Goal: Task Accomplishment & Management: Manage account settings

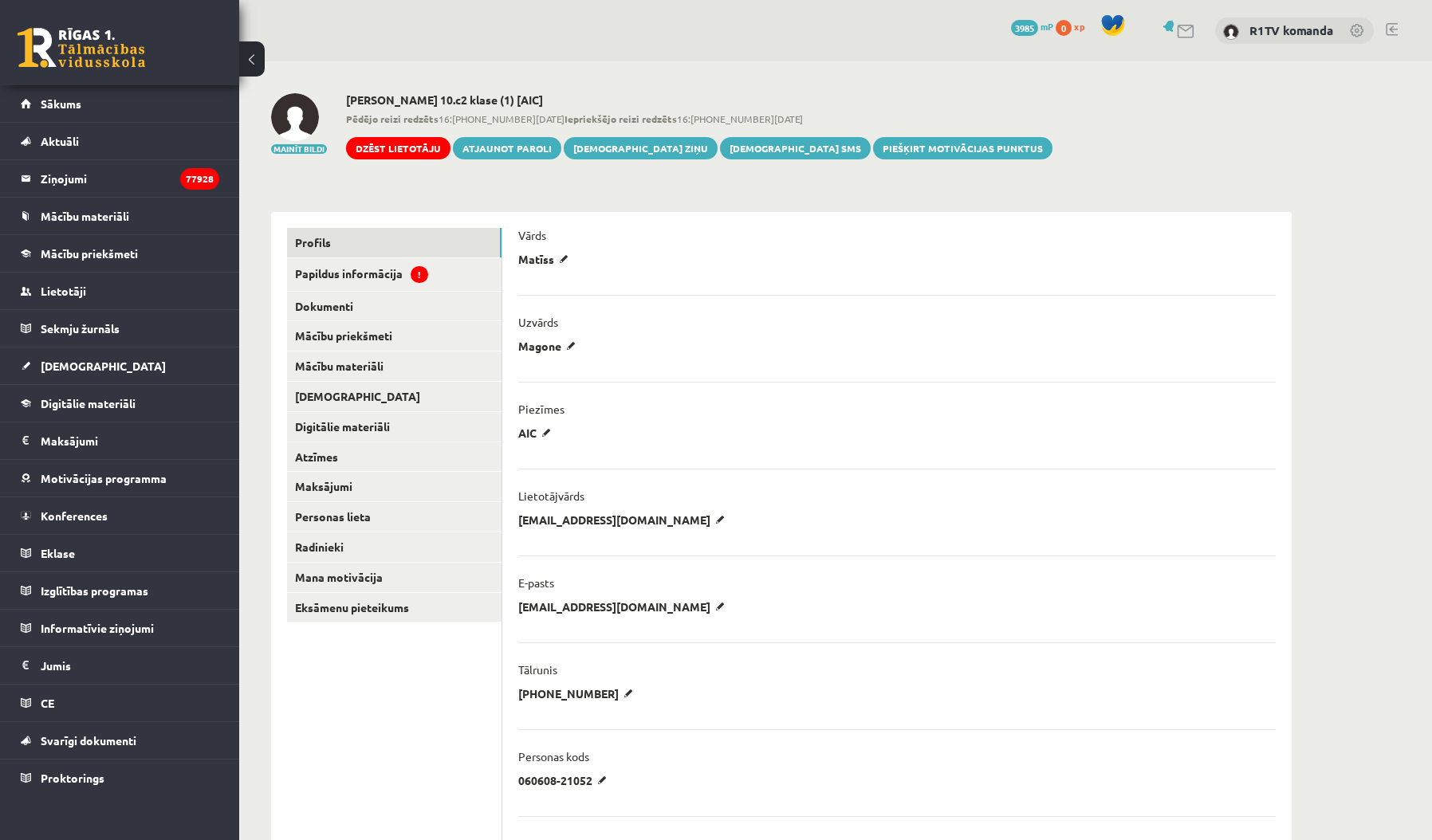
click at [171, 370] on link "[DEMOGRAPHIC_DATA]" at bounding box center [120, 366] width 198 height 37
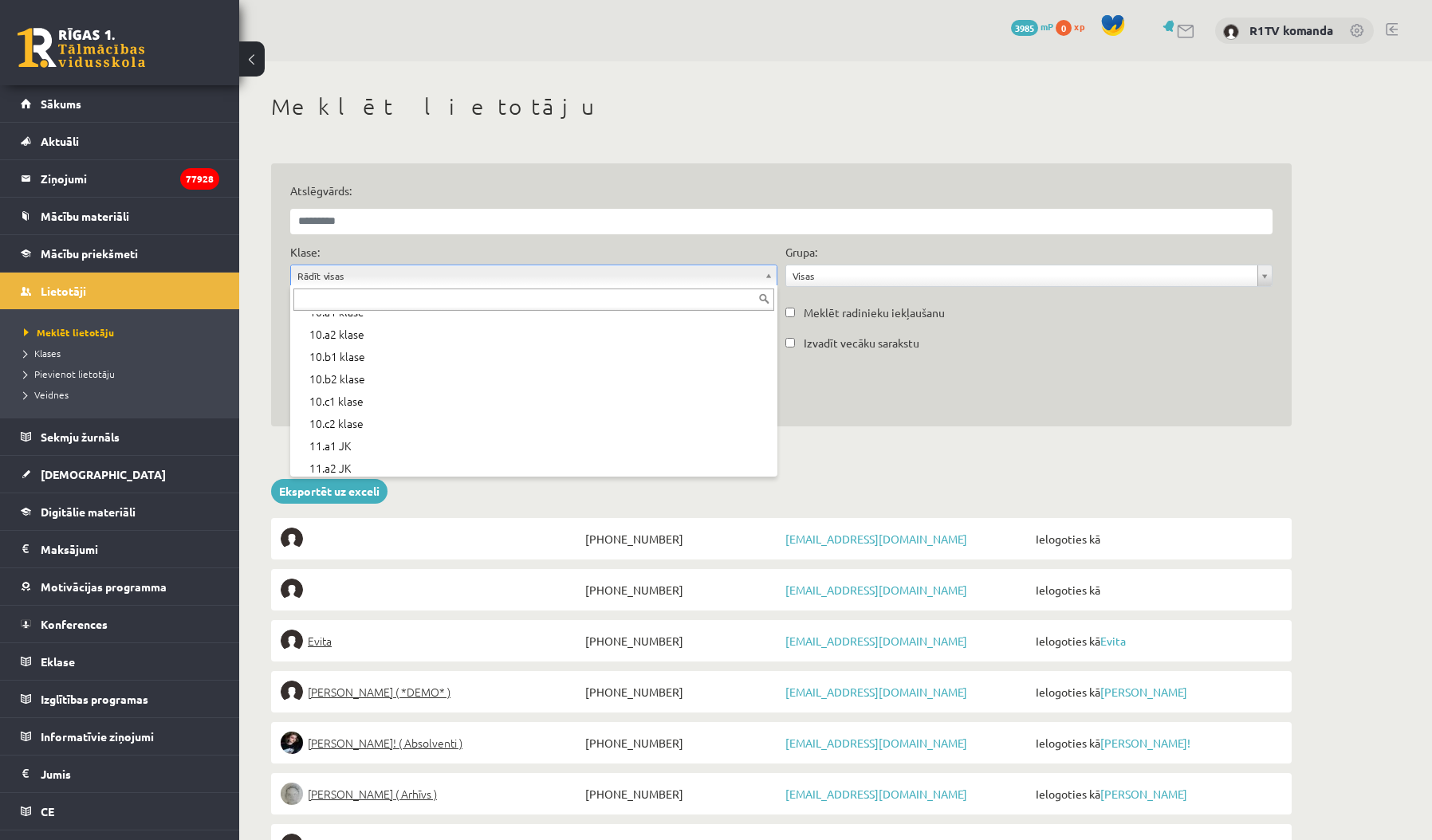
scroll to position [259, 0]
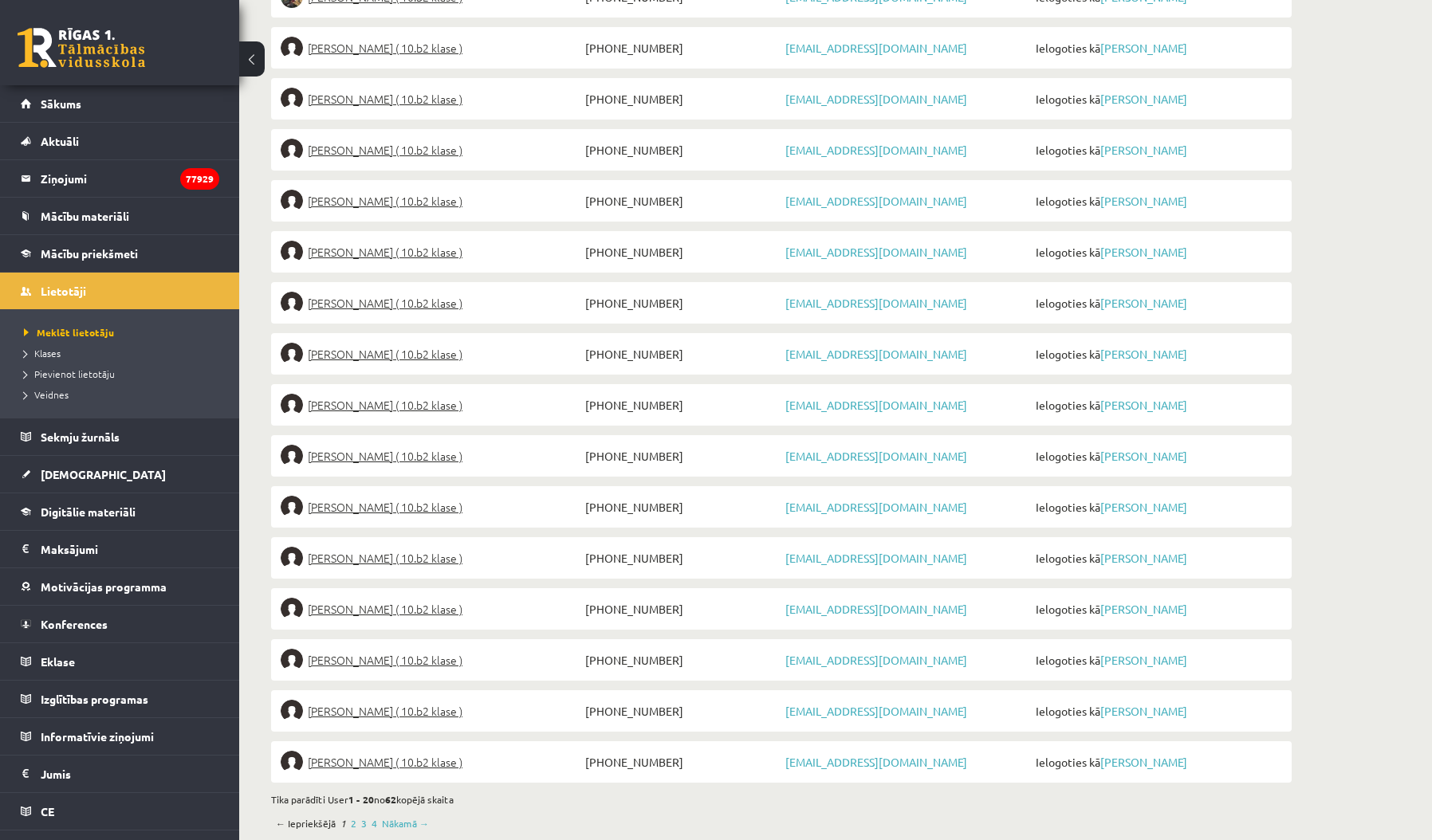
scroll to position [768, 0]
click at [399, 817] on link "Nākamā →" at bounding box center [406, 824] width 47 height 14
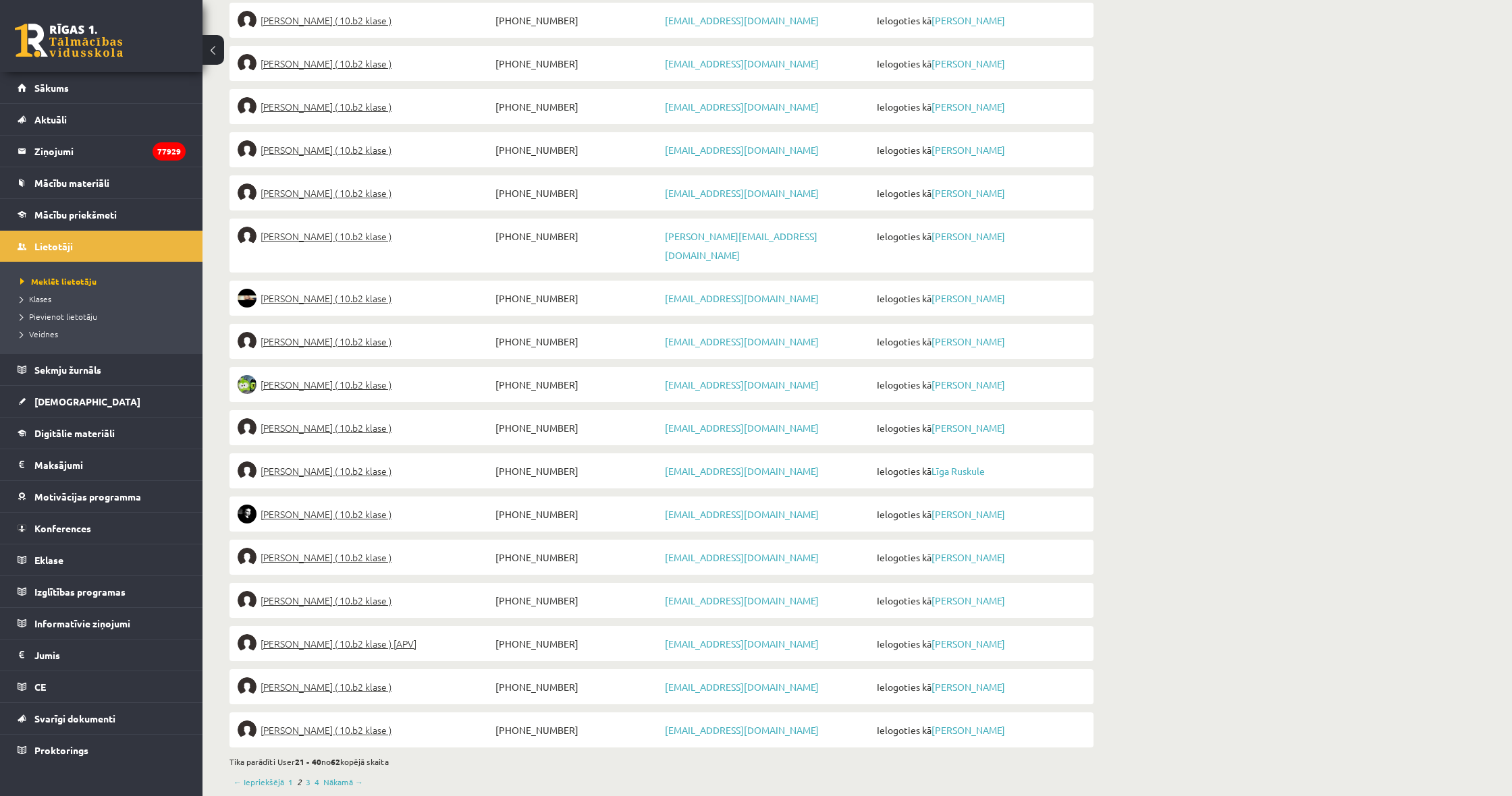
scroll to position [565, 0]
click at [336, 711] on link "Nākamā →" at bounding box center [343, 783] width 40 height 12
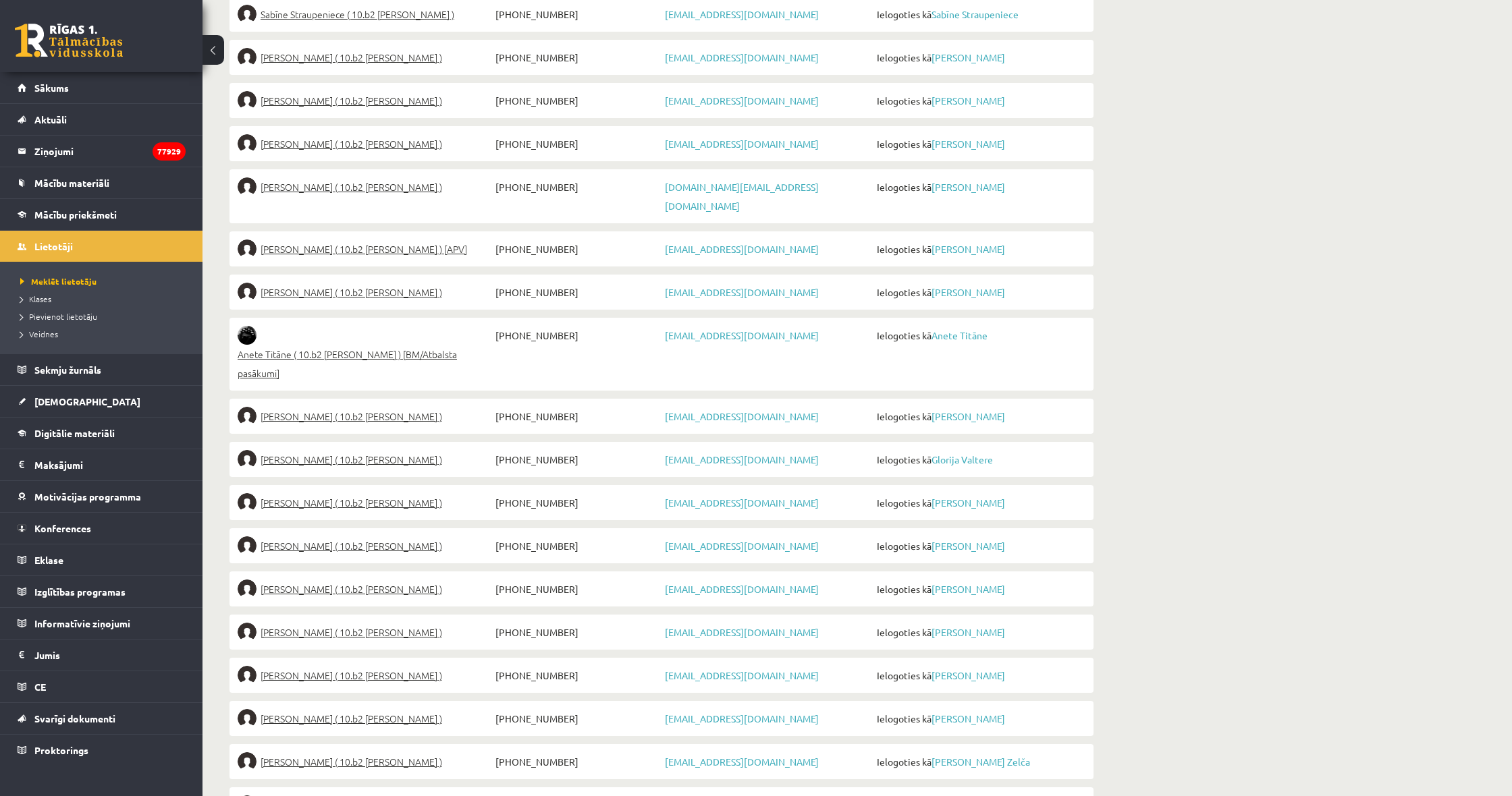
scroll to position [565, 0]
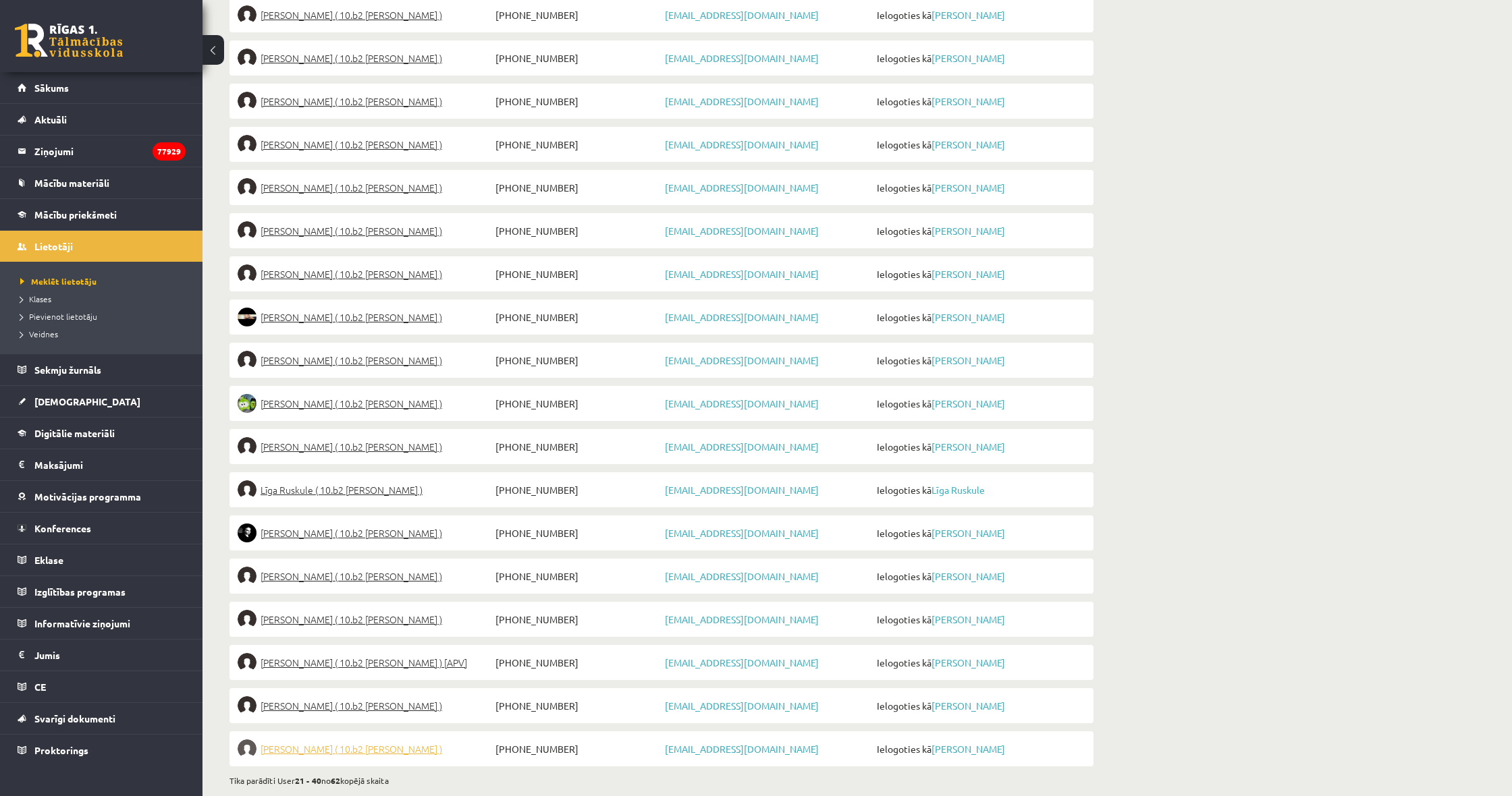
scroll to position [565, 0]
click at [344, 796] on link "Nākamā →" at bounding box center [343, 802] width 40 height 12
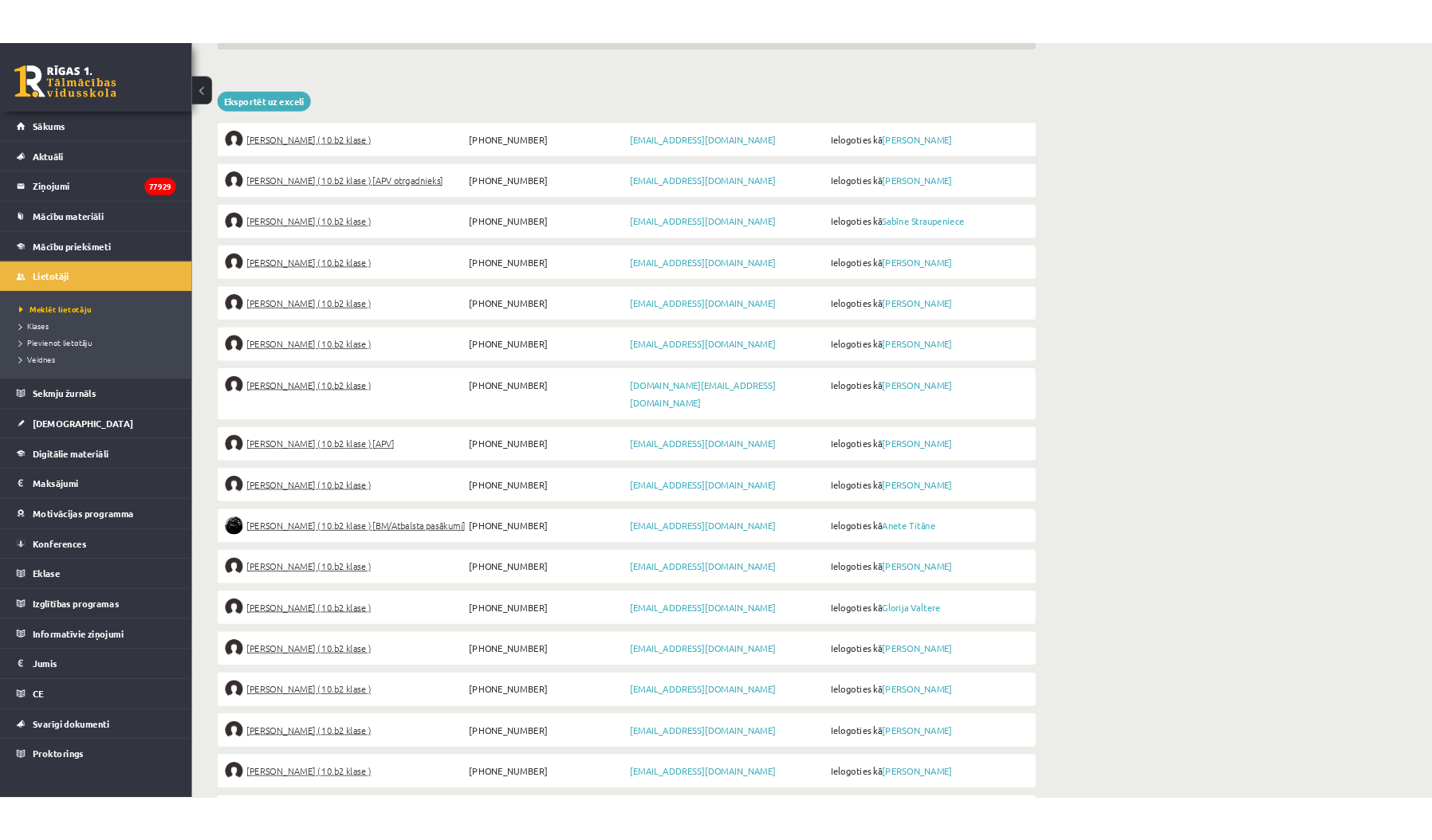
scroll to position [422, 0]
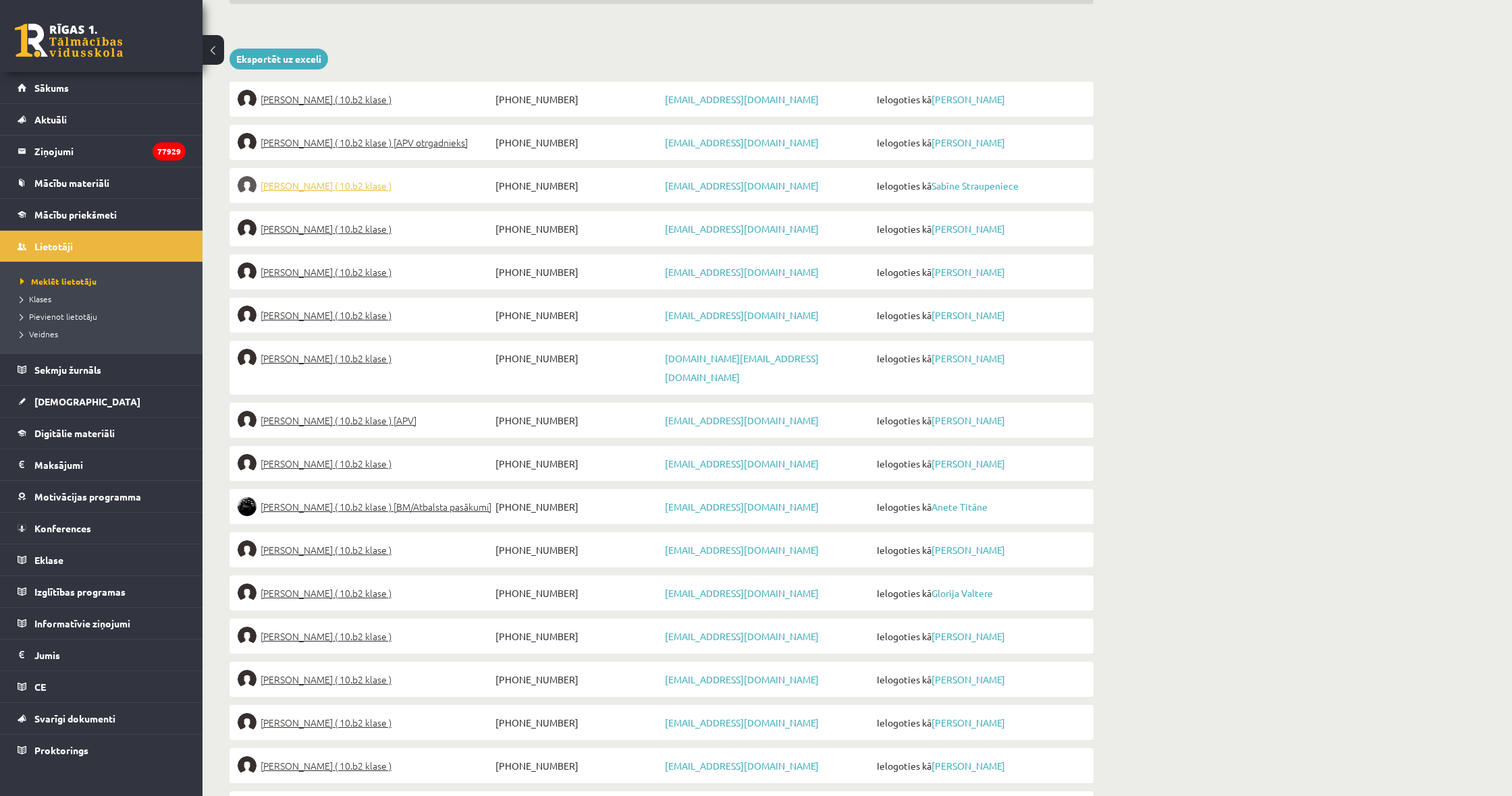
click at [317, 189] on span "[PERSON_NAME] ( 10.b2 klase )" at bounding box center [326, 185] width 131 height 19
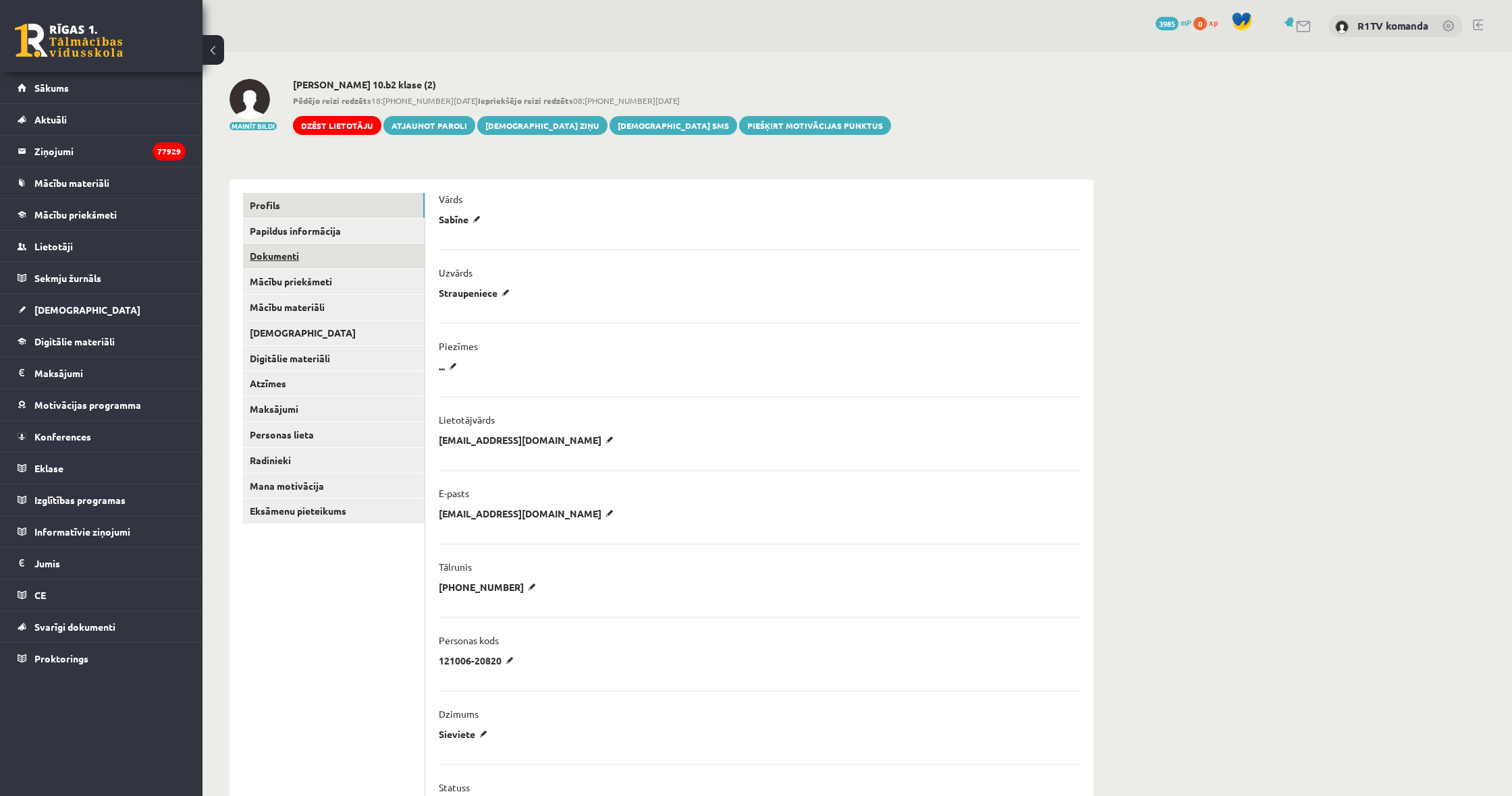
click at [274, 250] on link "Dokumenti" at bounding box center [334, 256] width 182 height 25
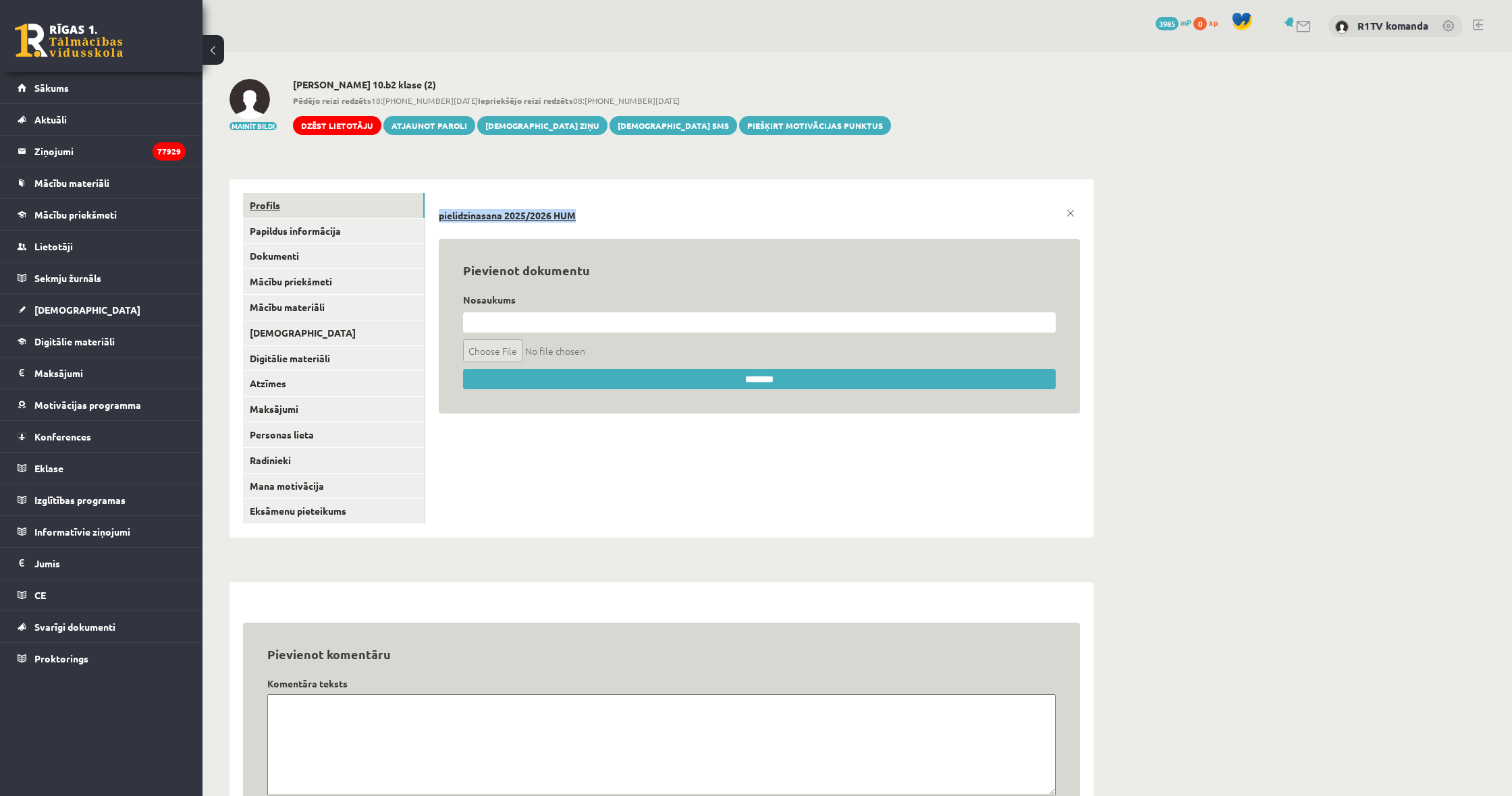
click at [344, 206] on link "Profils" at bounding box center [334, 205] width 182 height 25
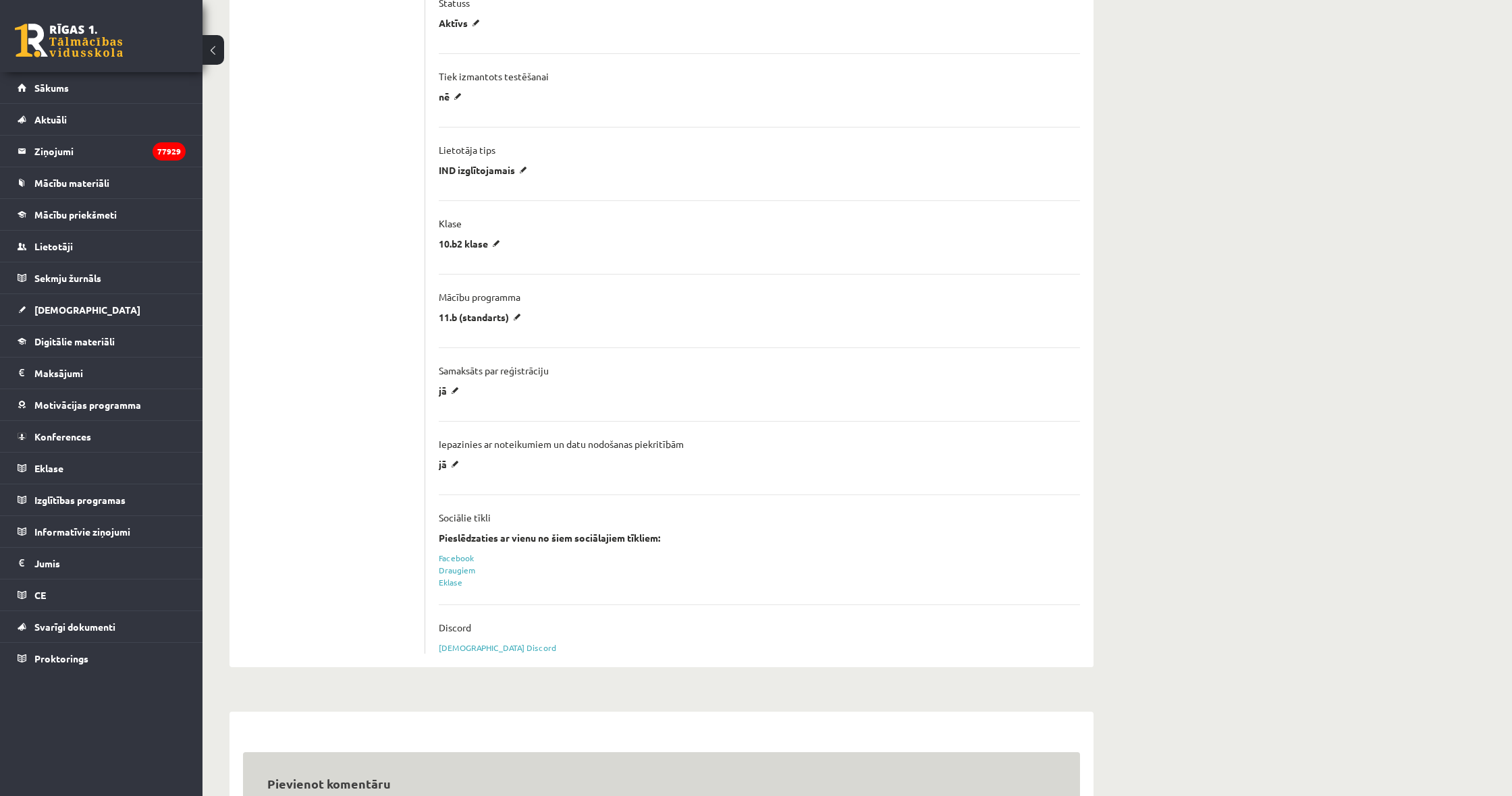
scroll to position [849, 0]
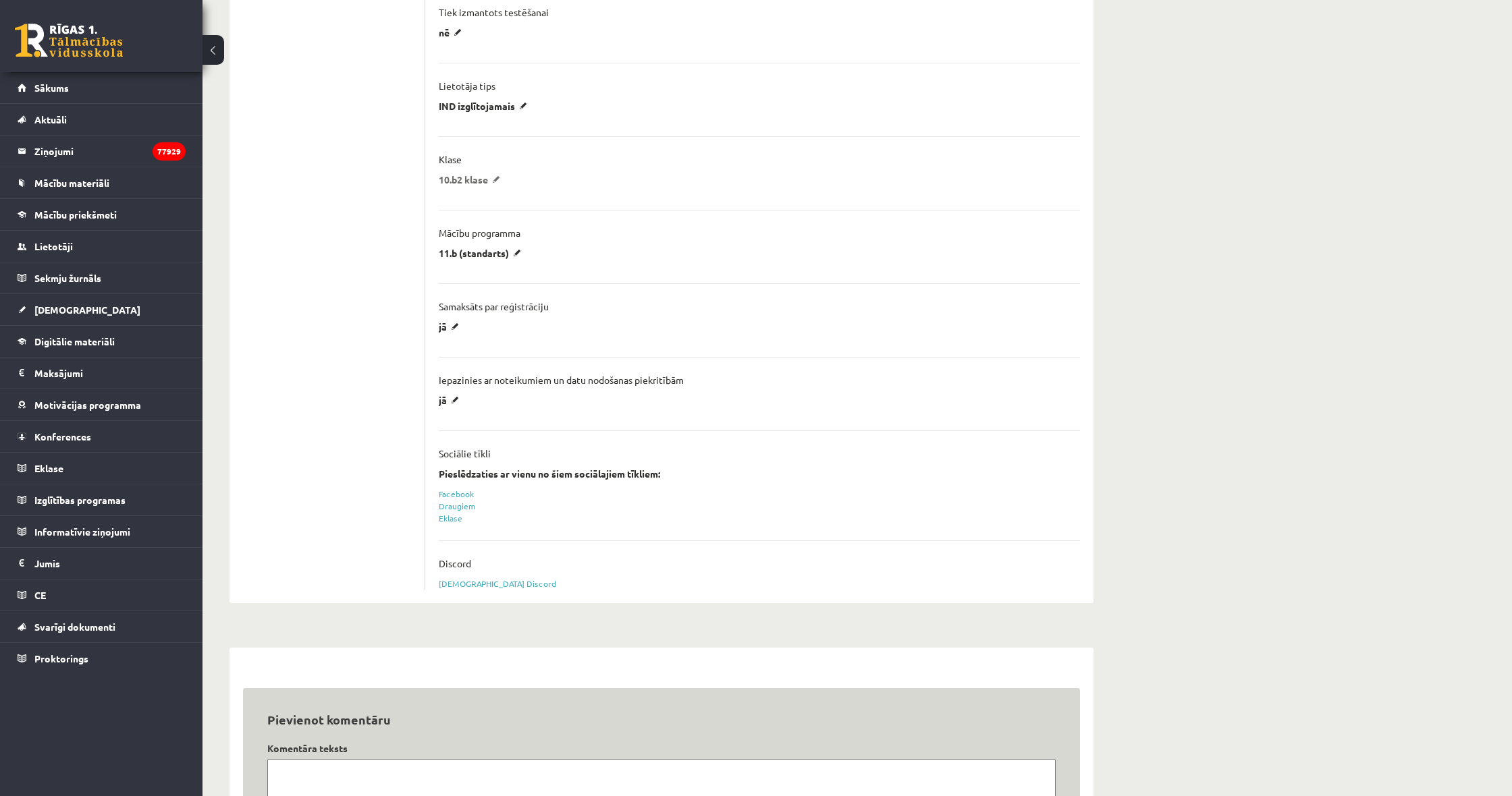
click at [473, 179] on p "10.b2 klase" at bounding box center [472, 179] width 66 height 12
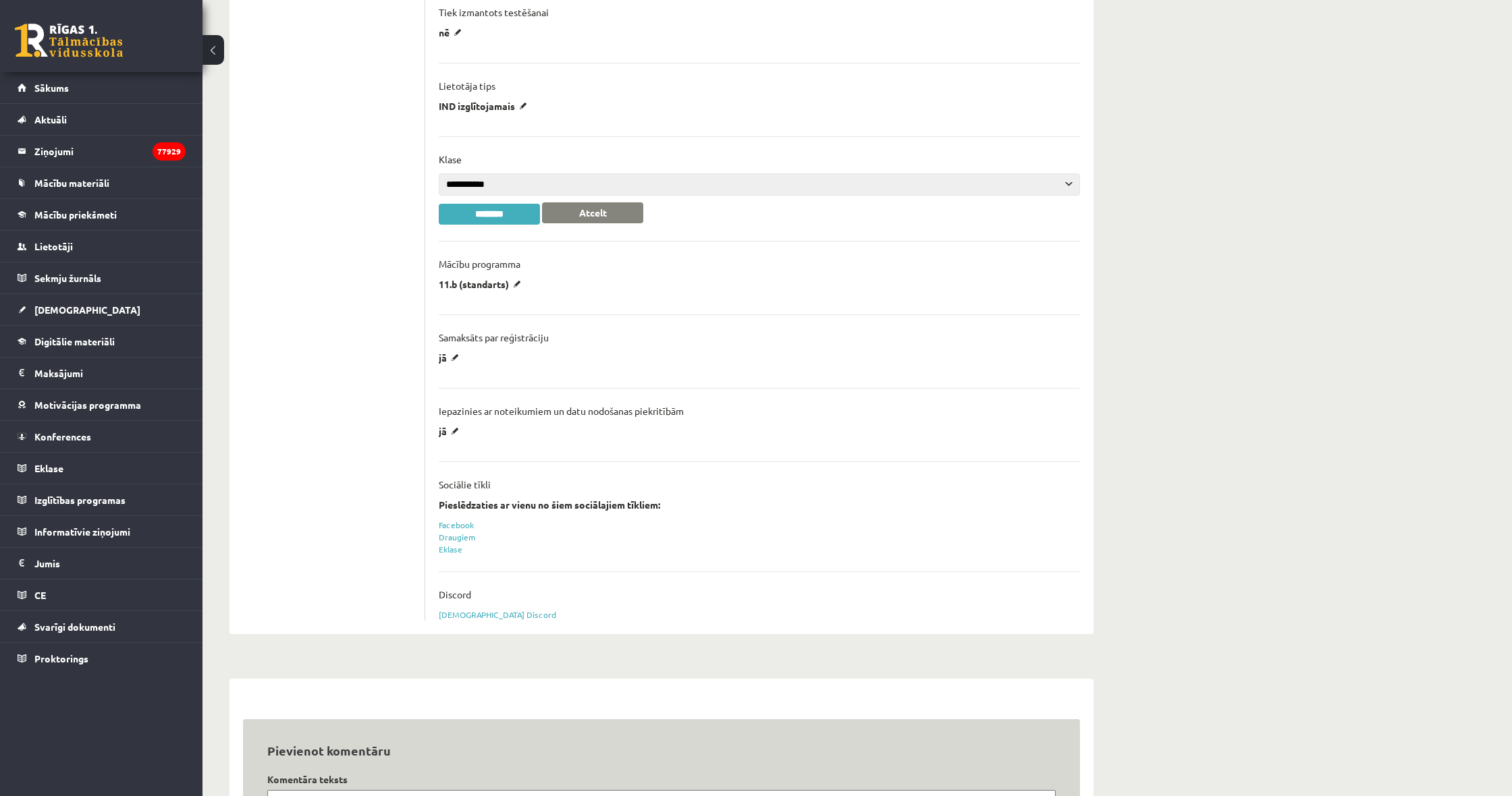
select select "**"
click at [481, 213] on input "********" at bounding box center [489, 214] width 102 height 21
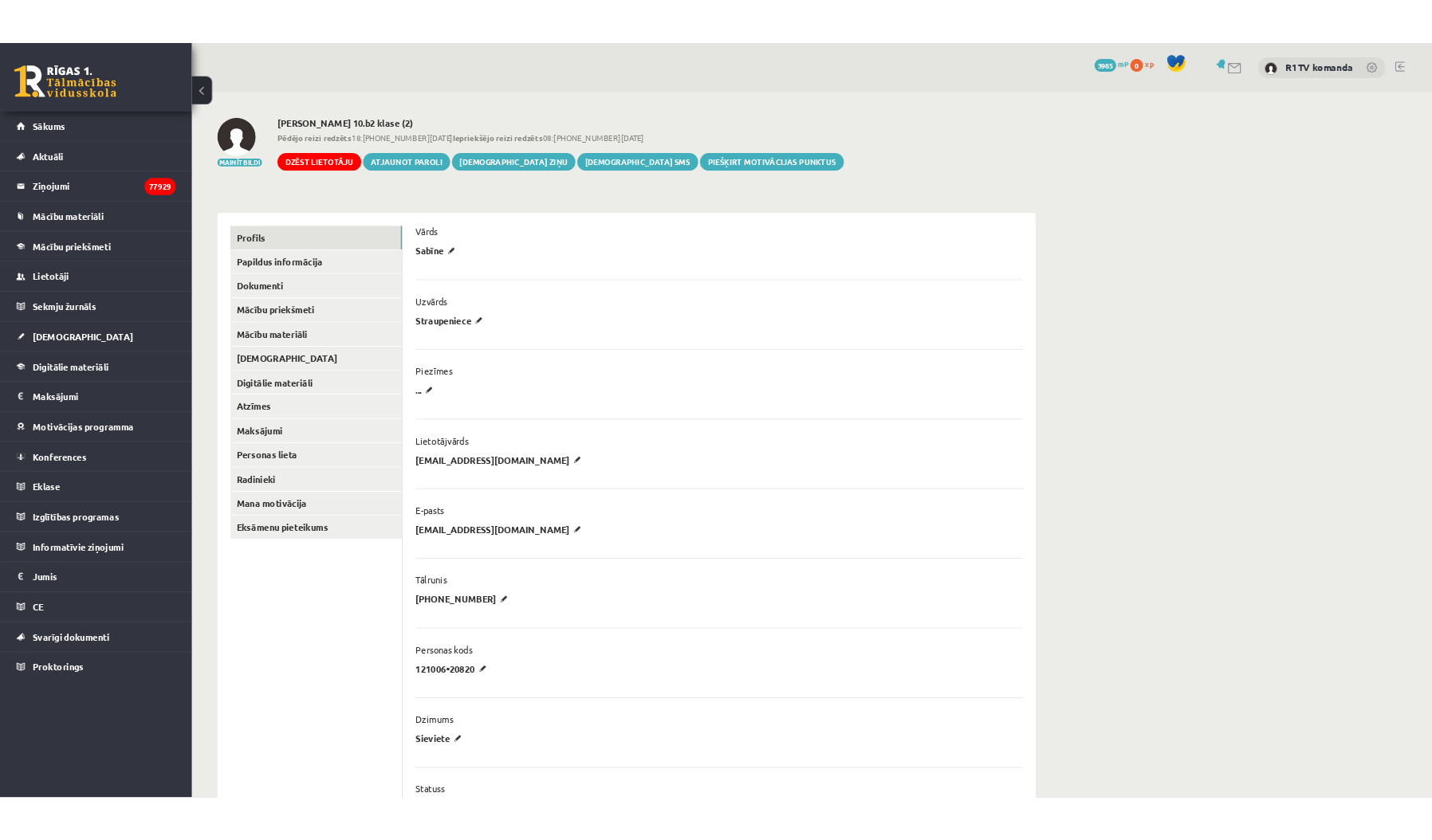
scroll to position [0, 0]
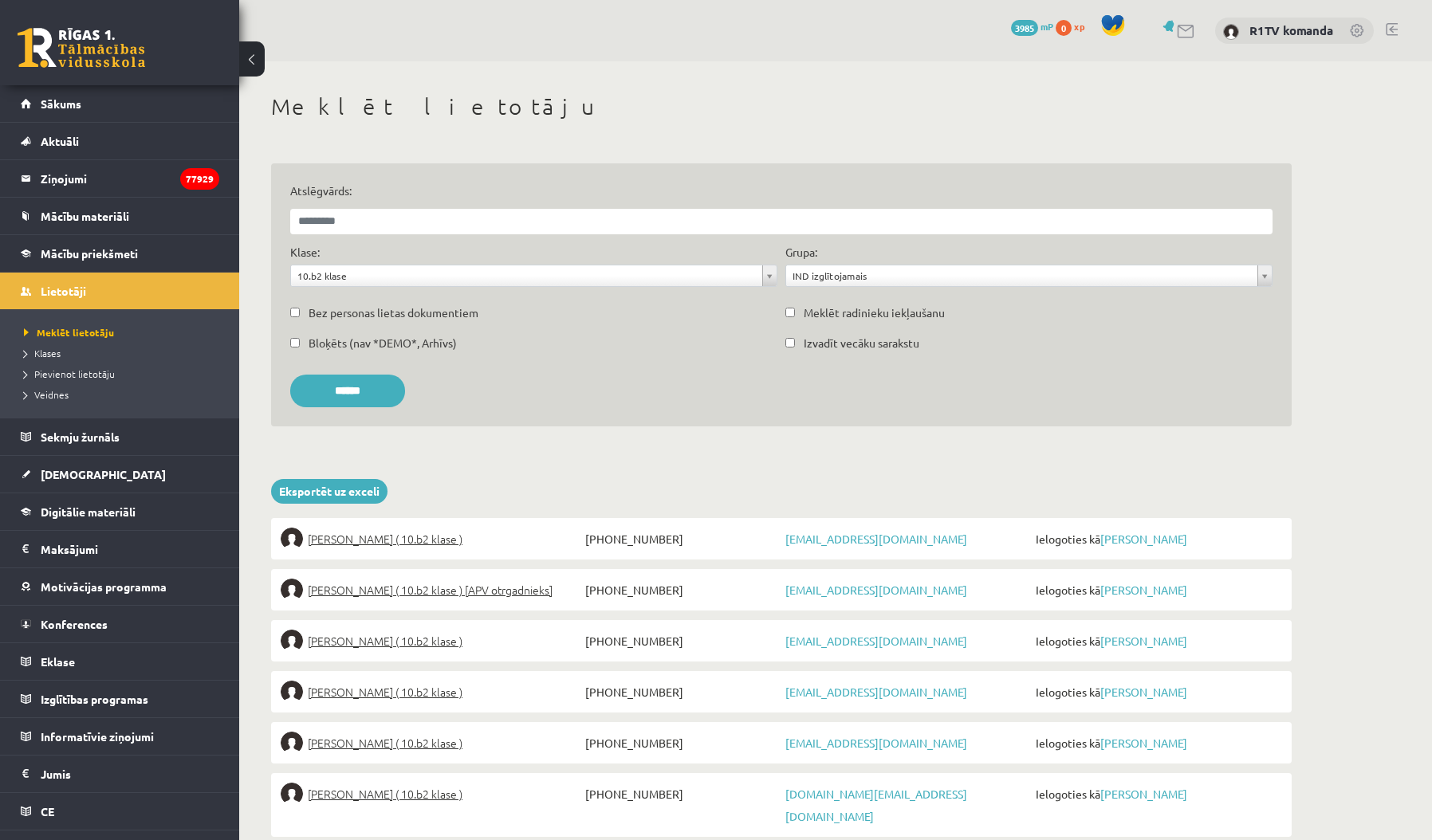
scroll to position [422, 0]
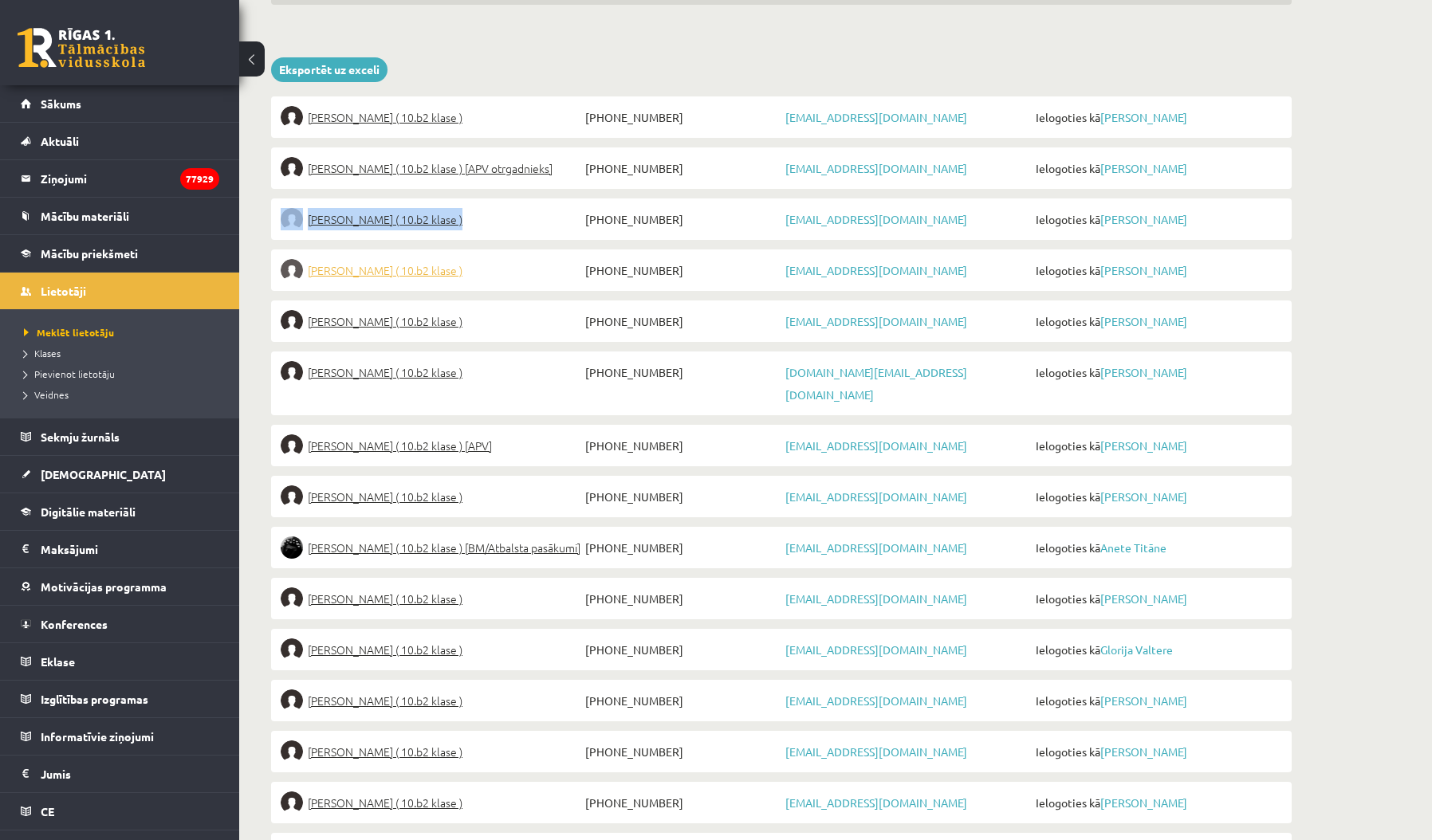
click at [396, 269] on span "Mareks Svārups ( 10.b2 klase )" at bounding box center [385, 269] width 155 height 23
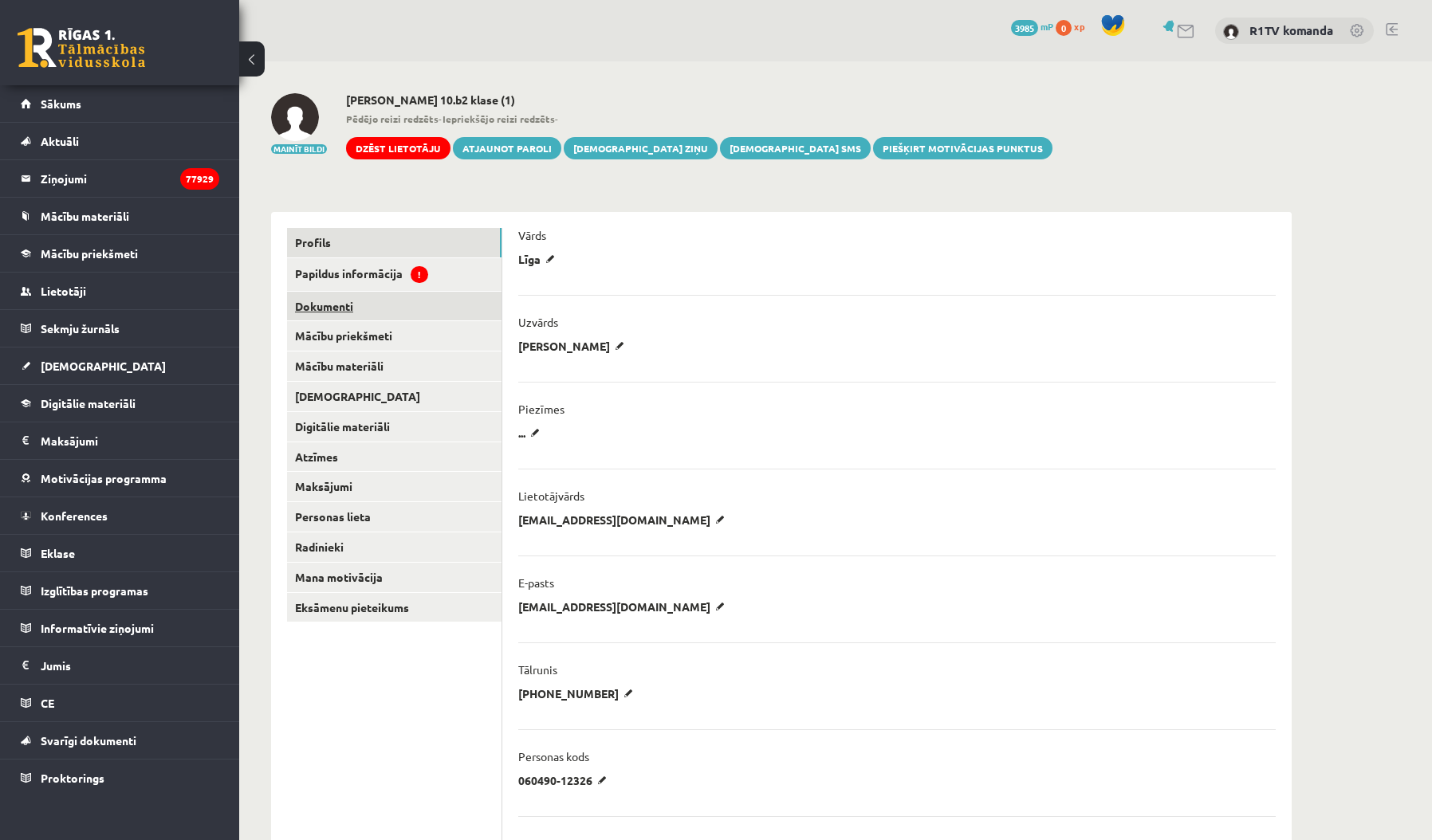
click at [390, 306] on link "Dokumenti" at bounding box center [394, 306] width 215 height 30
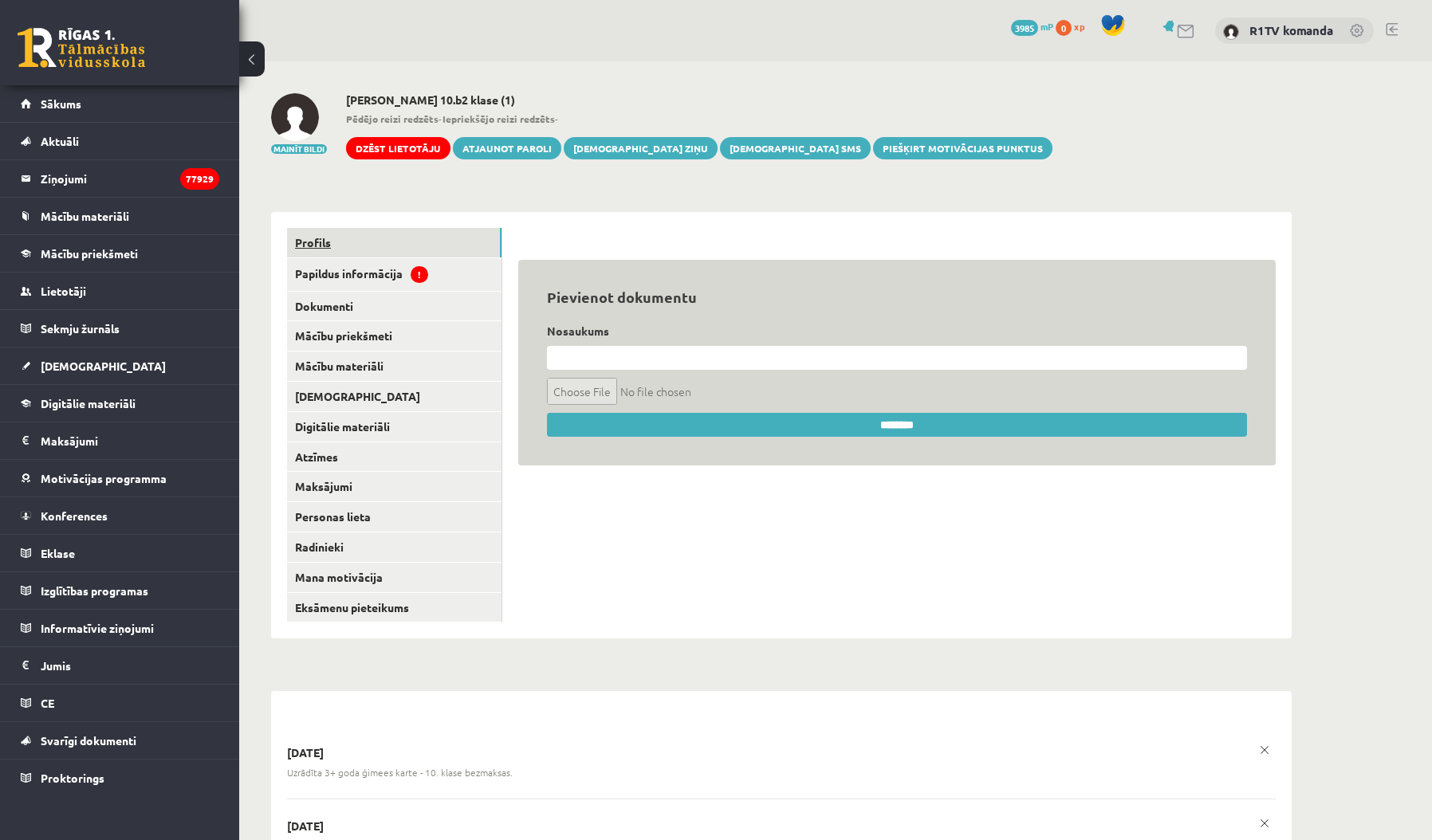
click at [359, 233] on link "Profils" at bounding box center [394, 242] width 215 height 30
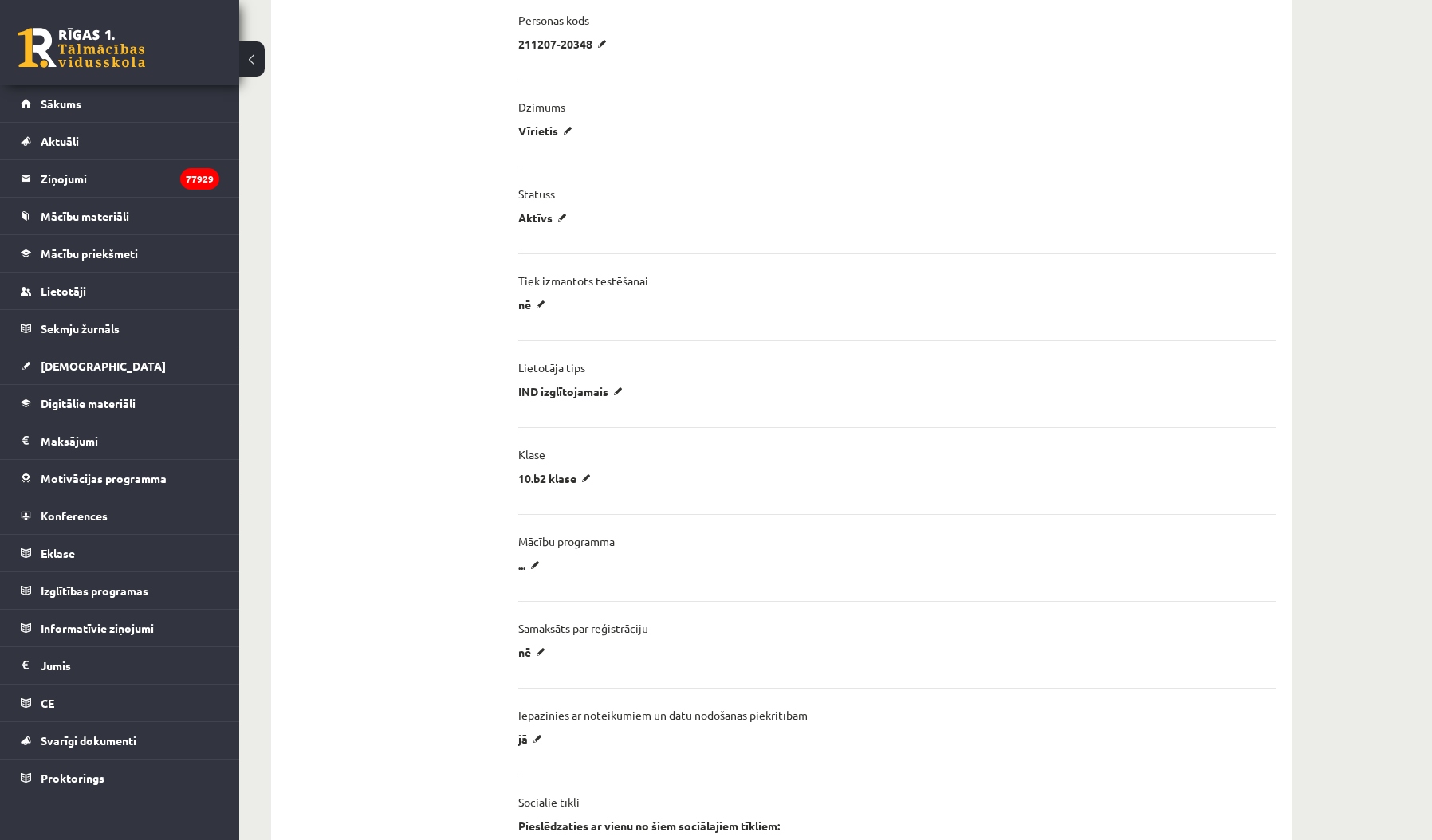
scroll to position [1029, 0]
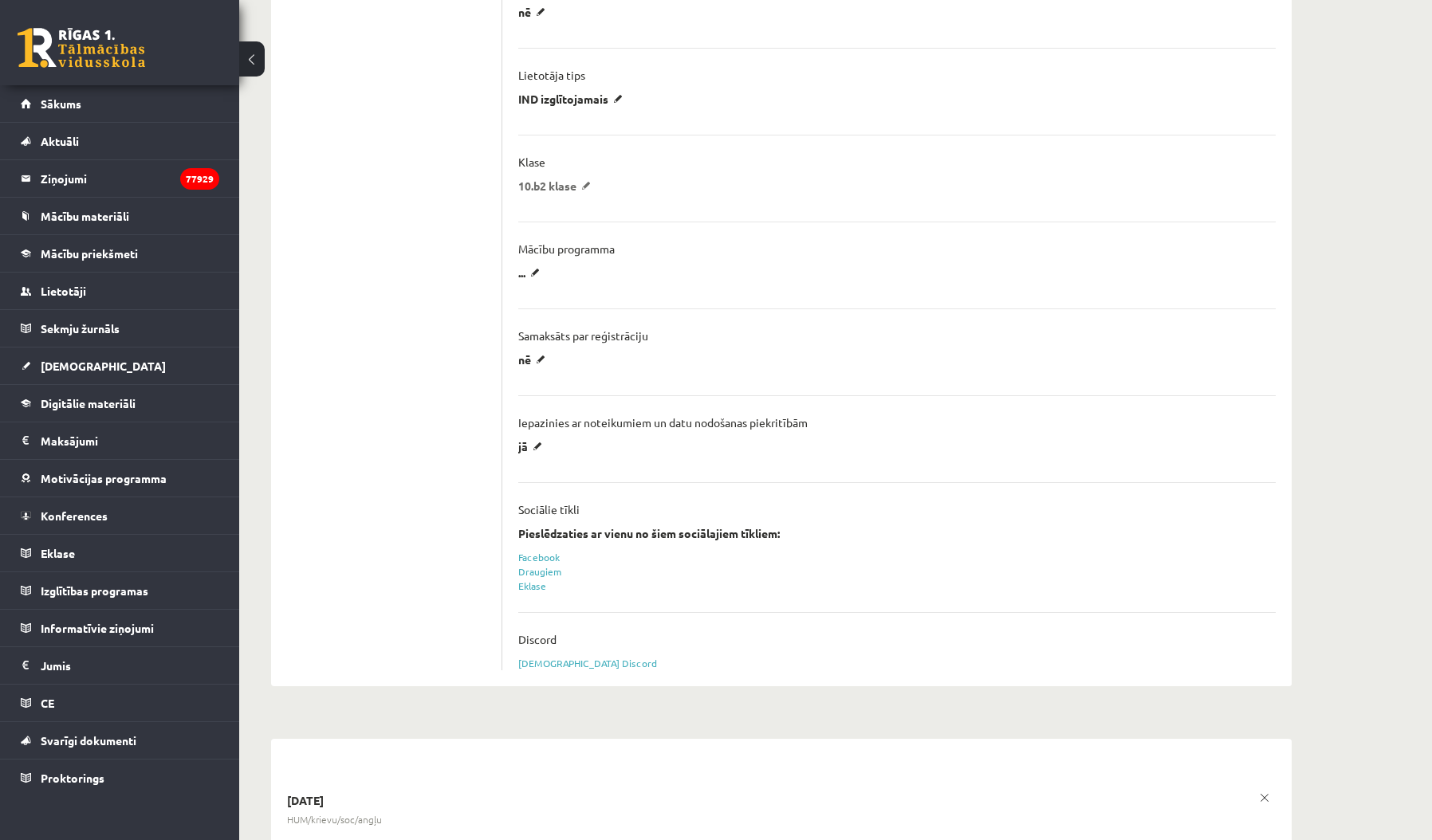
click at [558, 184] on p "10.b2 klase" at bounding box center [557, 186] width 78 height 14
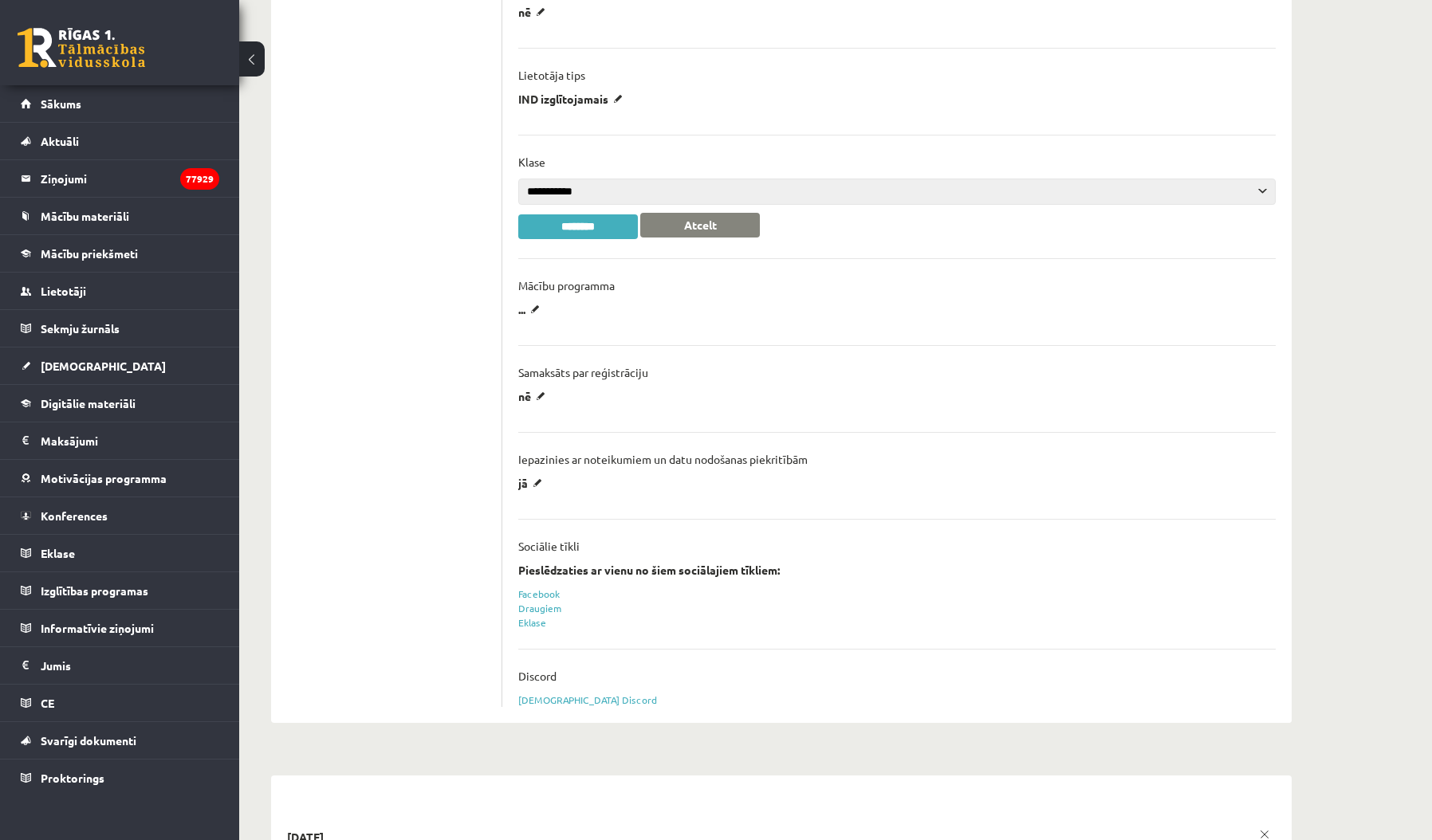
select select "**"
click at [572, 221] on input "********" at bounding box center [578, 226] width 120 height 24
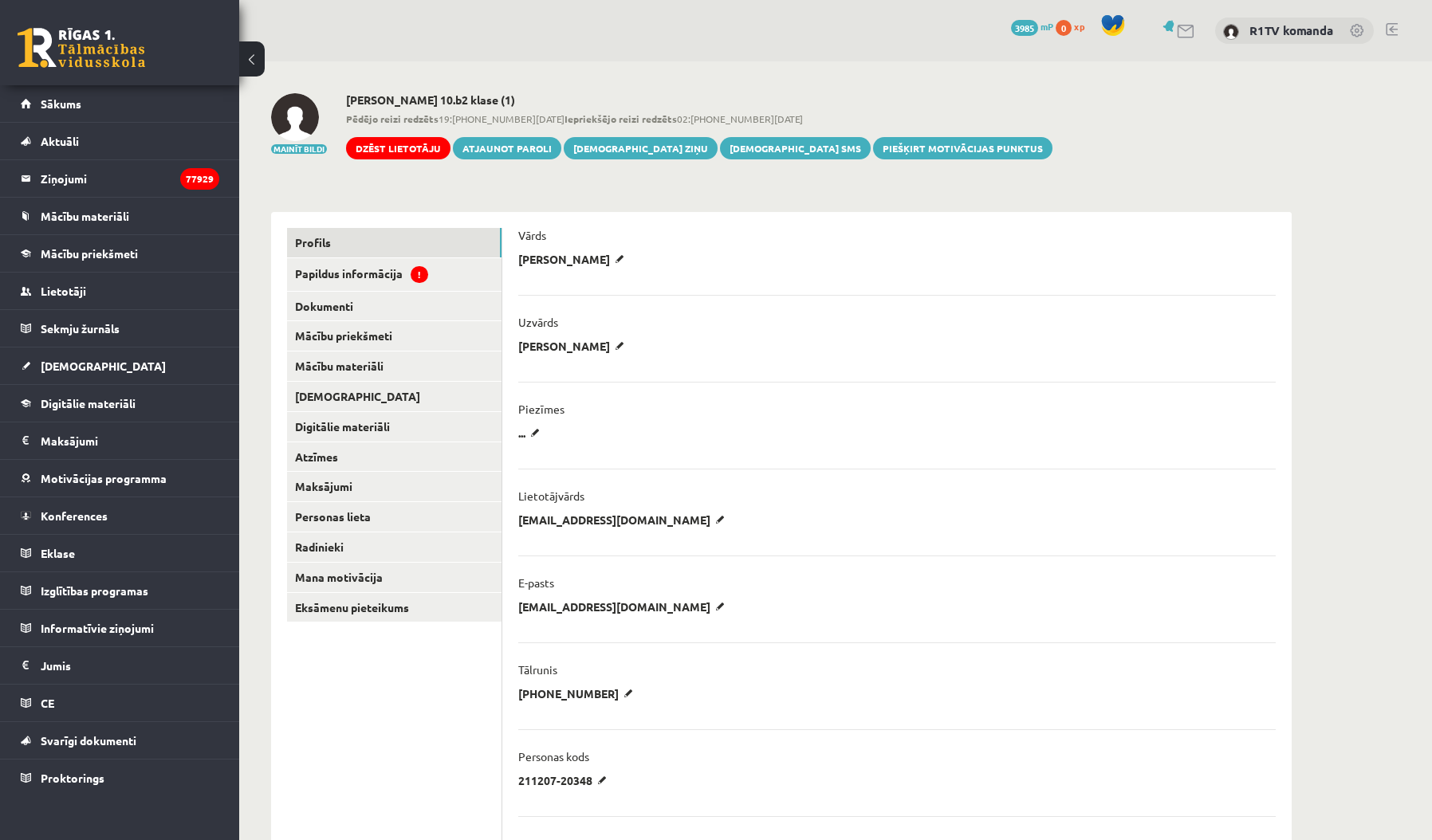
scroll to position [0, 0]
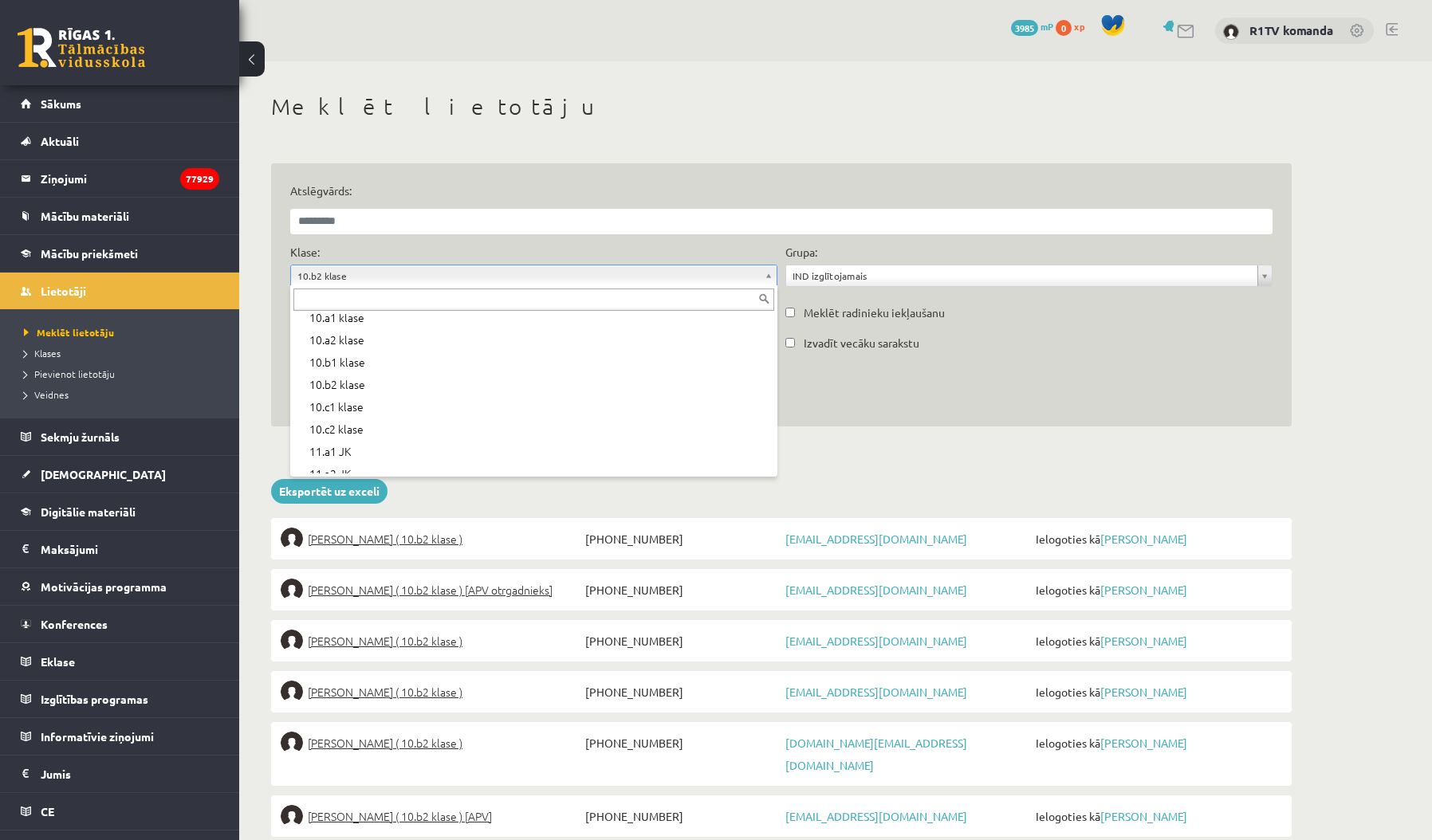
scroll to position [257, 0]
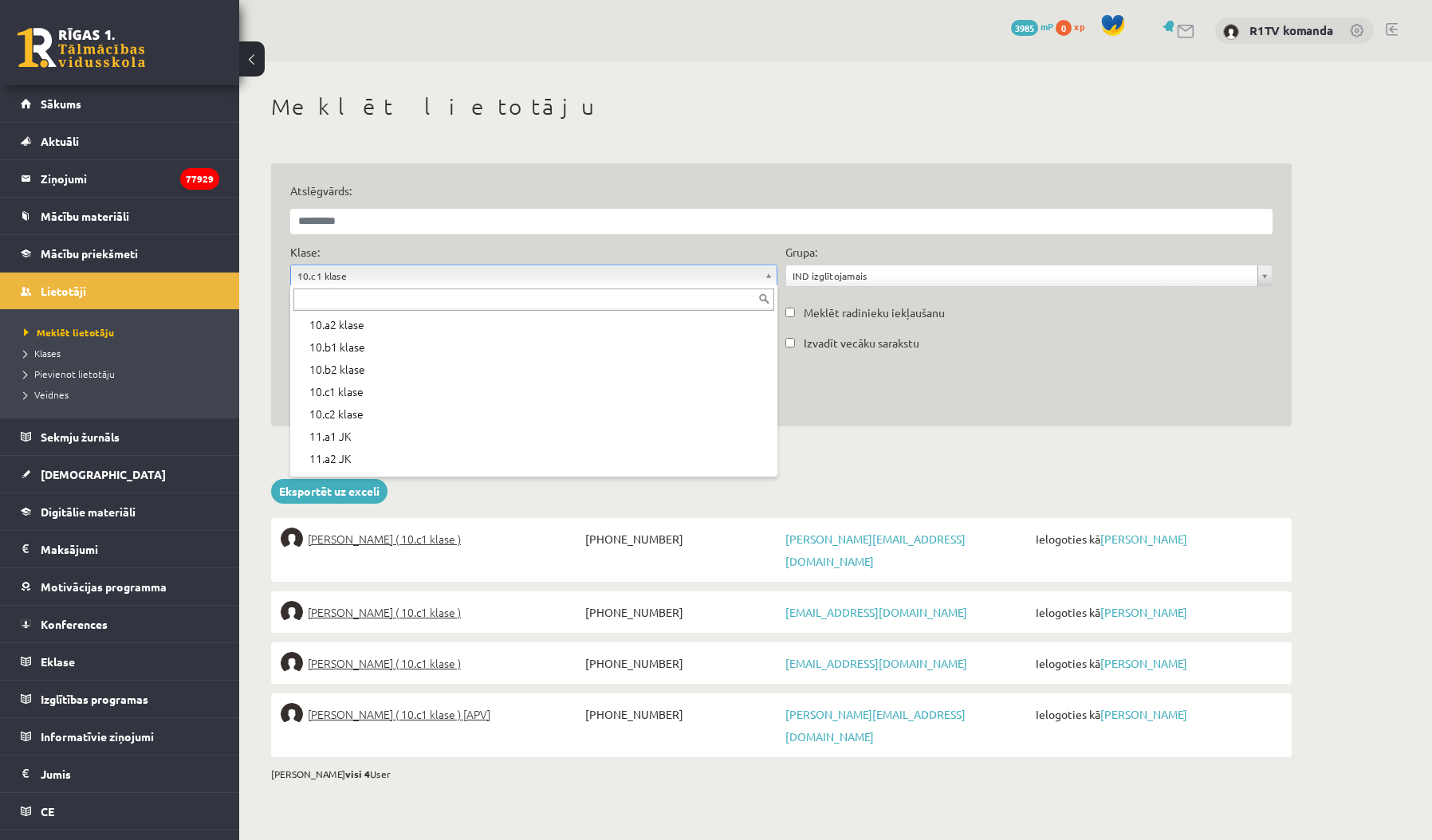
scroll to position [280, 0]
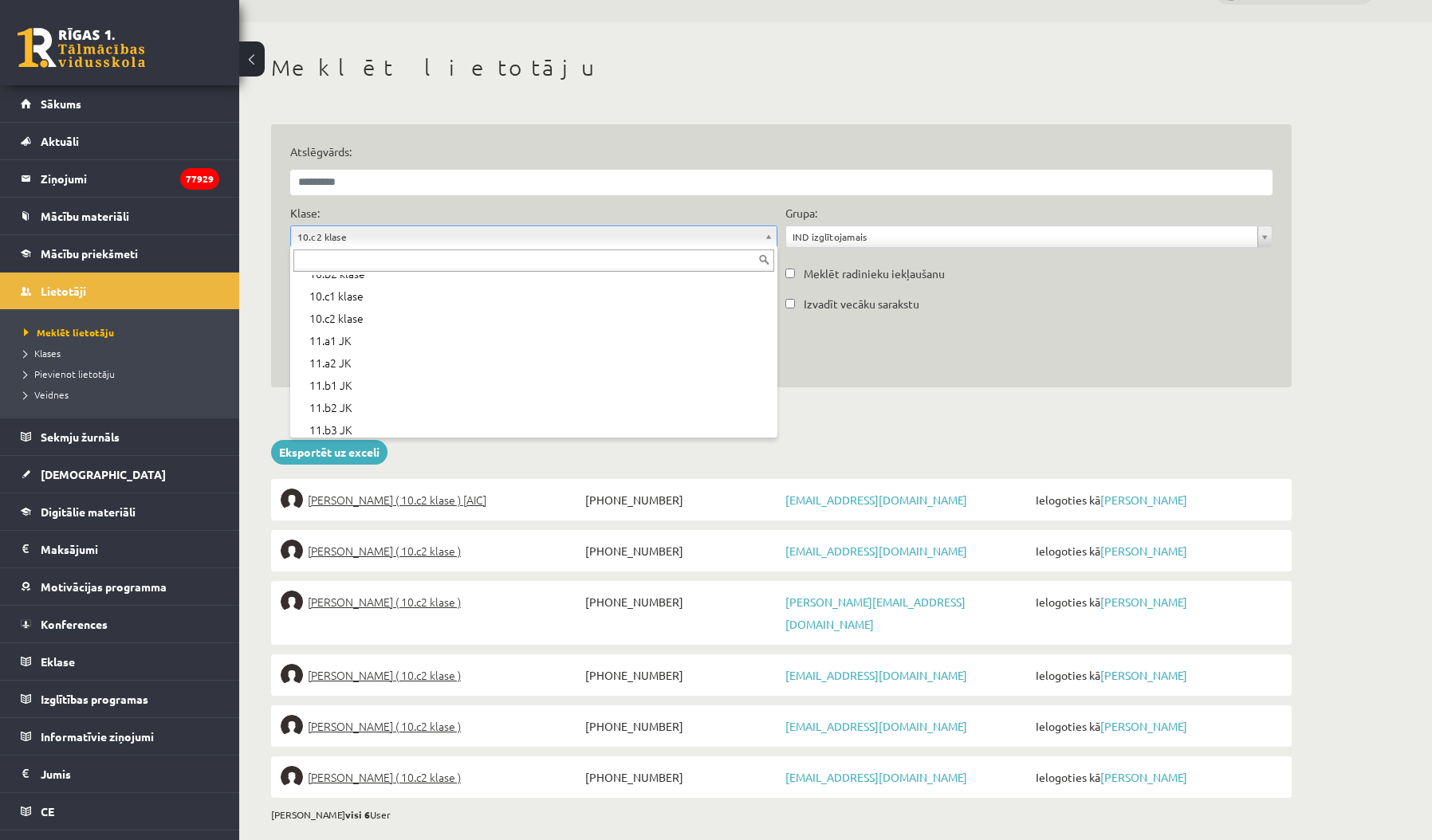
scroll to position [327, 0]
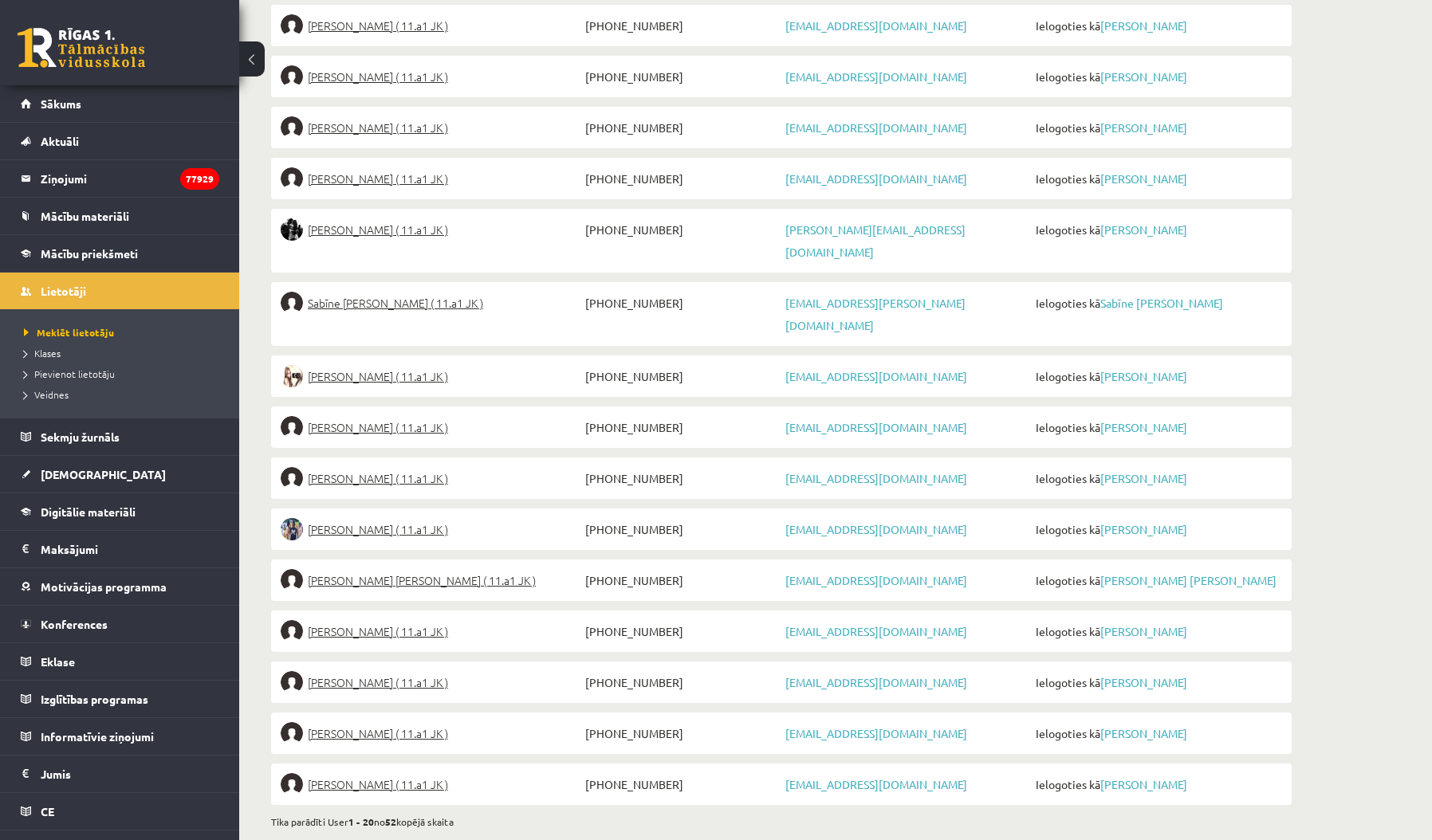
scroll to position [768, 0]
click at [390, 839] on link "Nākamā →" at bounding box center [395, 846] width 47 height 14
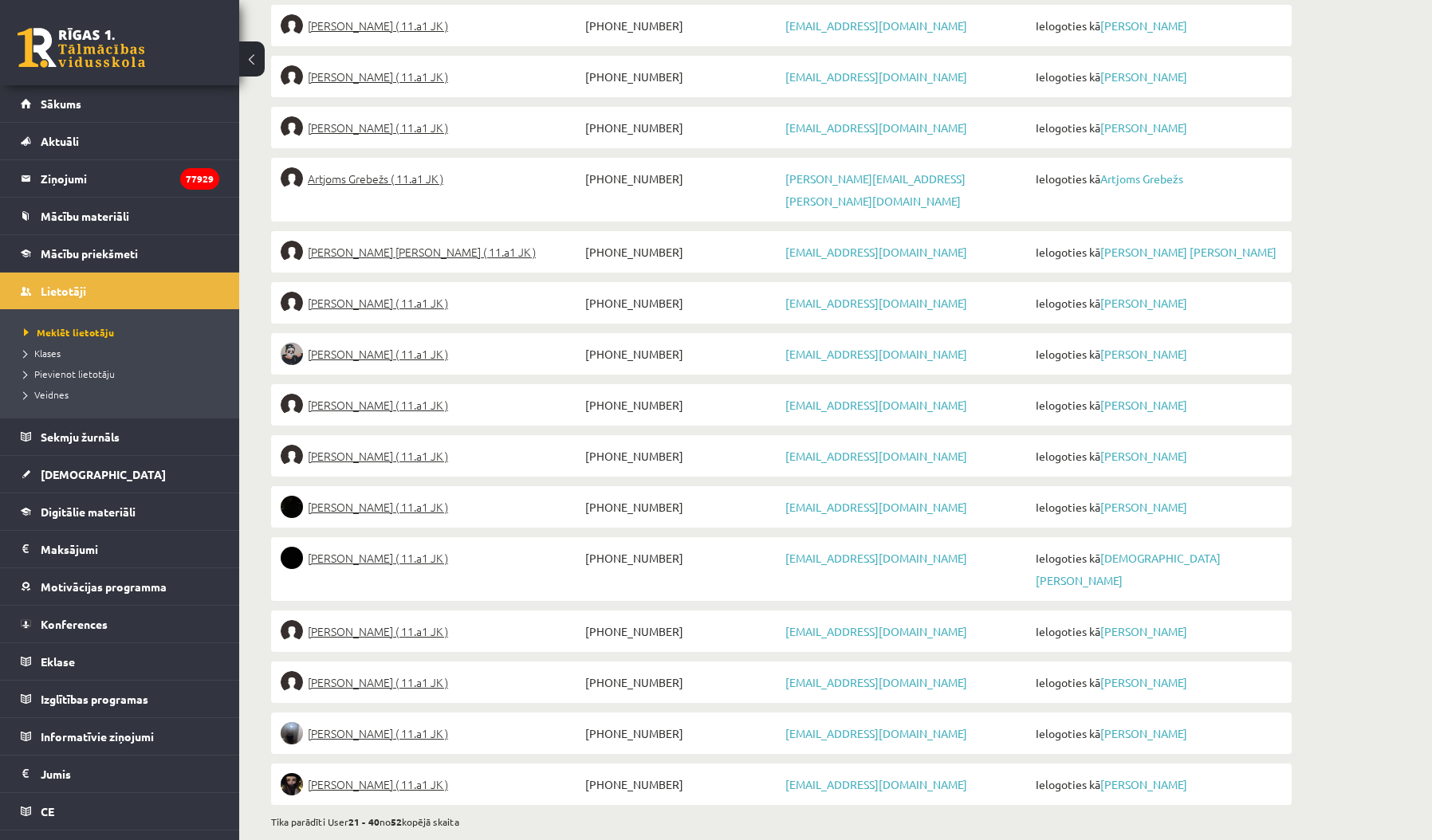
scroll to position [768, 0]
click at [393, 839] on link "Nākamā →" at bounding box center [395, 846] width 47 height 14
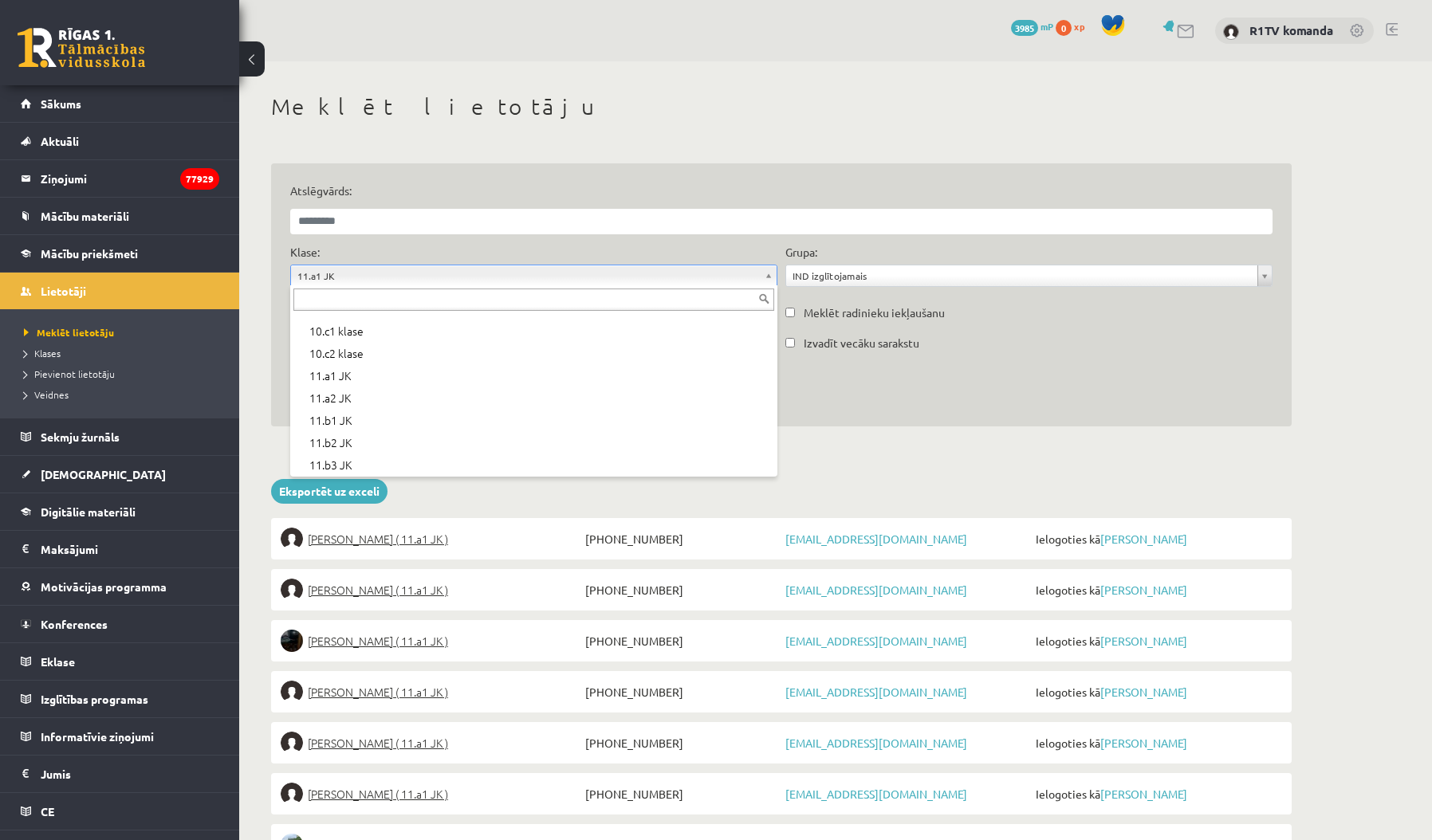
scroll to position [331, 0]
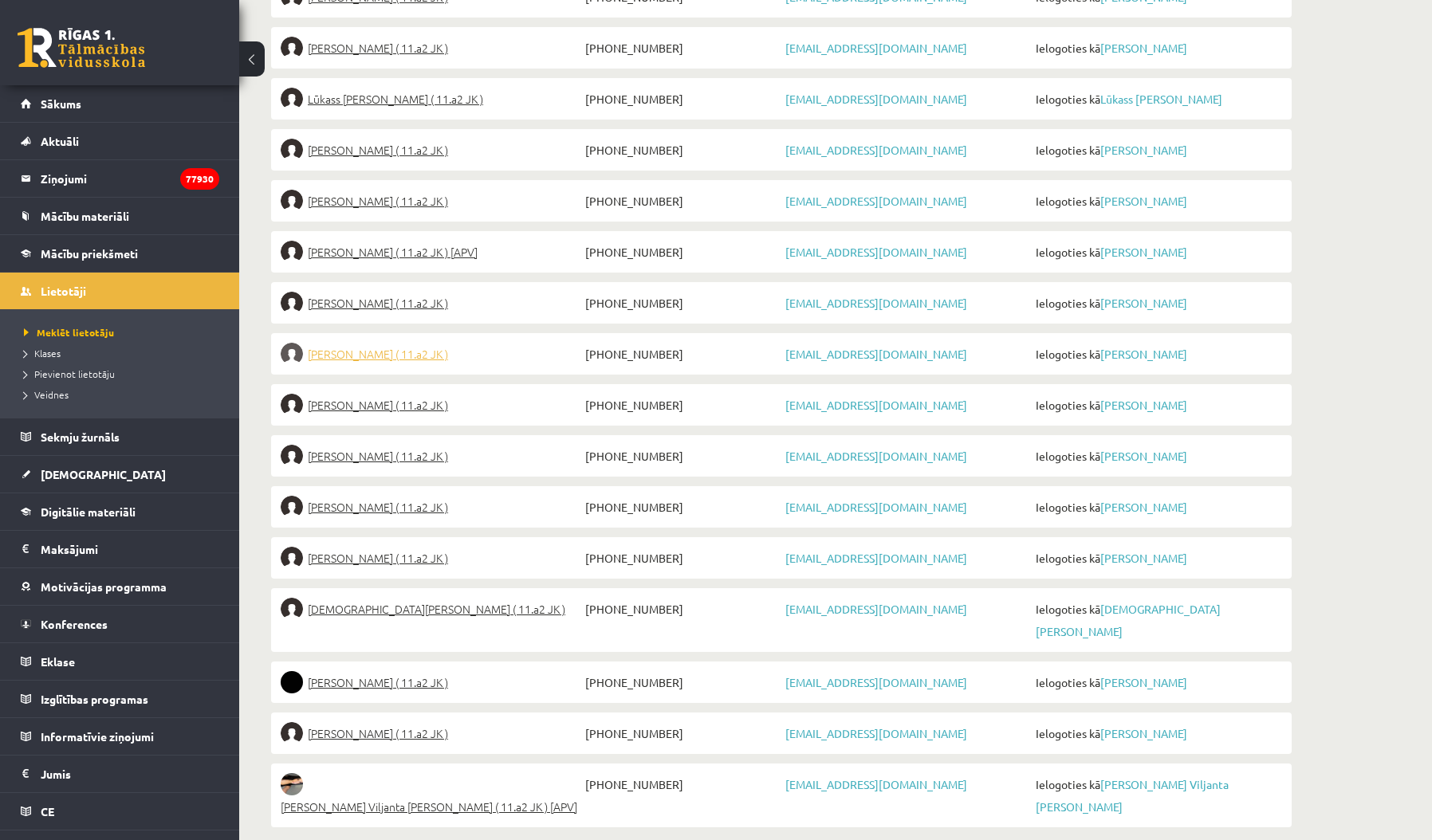
scroll to position [768, 0]
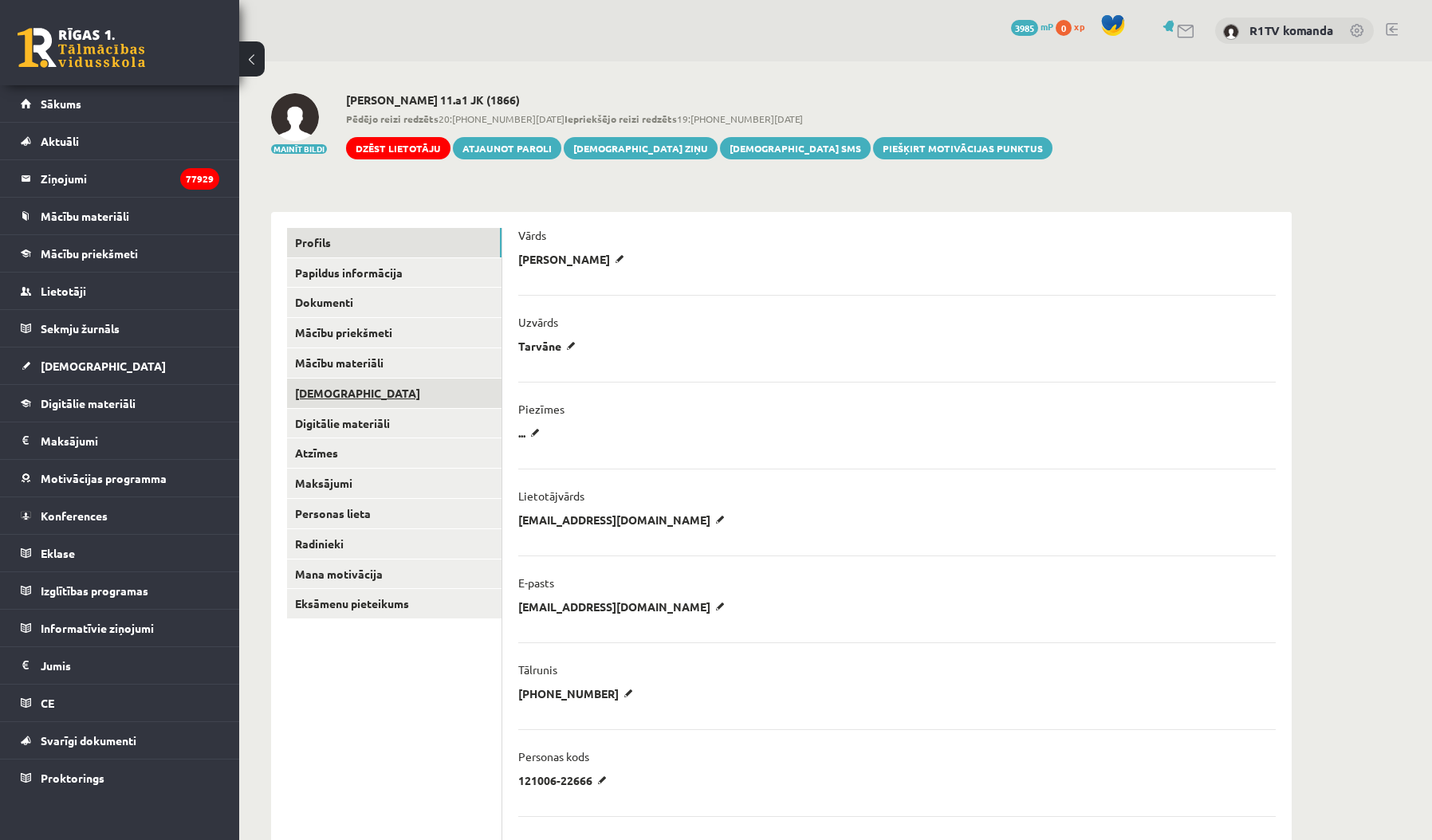
click at [431, 394] on link "[DEMOGRAPHIC_DATA]" at bounding box center [394, 393] width 215 height 30
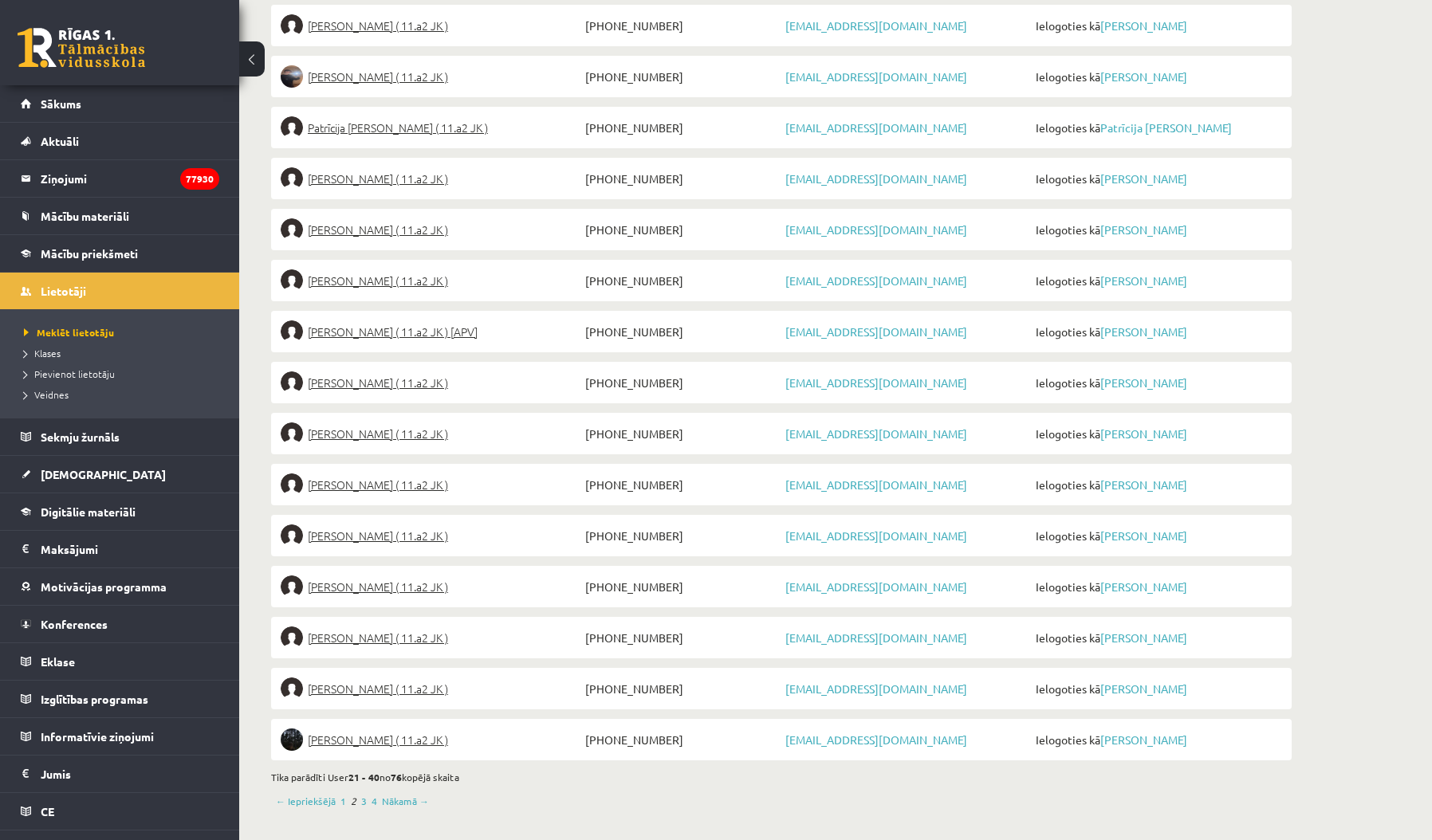
scroll to position [768, 0]
click at [400, 797] on link "Nākamā →" at bounding box center [406, 802] width 47 height 14
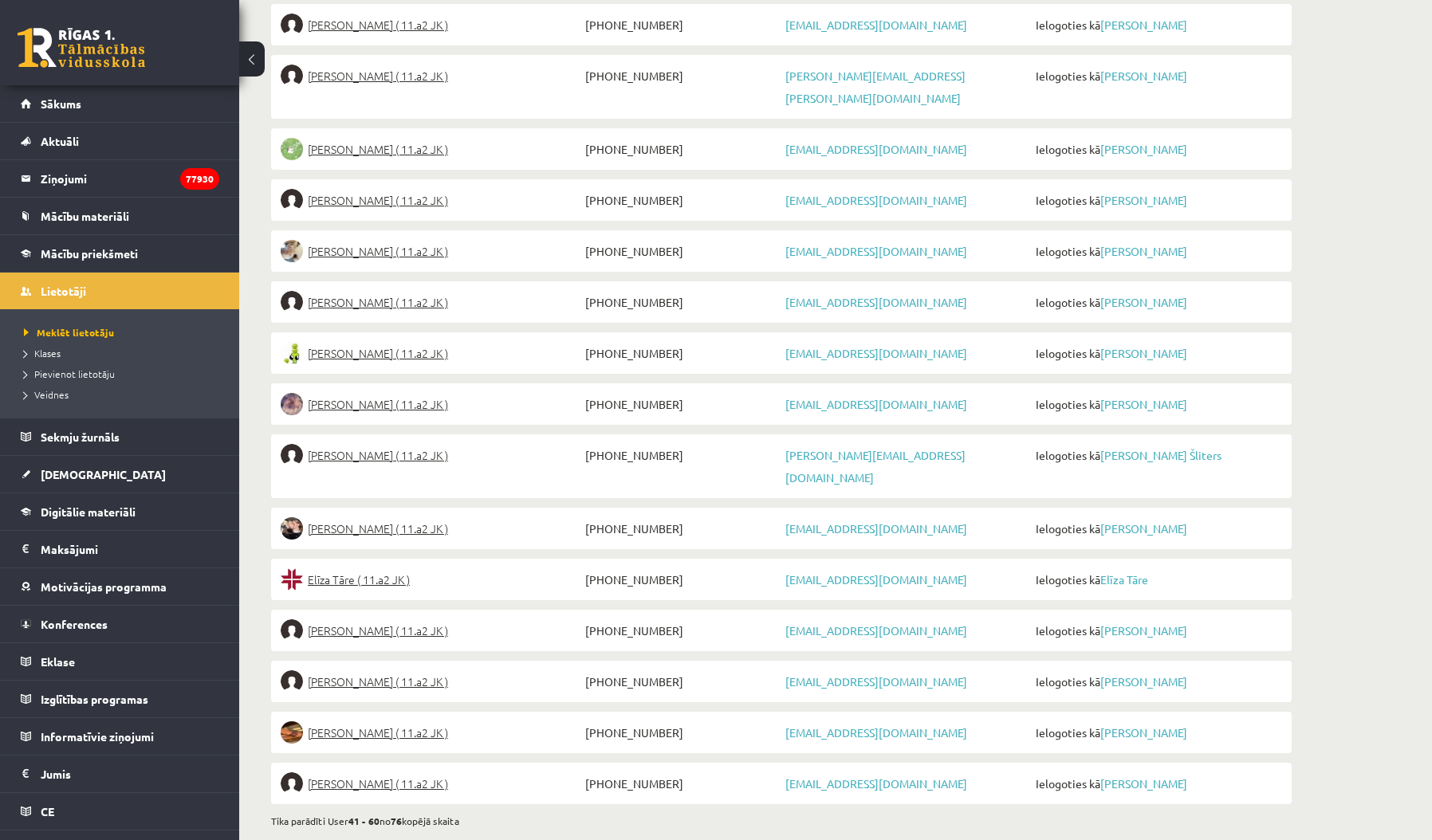
scroll to position [768, 0]
click at [395, 839] on link "Nākamā →" at bounding box center [406, 846] width 47 height 14
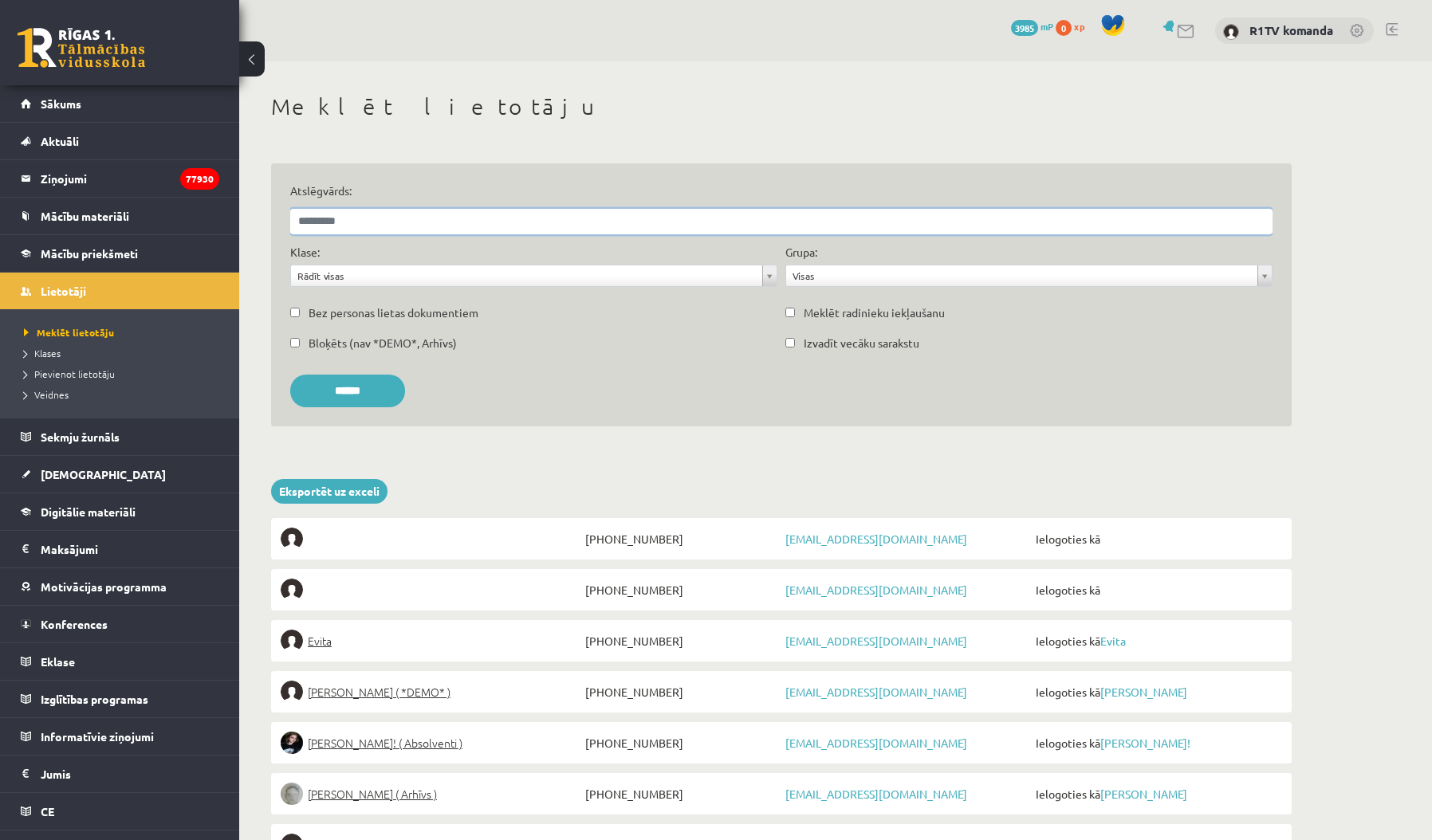
click at [445, 229] on input "Atslēgvārds:" at bounding box center [781, 222] width 982 height 25
type input "******"
click at [353, 389] on input "******" at bounding box center [347, 391] width 115 height 32
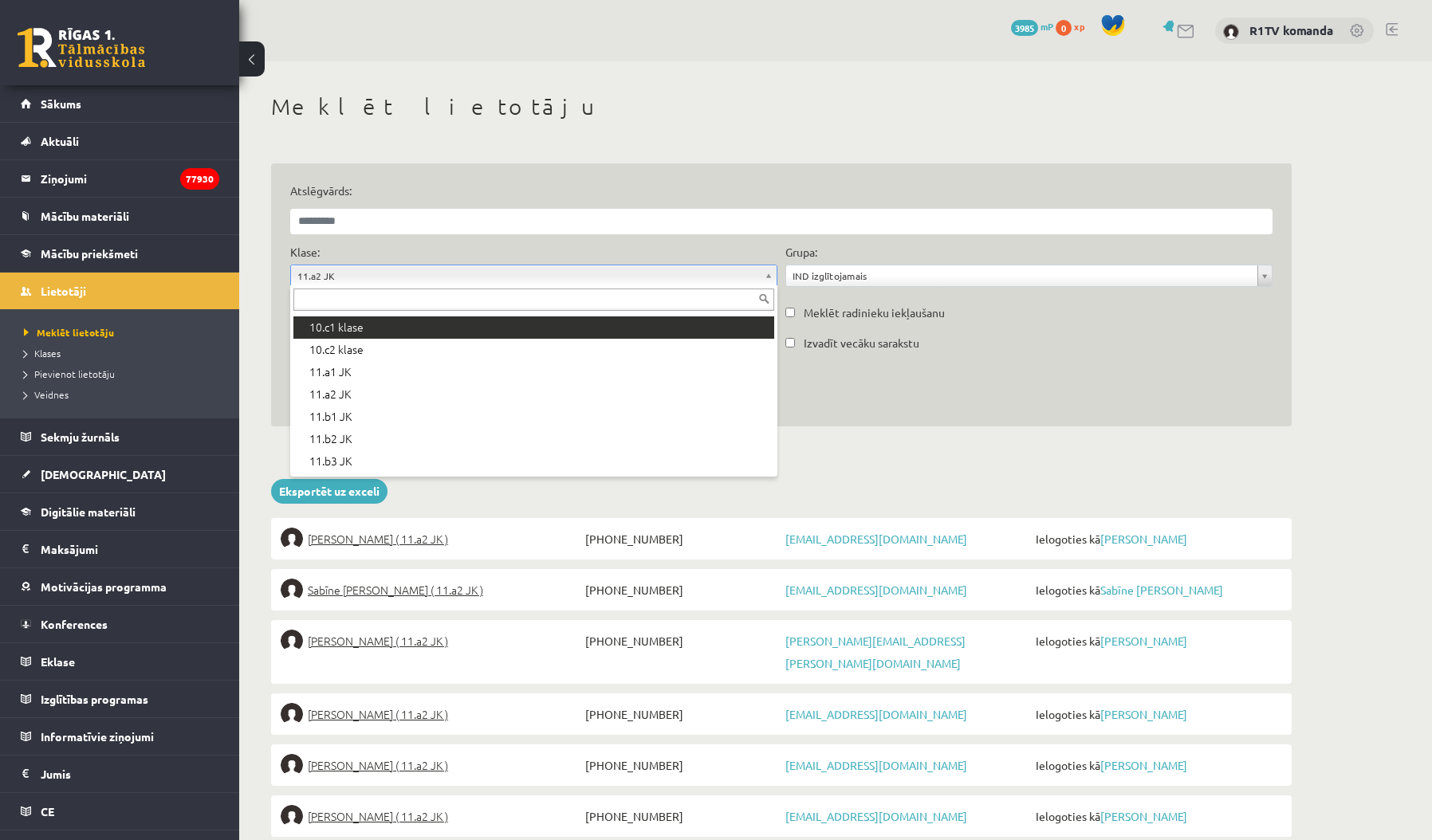
scroll to position [338, 0]
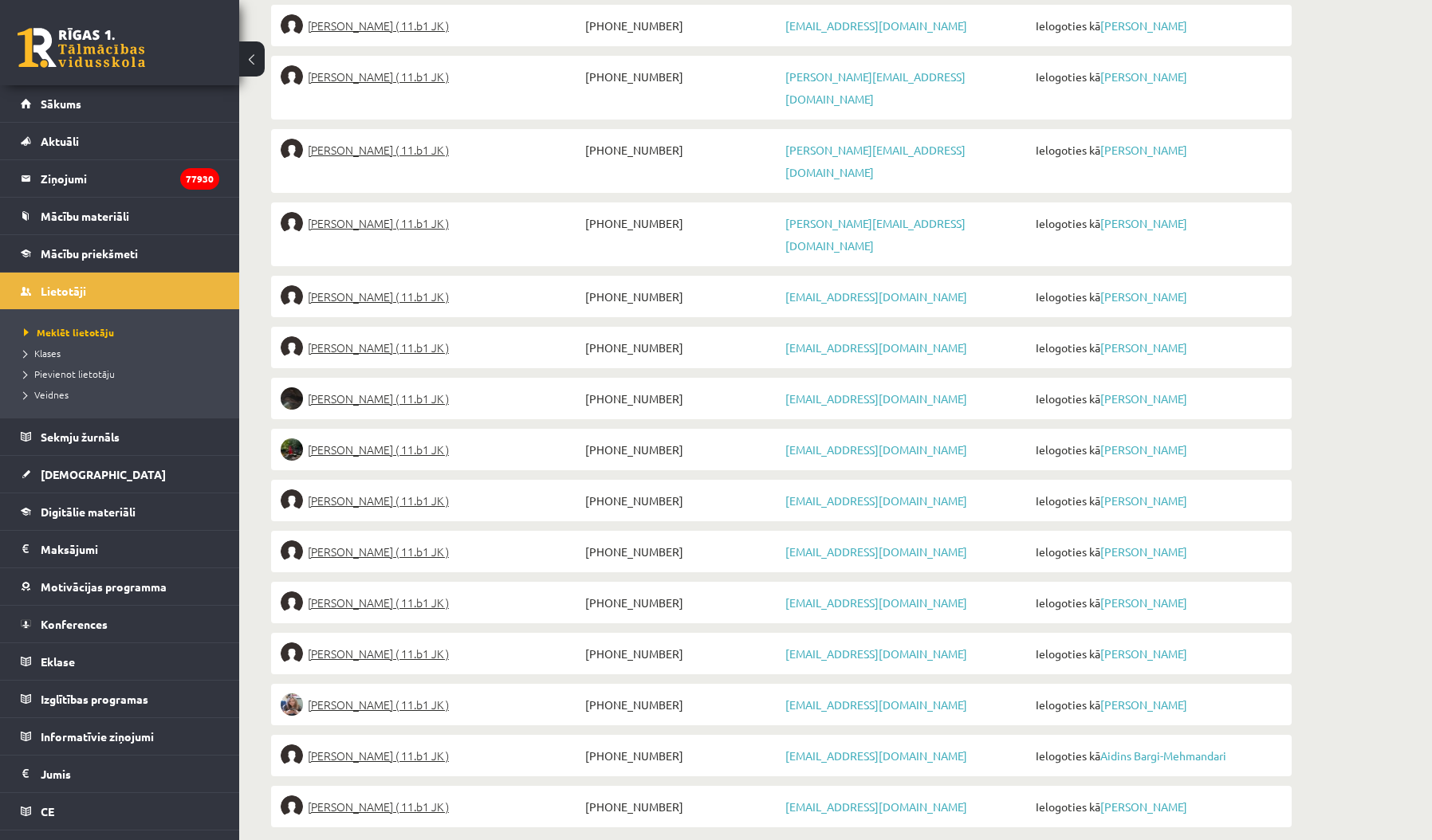
scroll to position [768, 0]
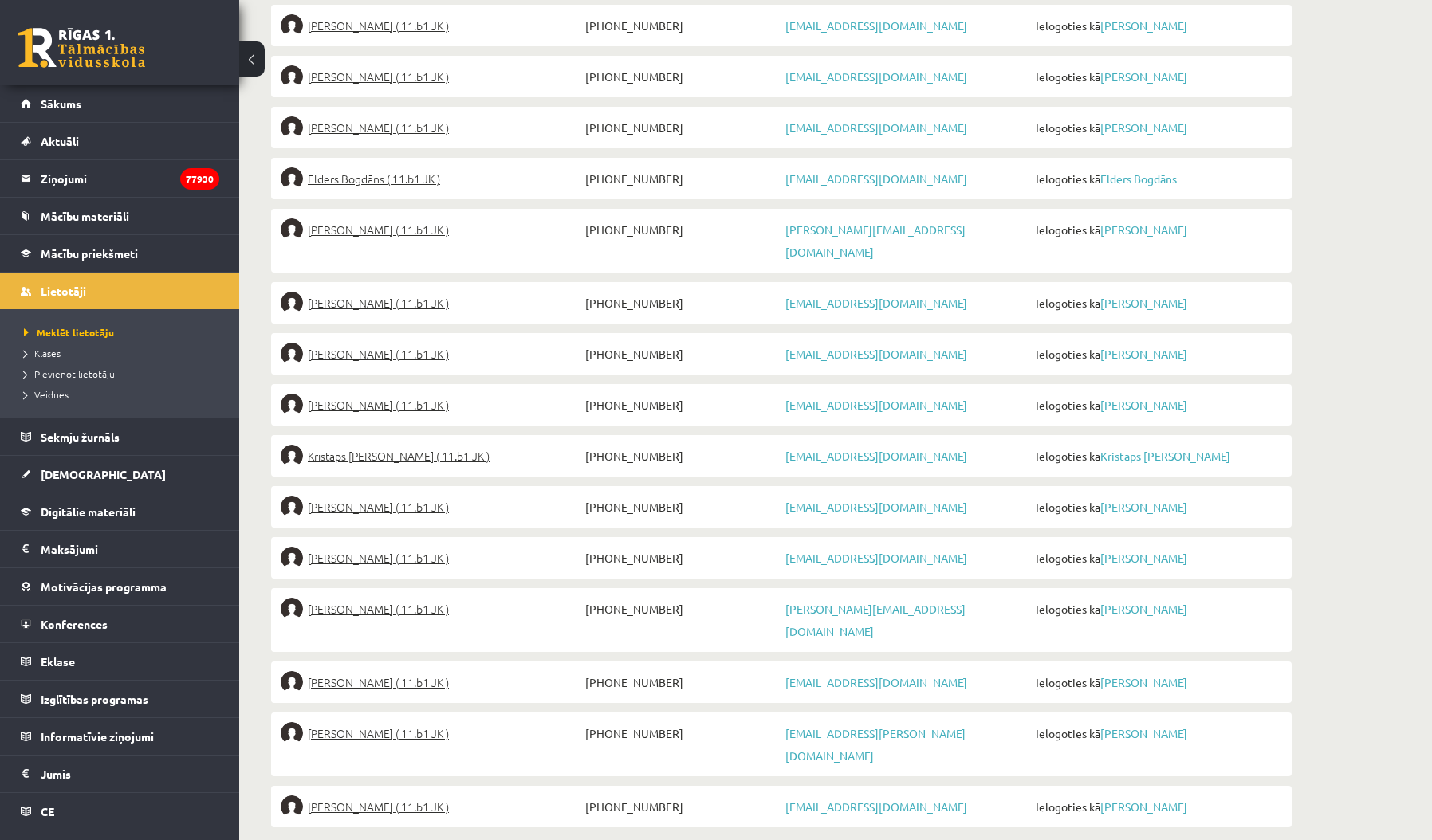
scroll to position [768, 0]
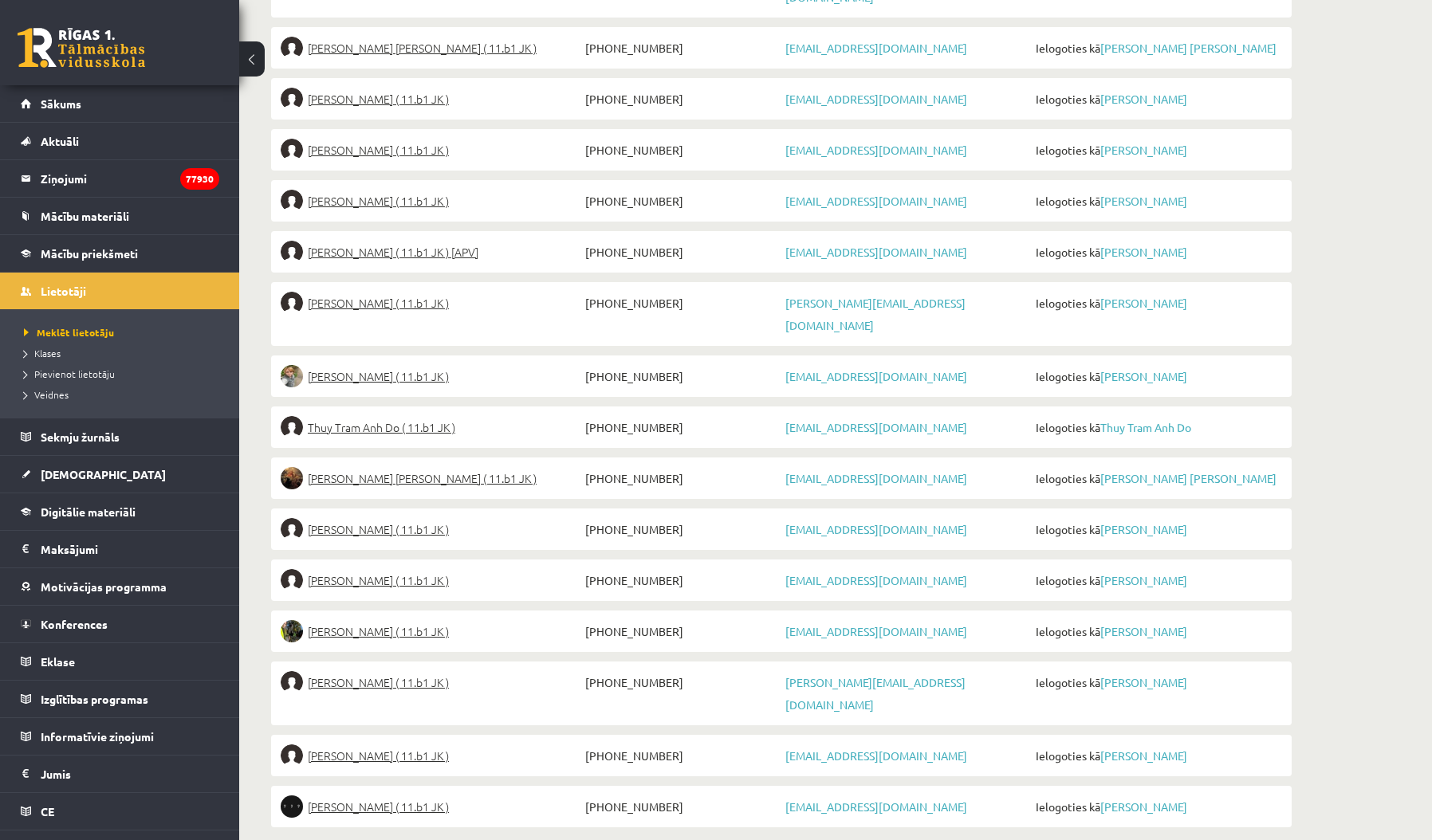
scroll to position [768, 0]
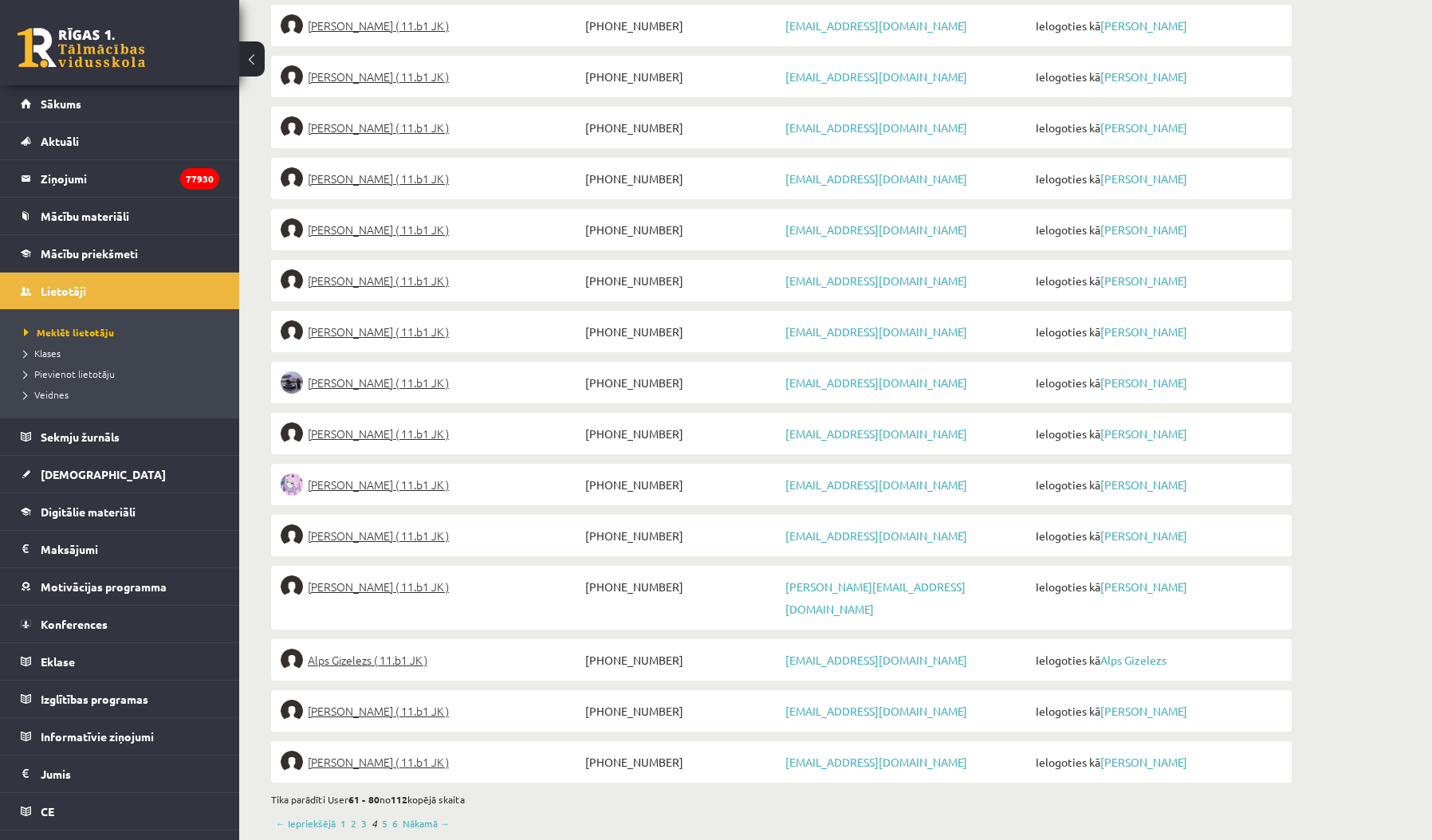
scroll to position [768, 0]
click at [420, 817] on link "Nākamā →" at bounding box center [427, 824] width 47 height 14
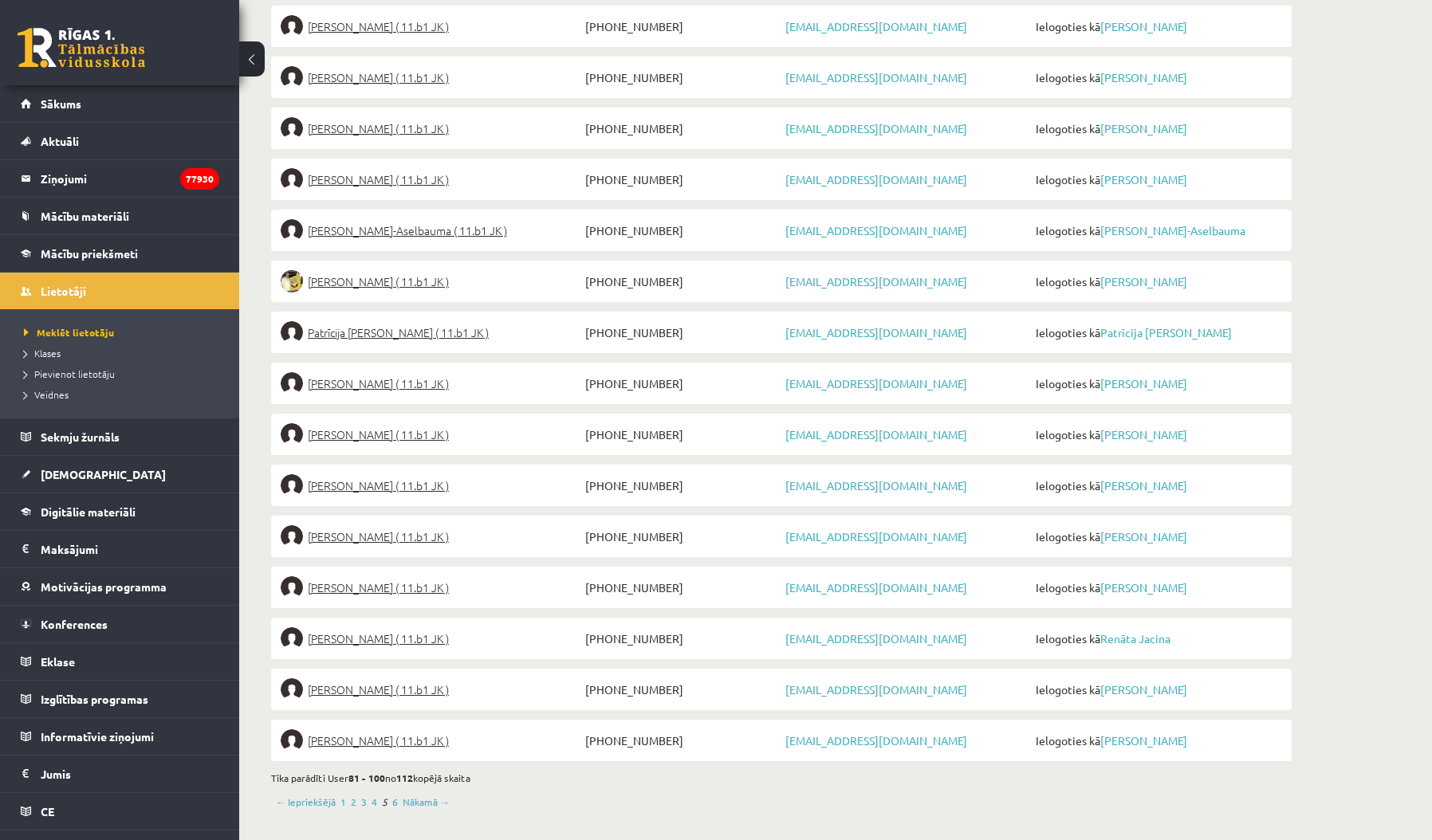
scroll to position [768, 0]
drag, startPoint x: 661, startPoint y: 482, endPoint x: 335, endPoint y: 468, distance: 326.3
click at [328, 469] on li "[PERSON_NAME] ( 11.b1 JK ) [PHONE_NUMBER] [EMAIL_ADDRESS][DOMAIN_NAME] Ielogoti…" at bounding box center [782, 485] width 1021 height 41
click at [425, 796] on link "Nākamā →" at bounding box center [427, 802] width 47 height 14
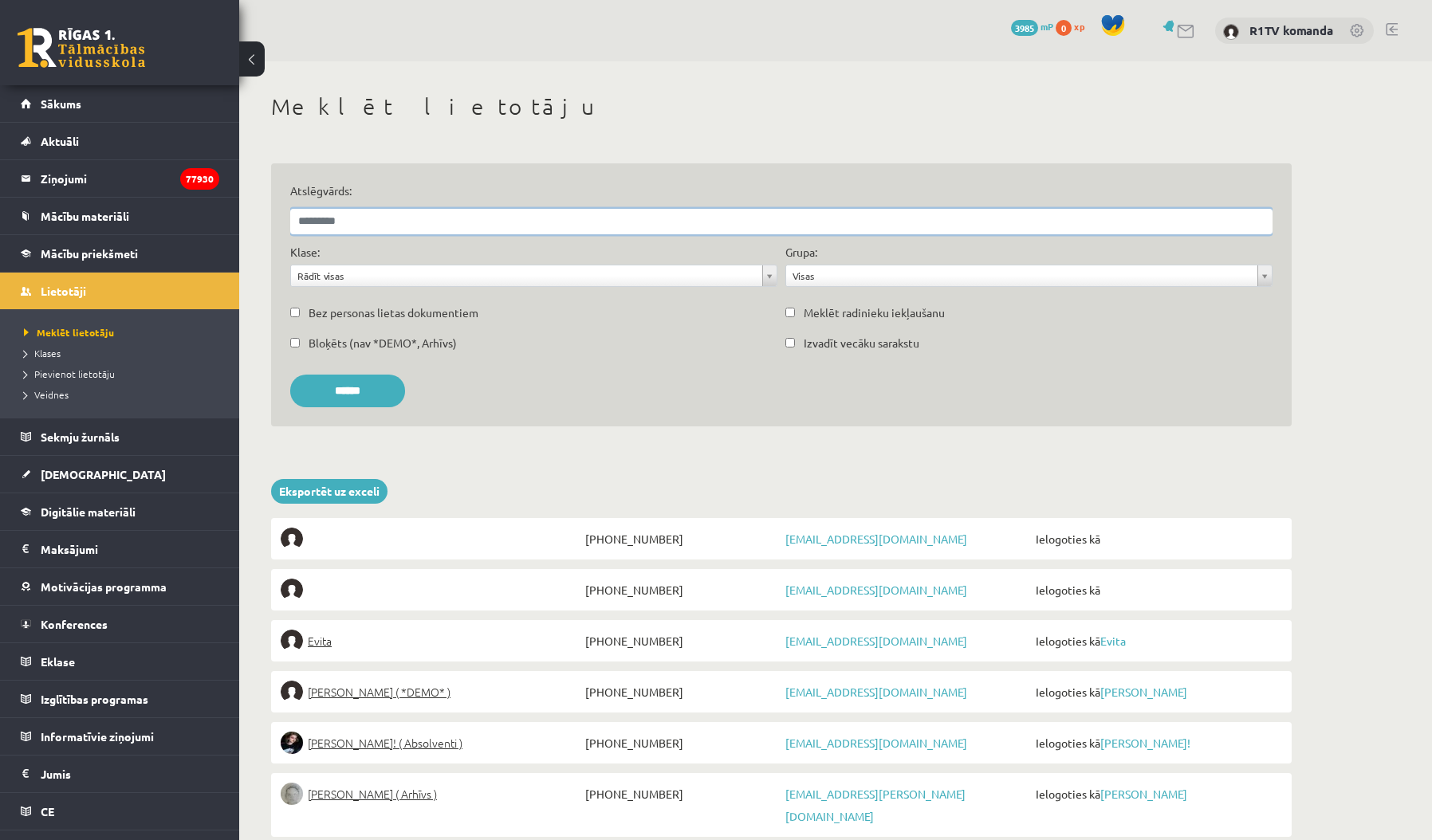
click at [507, 224] on input "Atslēgvārds:" at bounding box center [781, 222] width 982 height 25
click at [353, 389] on input "******" at bounding box center [347, 391] width 115 height 32
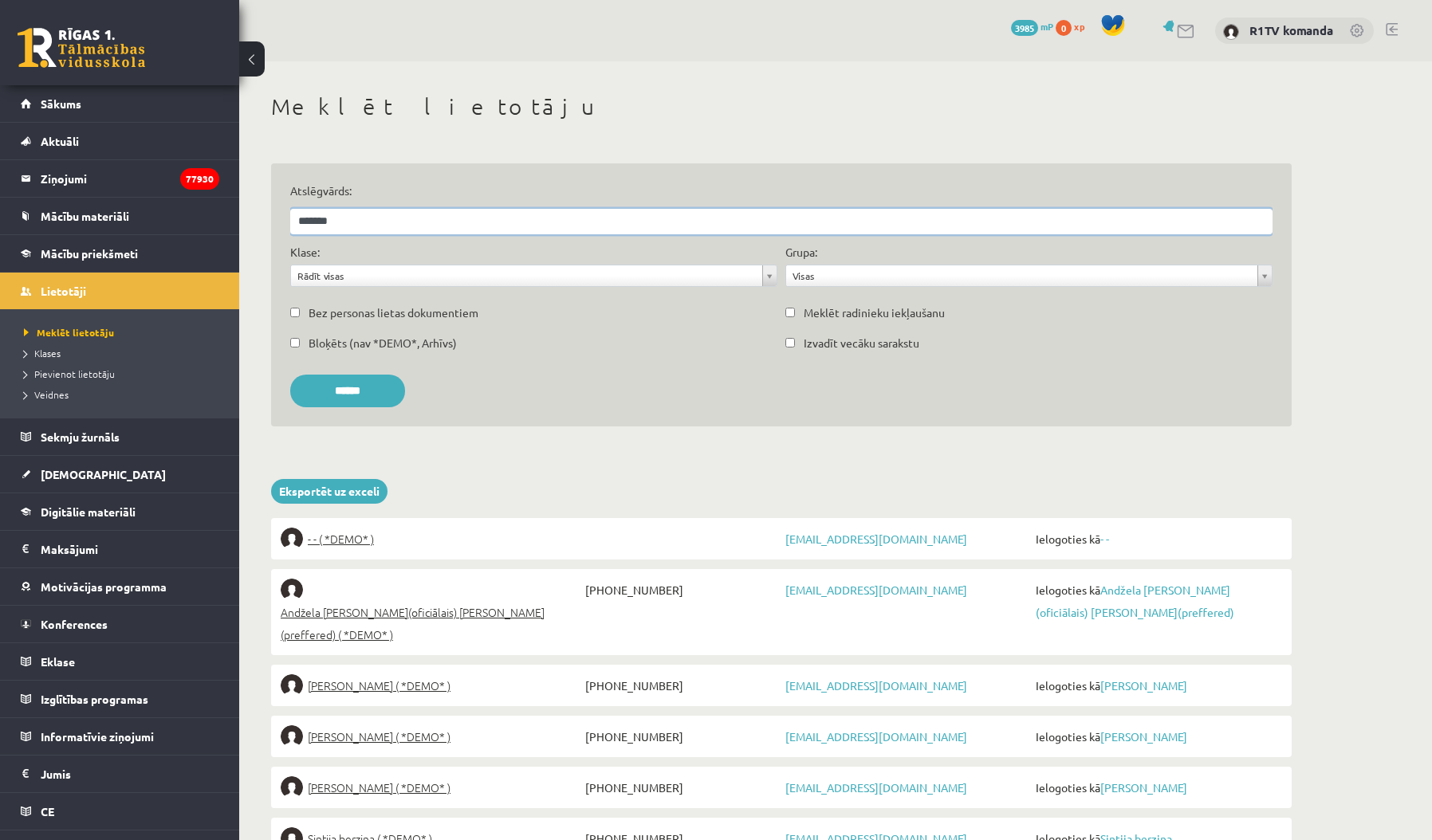
click at [294, 220] on input "*******" at bounding box center [781, 222] width 982 height 25
type input "**********"
click at [353, 389] on input "******" at bounding box center [347, 391] width 115 height 32
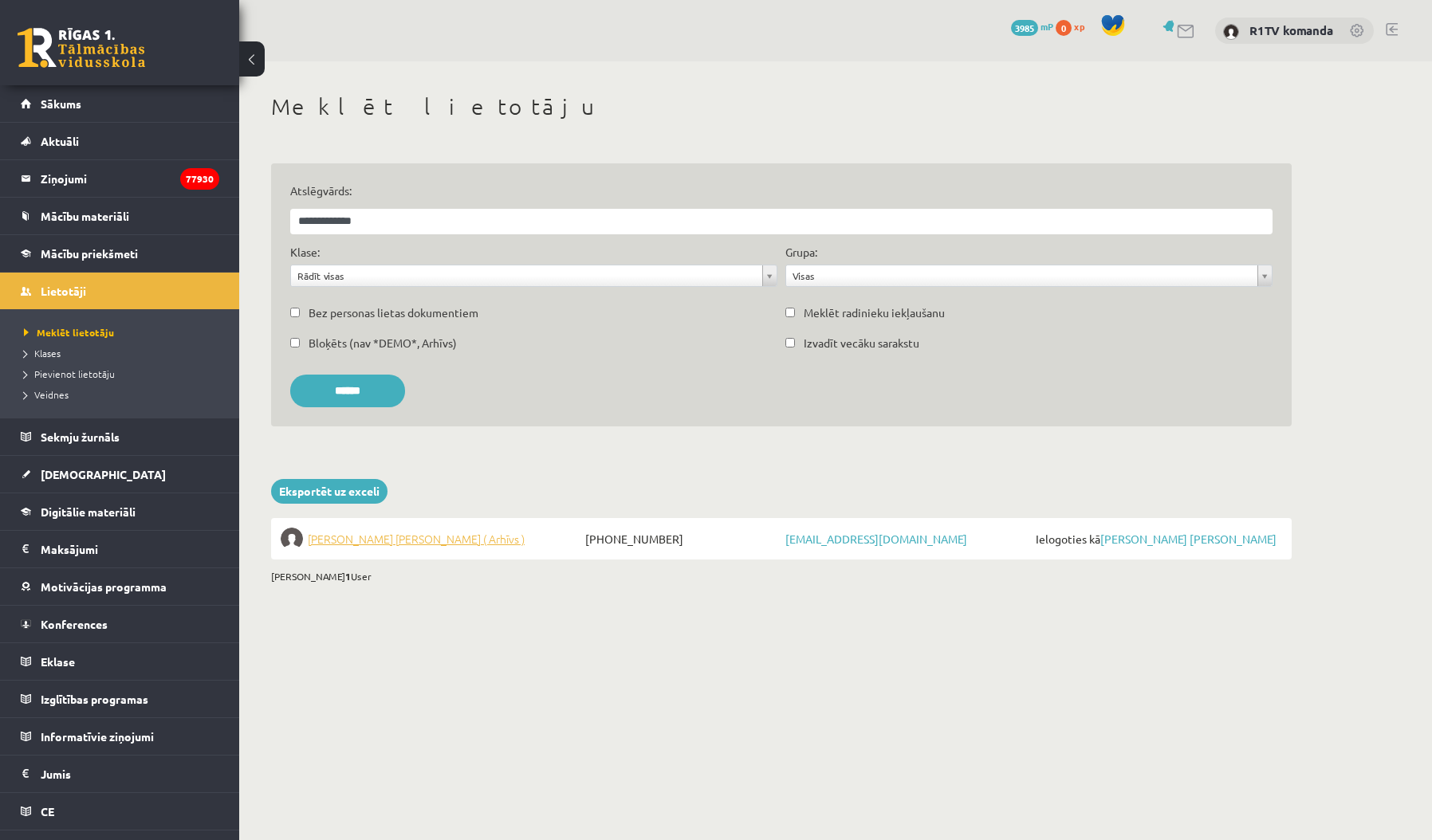
click at [399, 543] on span "Raina Gabriela Bērziņa ( Arhīvs )" at bounding box center [416, 538] width 217 height 23
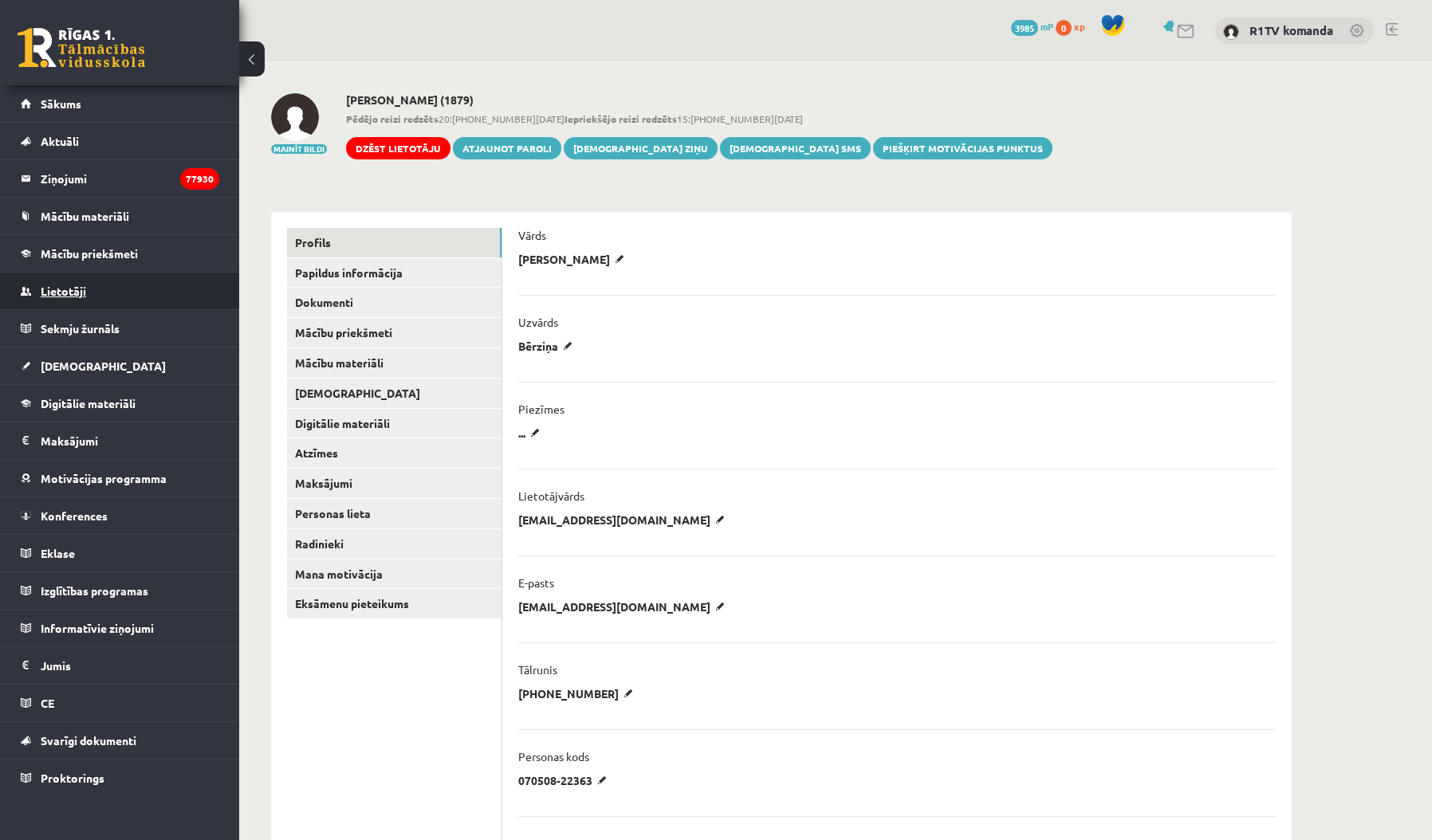
click at [106, 299] on link "Lietotāji" at bounding box center [120, 290] width 198 height 37
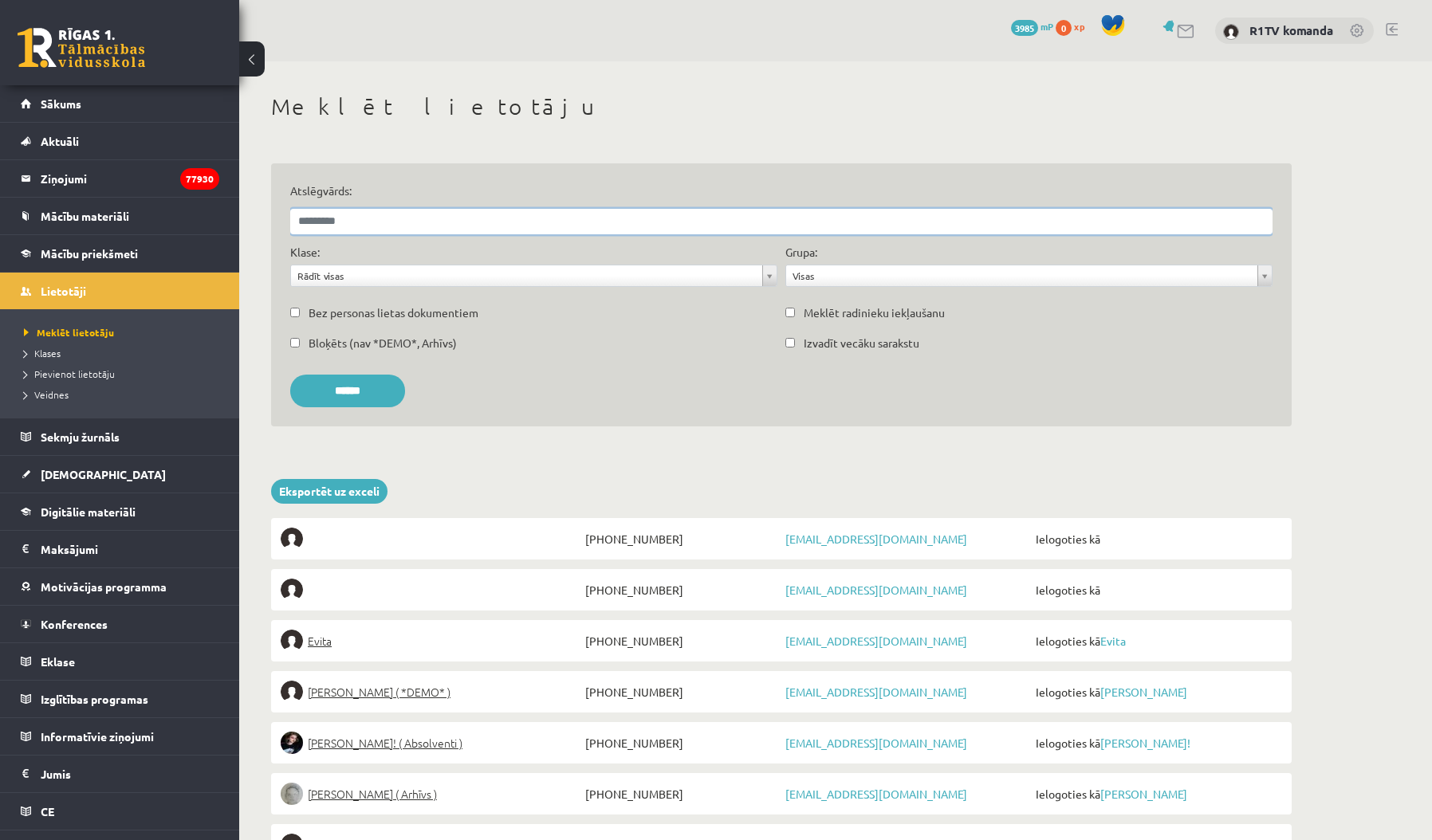
click at [414, 225] on input "Atslēgvārds:" at bounding box center [781, 222] width 982 height 25
type input "**********"
click at [353, 389] on input "******" at bounding box center [347, 391] width 115 height 32
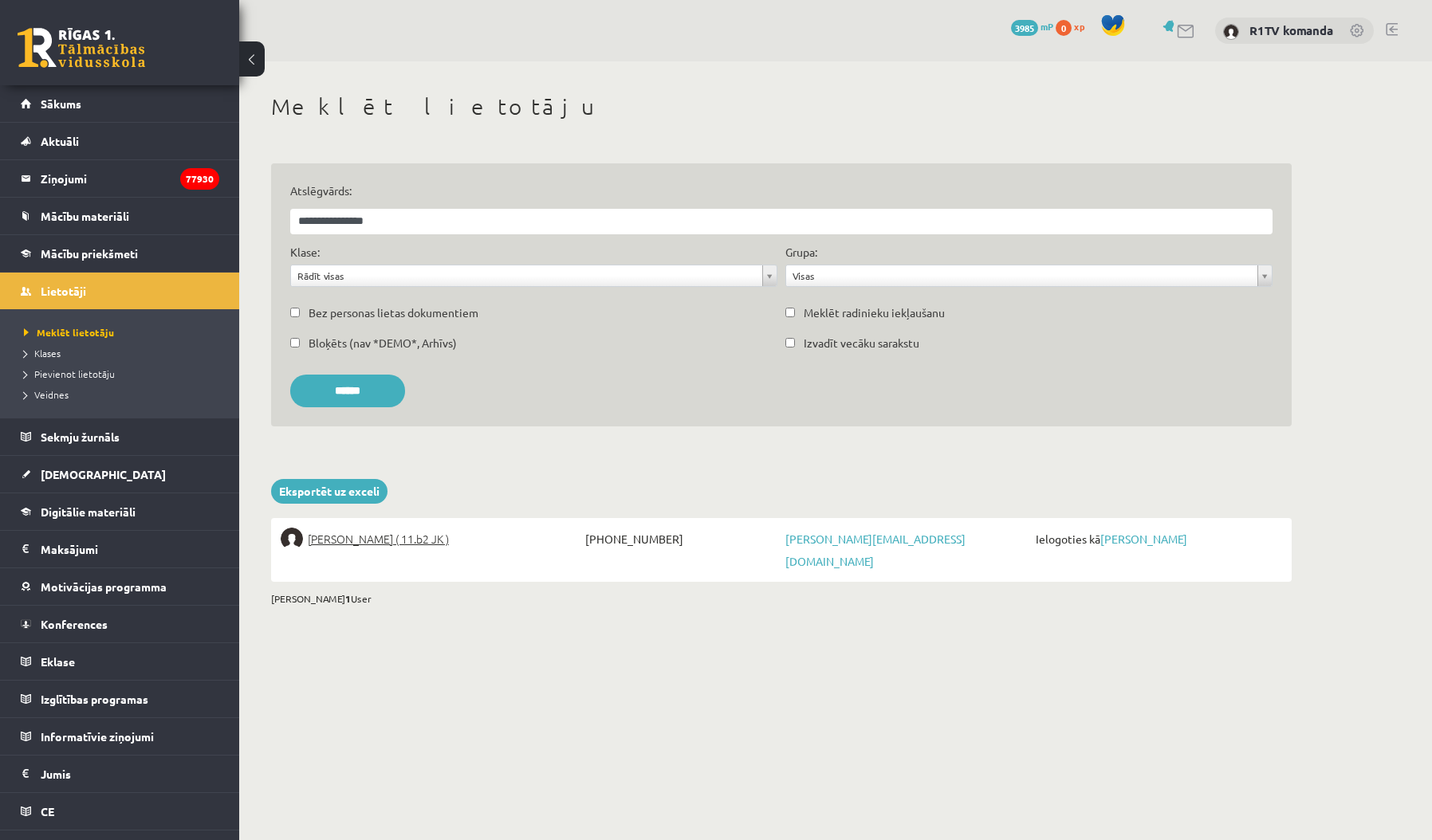
click at [396, 552] on li "[PERSON_NAME] ( 11.b2 JK ) [PHONE_NUMBER] [PERSON_NAME][EMAIL_ADDRESS][DOMAIN_N…" at bounding box center [782, 550] width 1021 height 64
click at [396, 547] on span "[PERSON_NAME] ( 11.b2 JK )" at bounding box center [378, 538] width 142 height 23
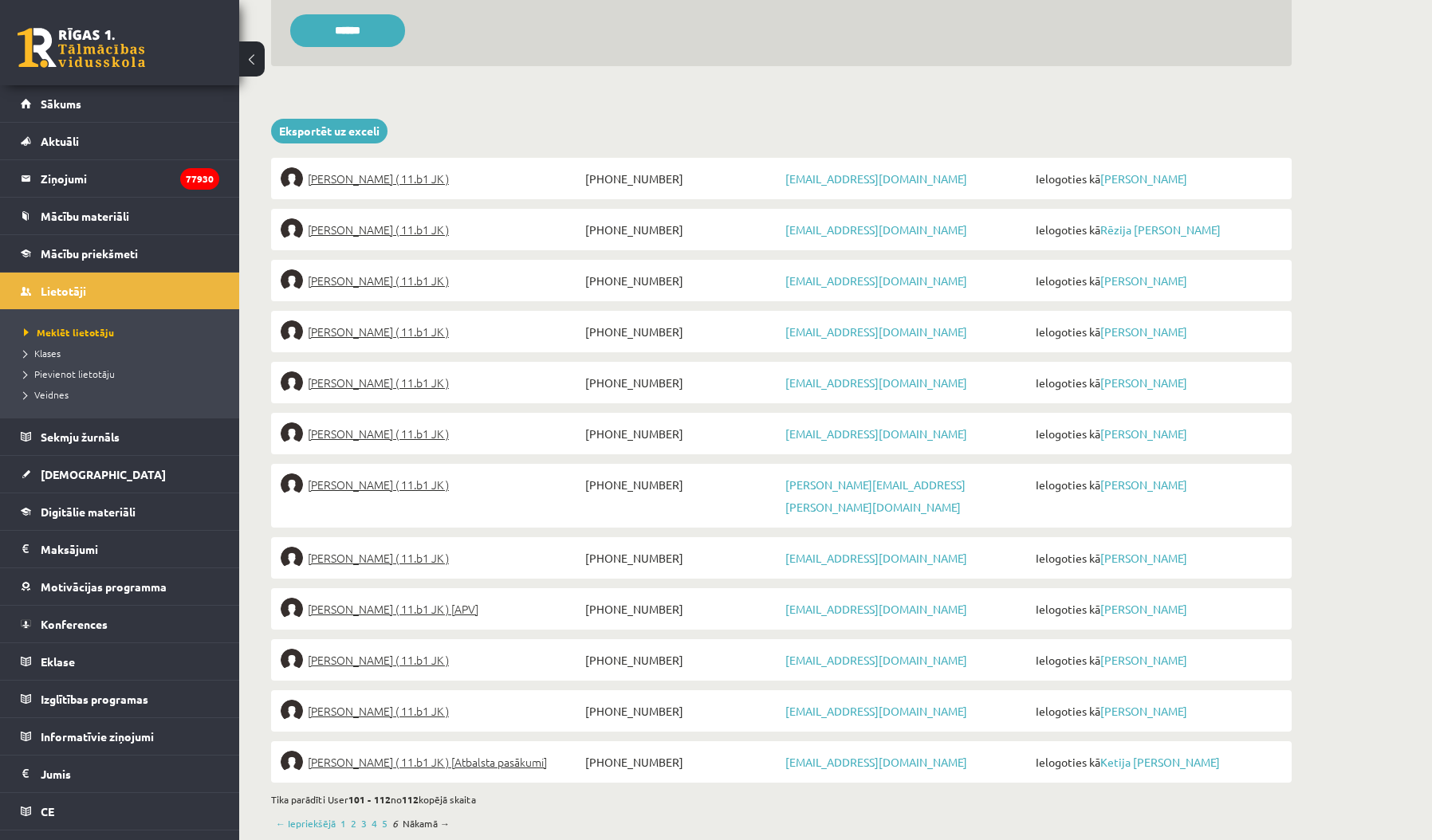
scroll to position [360, 0]
click at [637, 382] on span "+37128927043" at bounding box center [682, 383] width 200 height 23
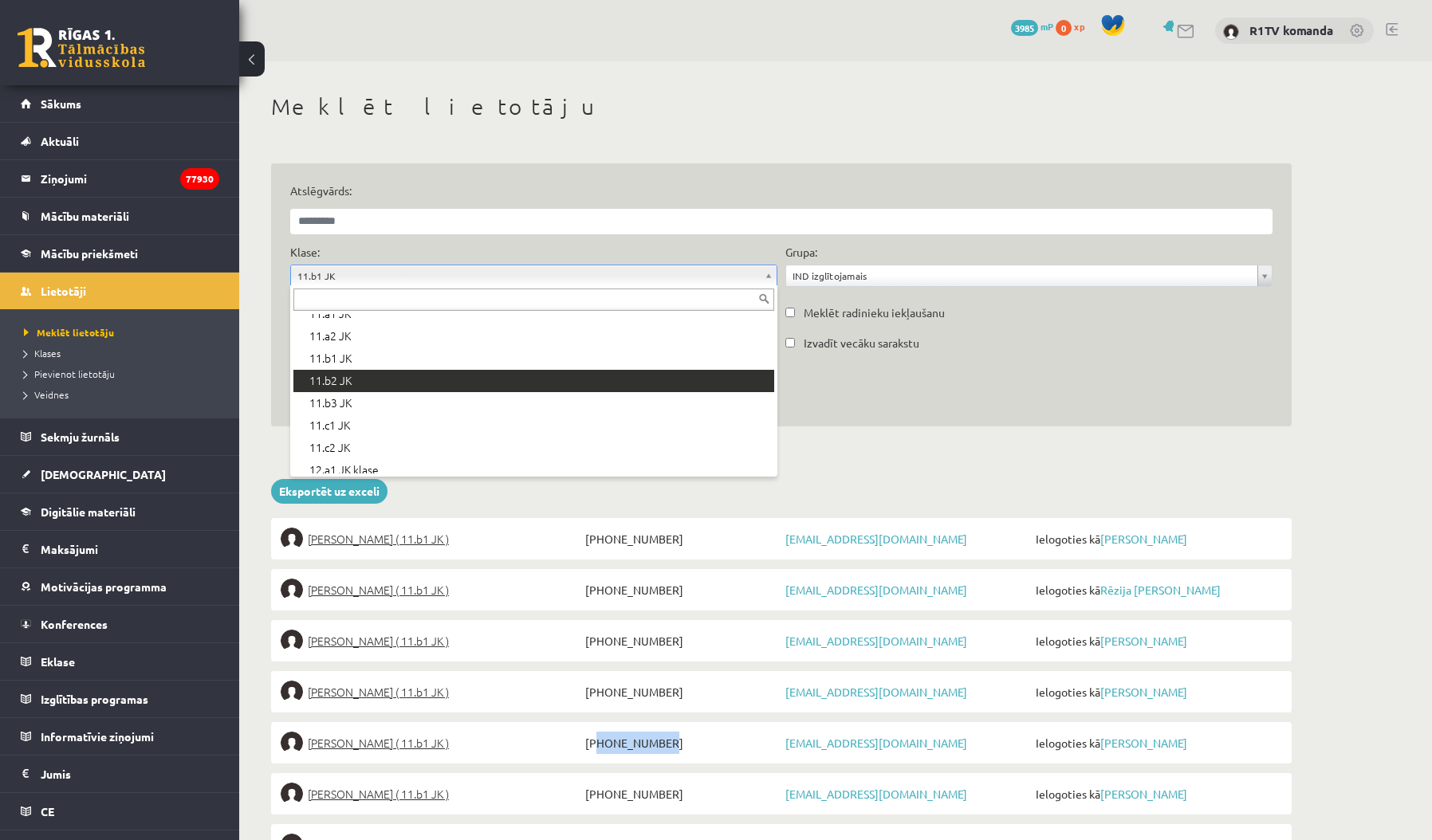
scroll to position [391, 0]
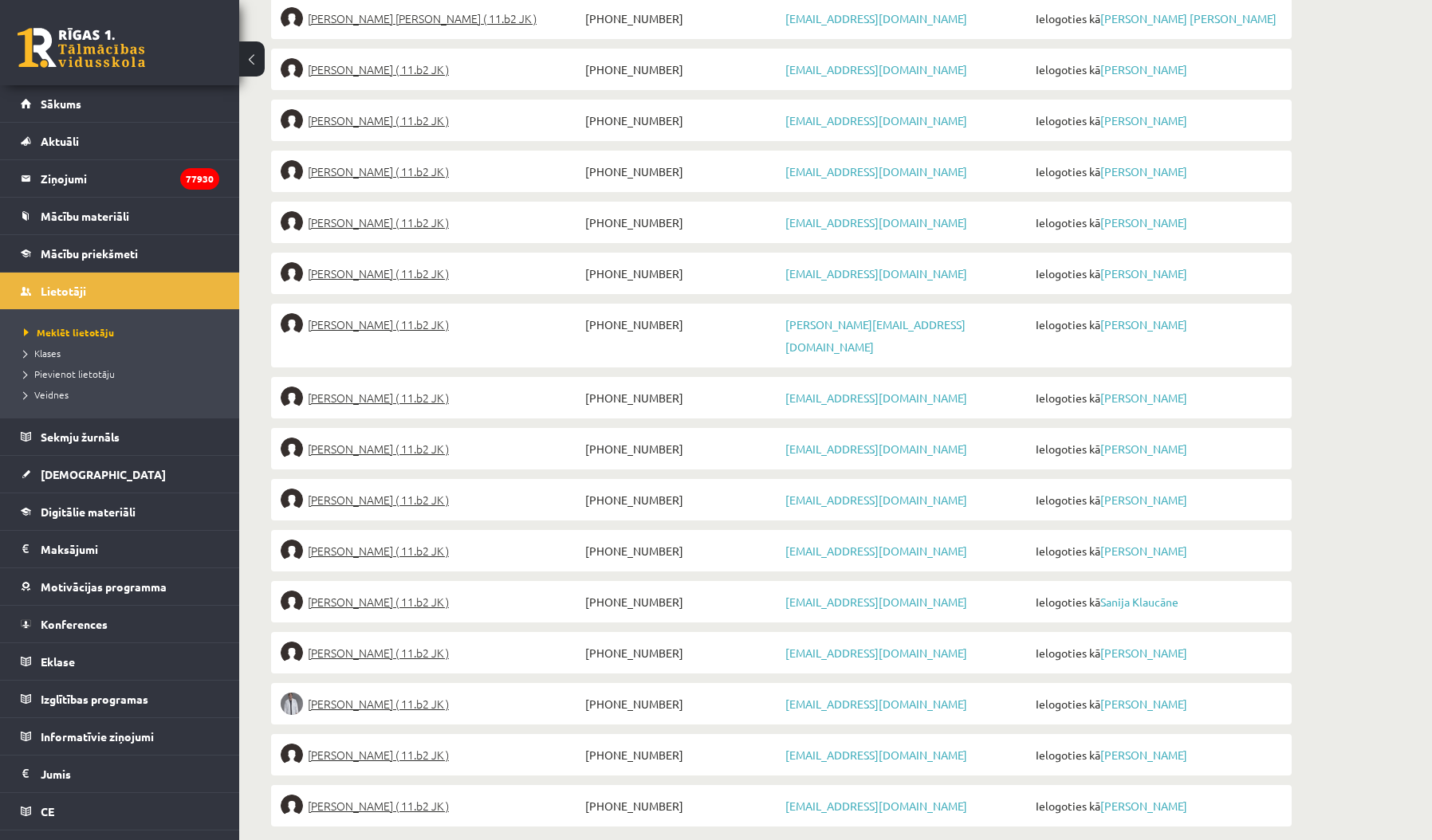
scroll to position [768, 0]
click at [410, 490] on span "Samanta Kisele ( 11.b2 JK )" at bounding box center [378, 501] width 142 height 23
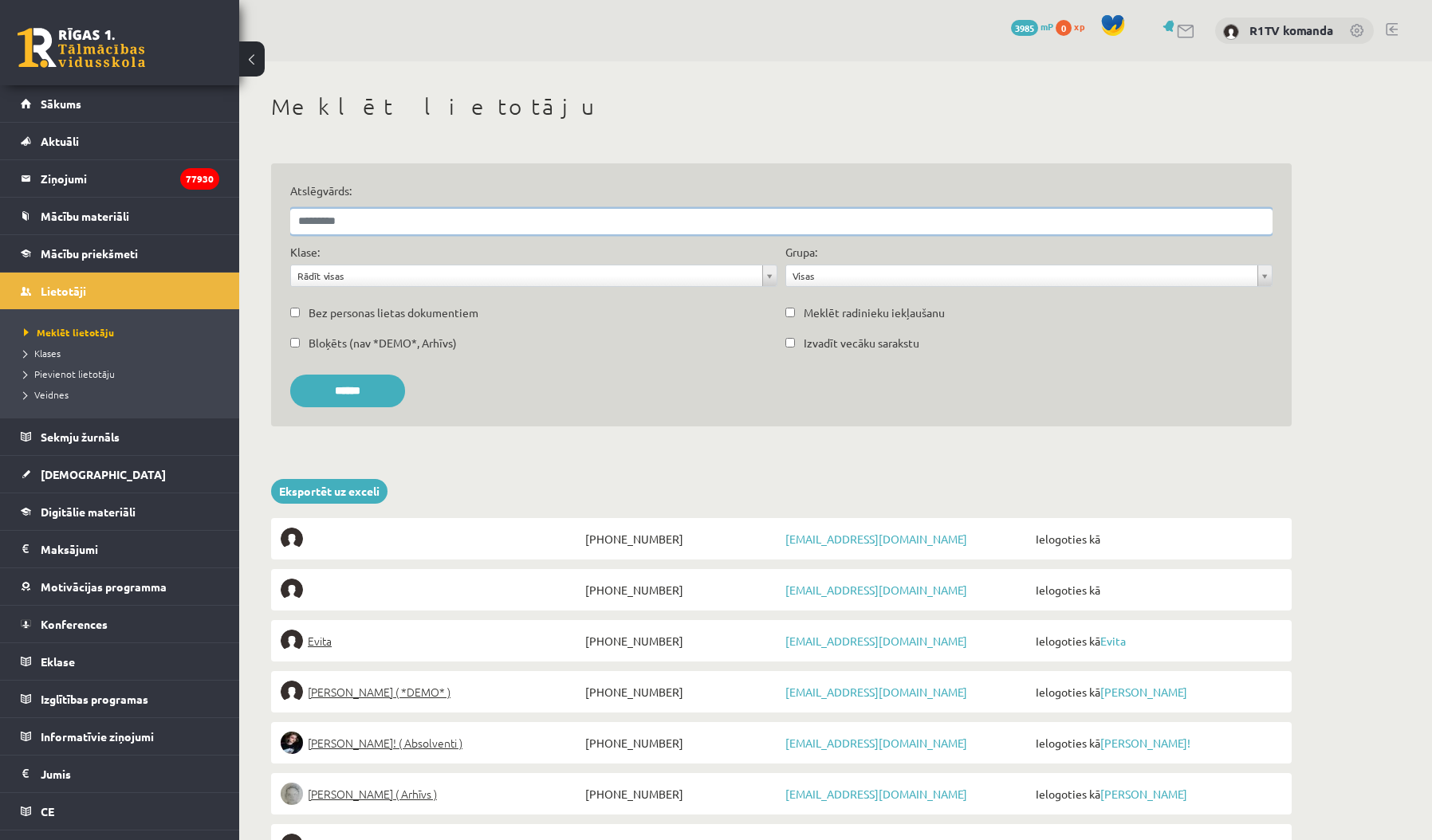
click at [514, 217] on input "Atslēgvārds:" at bounding box center [781, 222] width 982 height 25
type input "**********"
click at [353, 389] on input "******" at bounding box center [347, 391] width 115 height 32
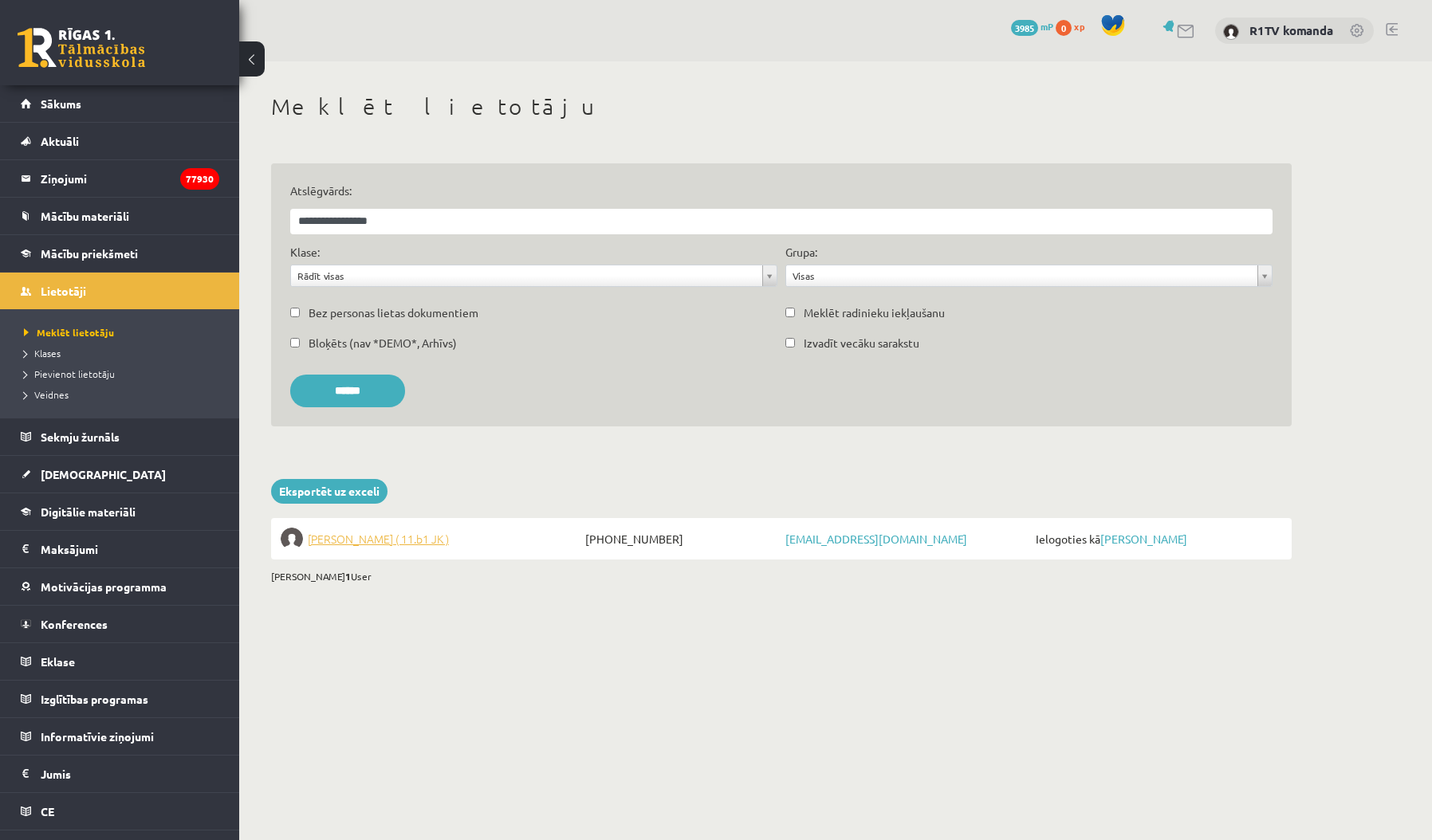
click at [396, 527] on span "Kristers Kārkliņš ( 11.b1 JK )" at bounding box center [378, 538] width 142 height 23
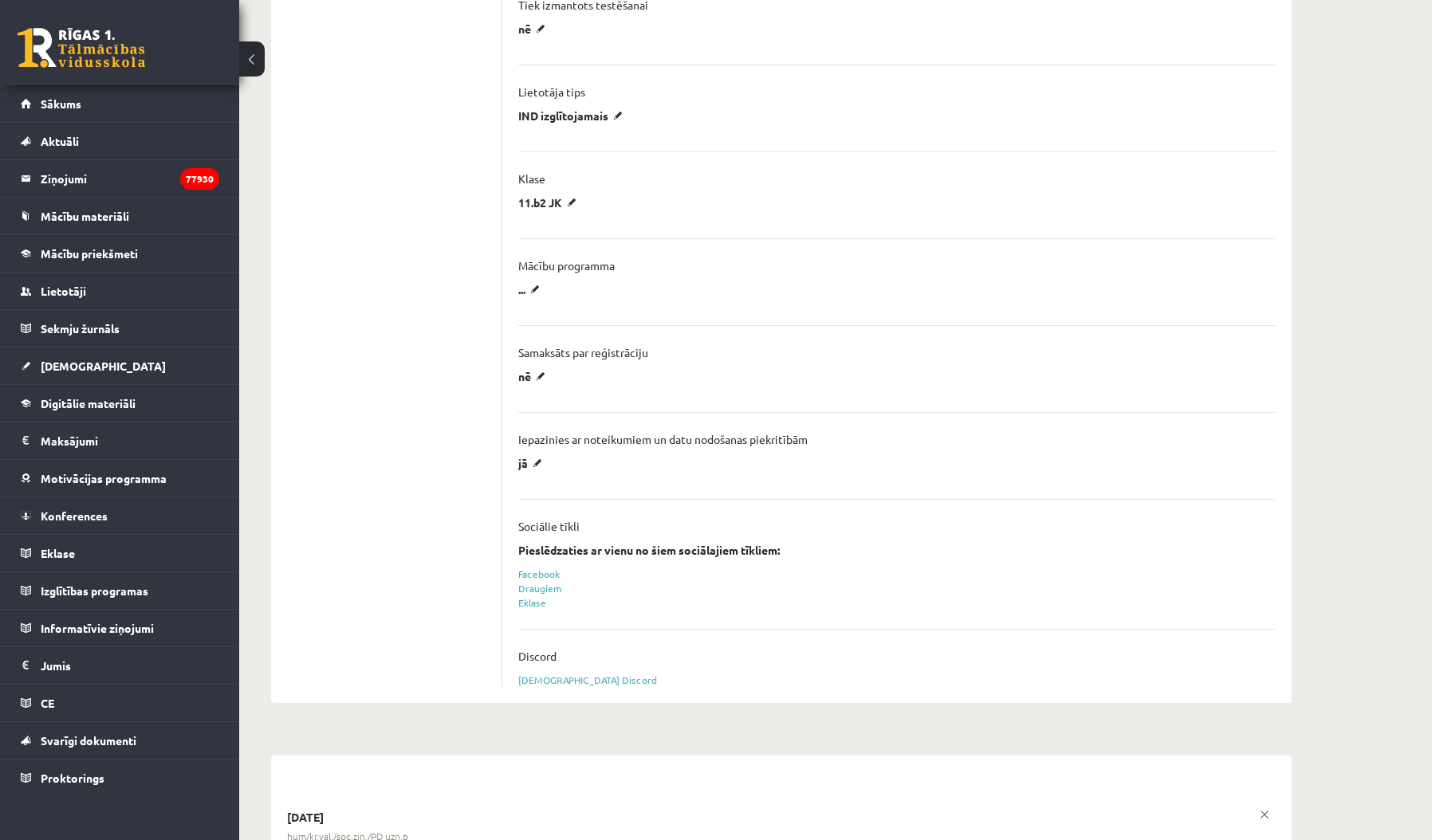
scroll to position [1009, 0]
click at [556, 207] on p "11.b2 JK" at bounding box center [550, 205] width 64 height 14
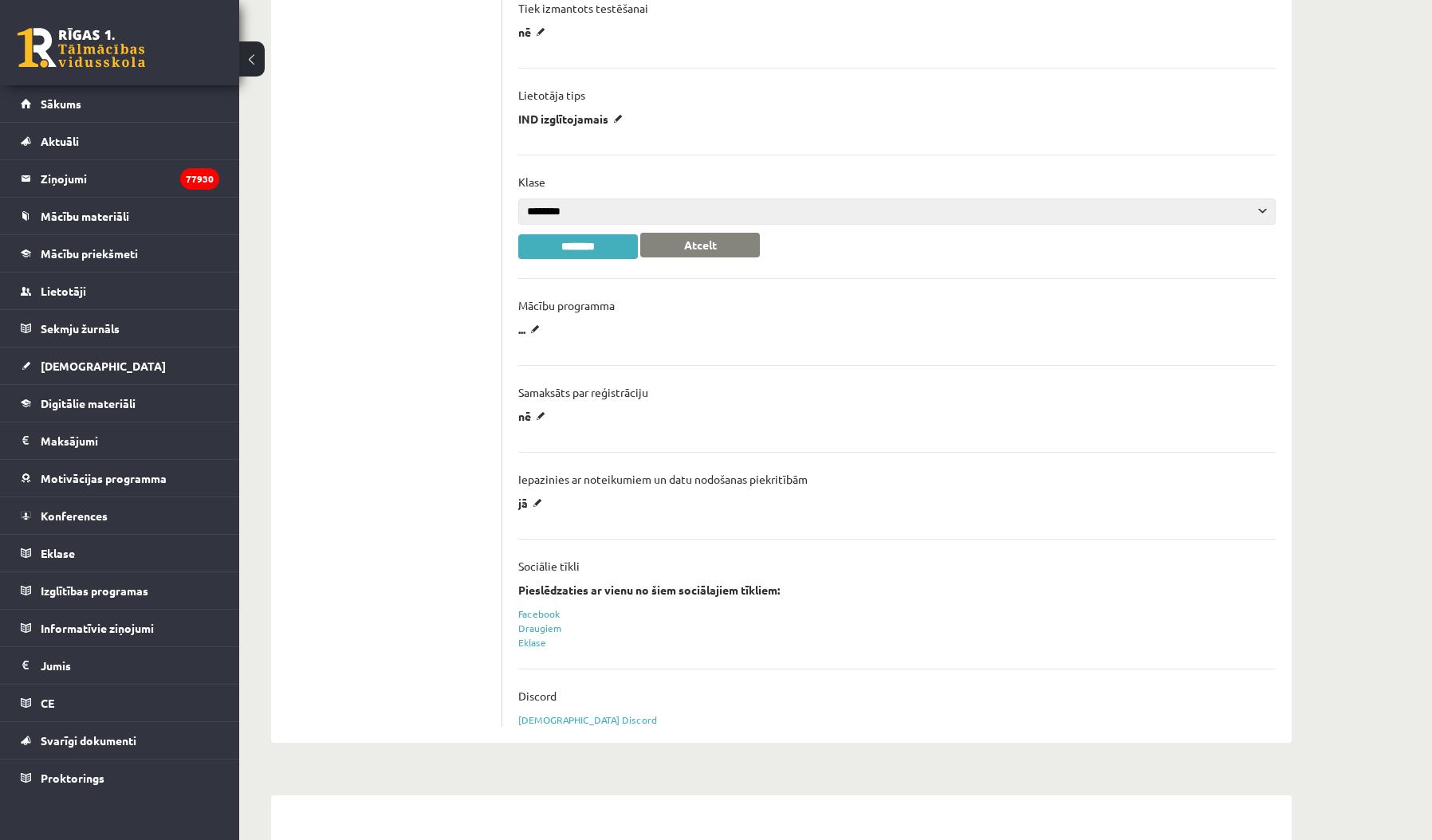
select select "**"
click at [591, 242] on input "********" at bounding box center [578, 246] width 120 height 24
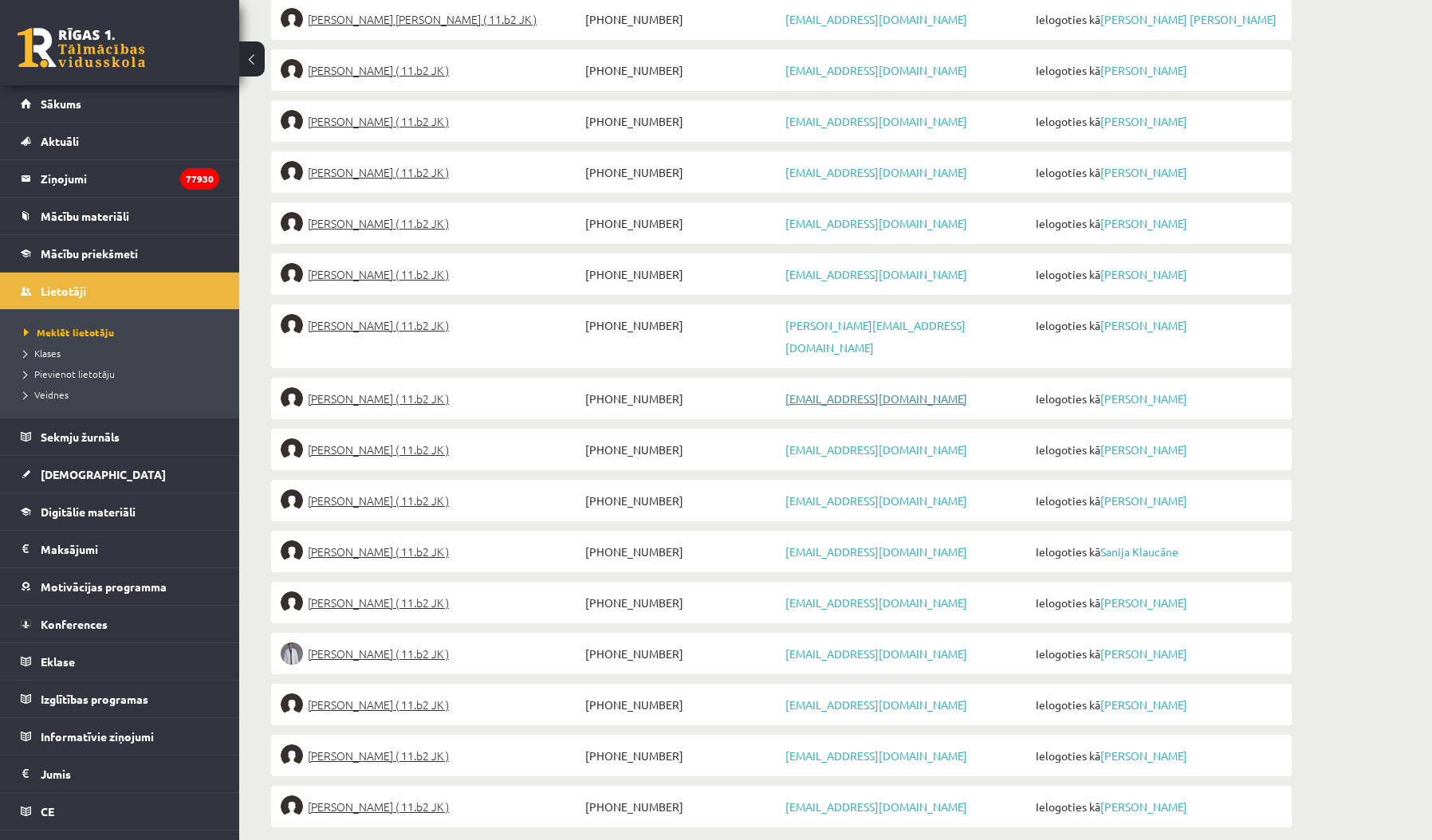
scroll to position [768, 0]
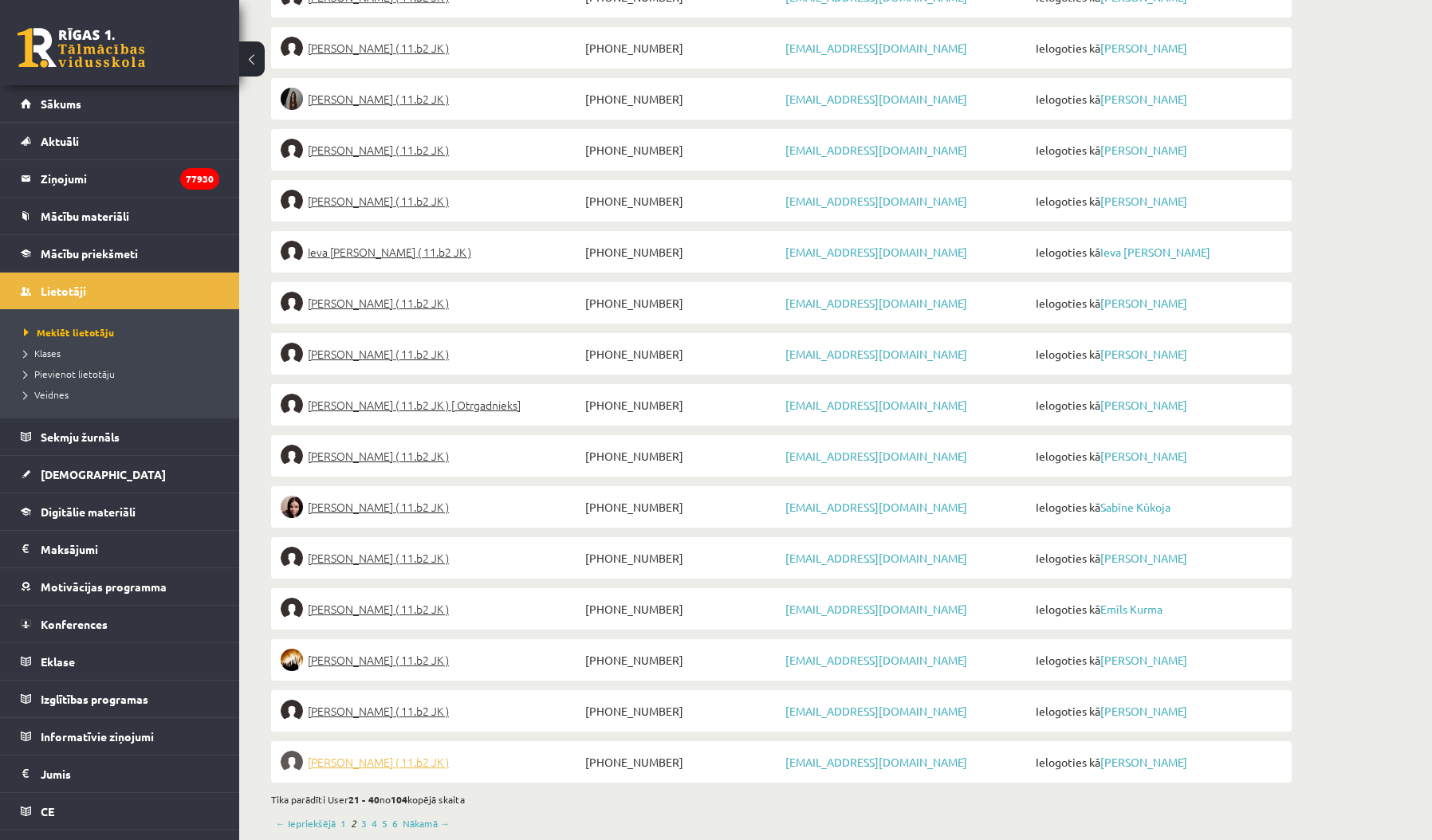
scroll to position [768, 0]
click at [418, 817] on link "Nākamā →" at bounding box center [427, 824] width 47 height 14
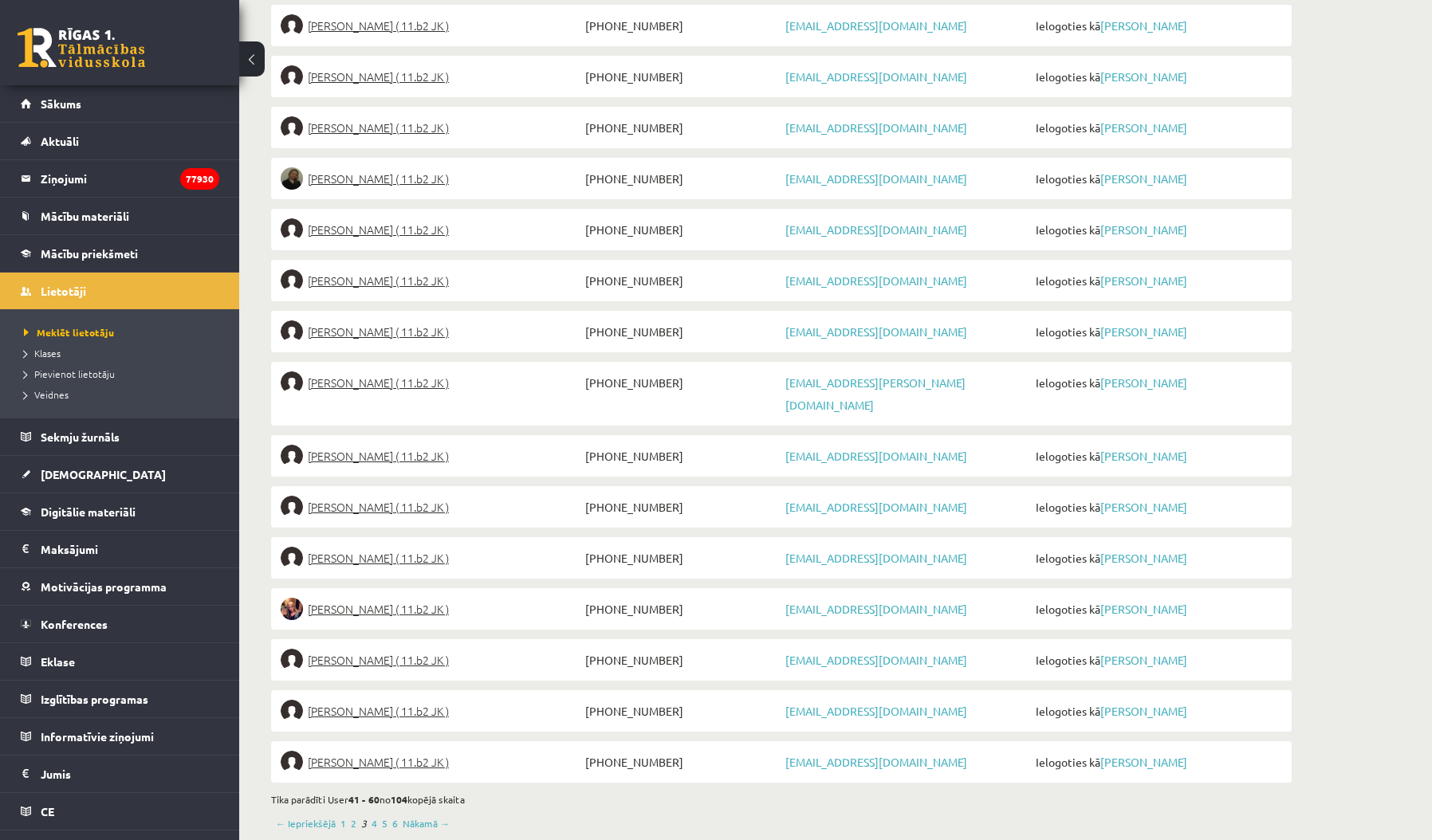
scroll to position [768, 0]
click at [418, 817] on link "Nākamā →" at bounding box center [427, 824] width 47 height 14
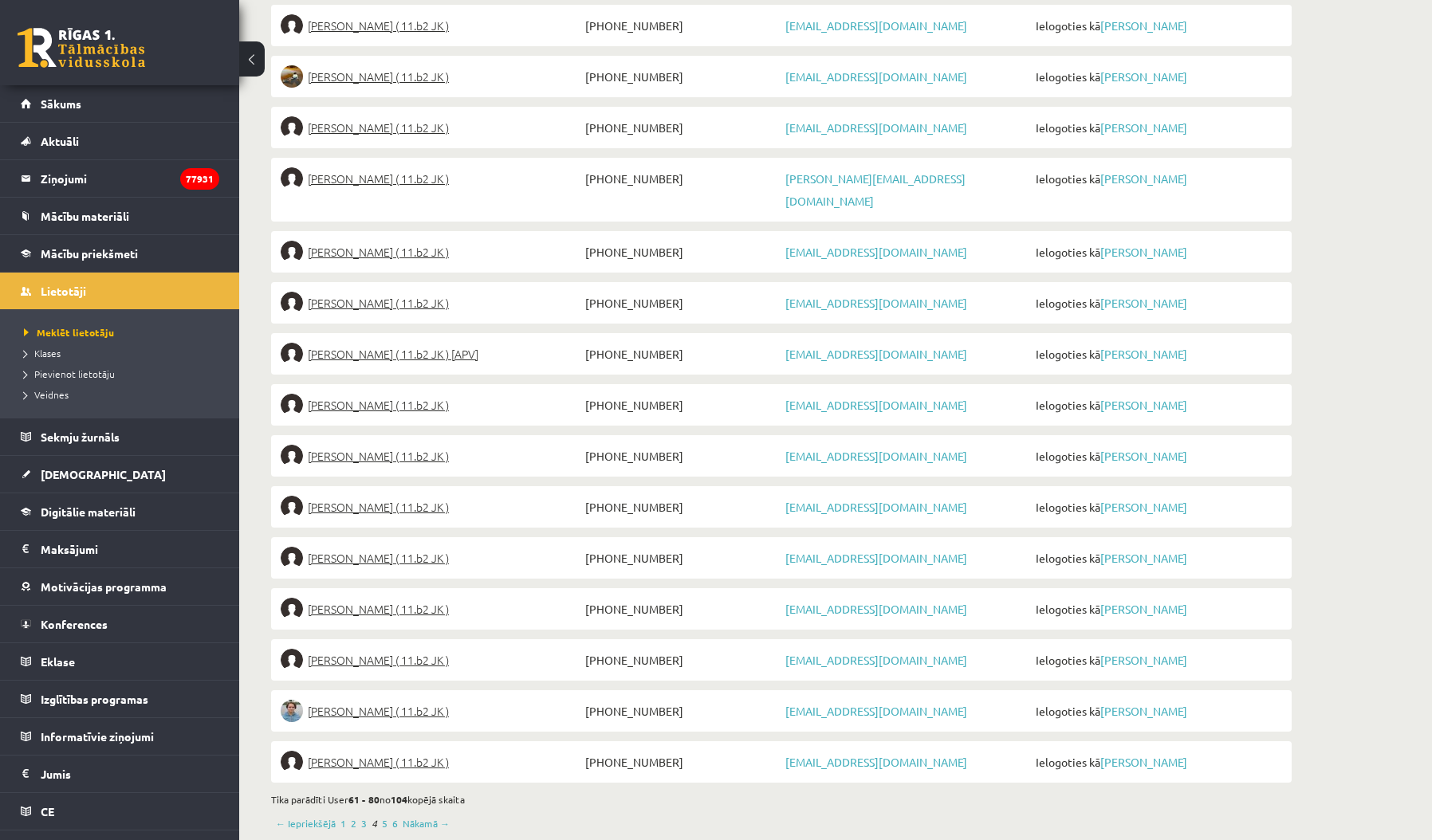
scroll to position [768, 0]
click at [419, 817] on link "Nākamā →" at bounding box center [427, 824] width 47 height 14
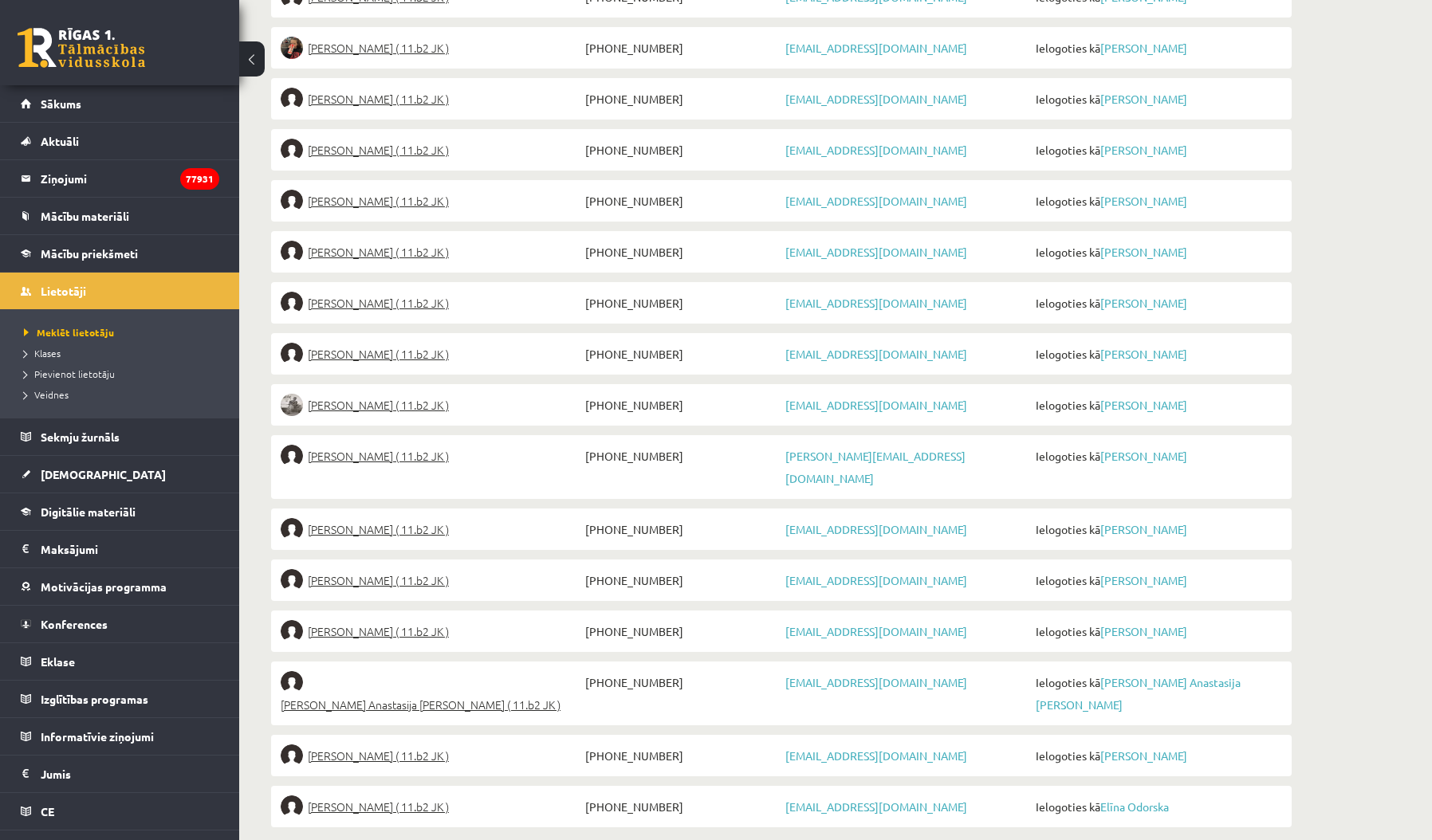
scroll to position [768, 0]
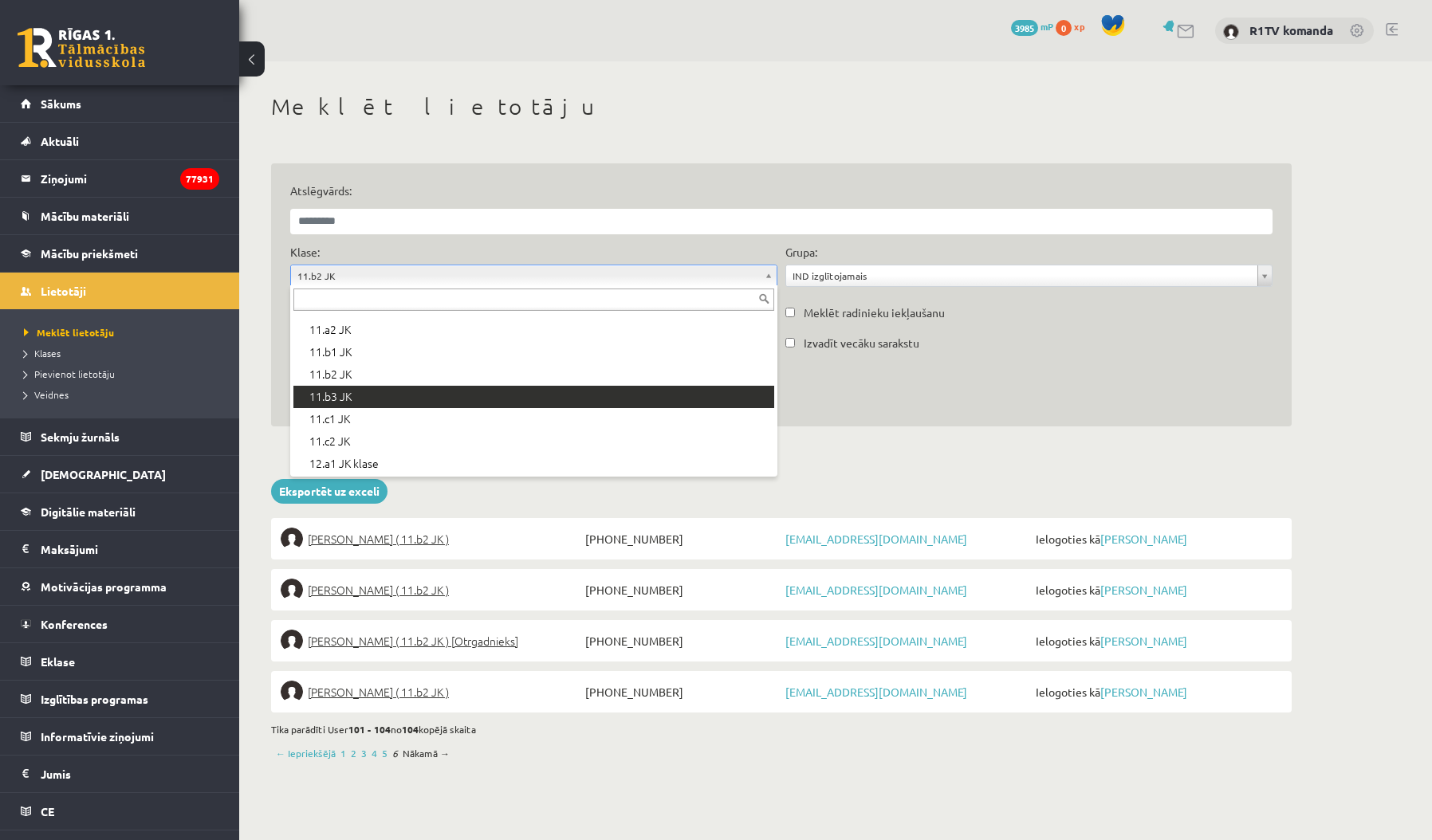
scroll to position [398, 0]
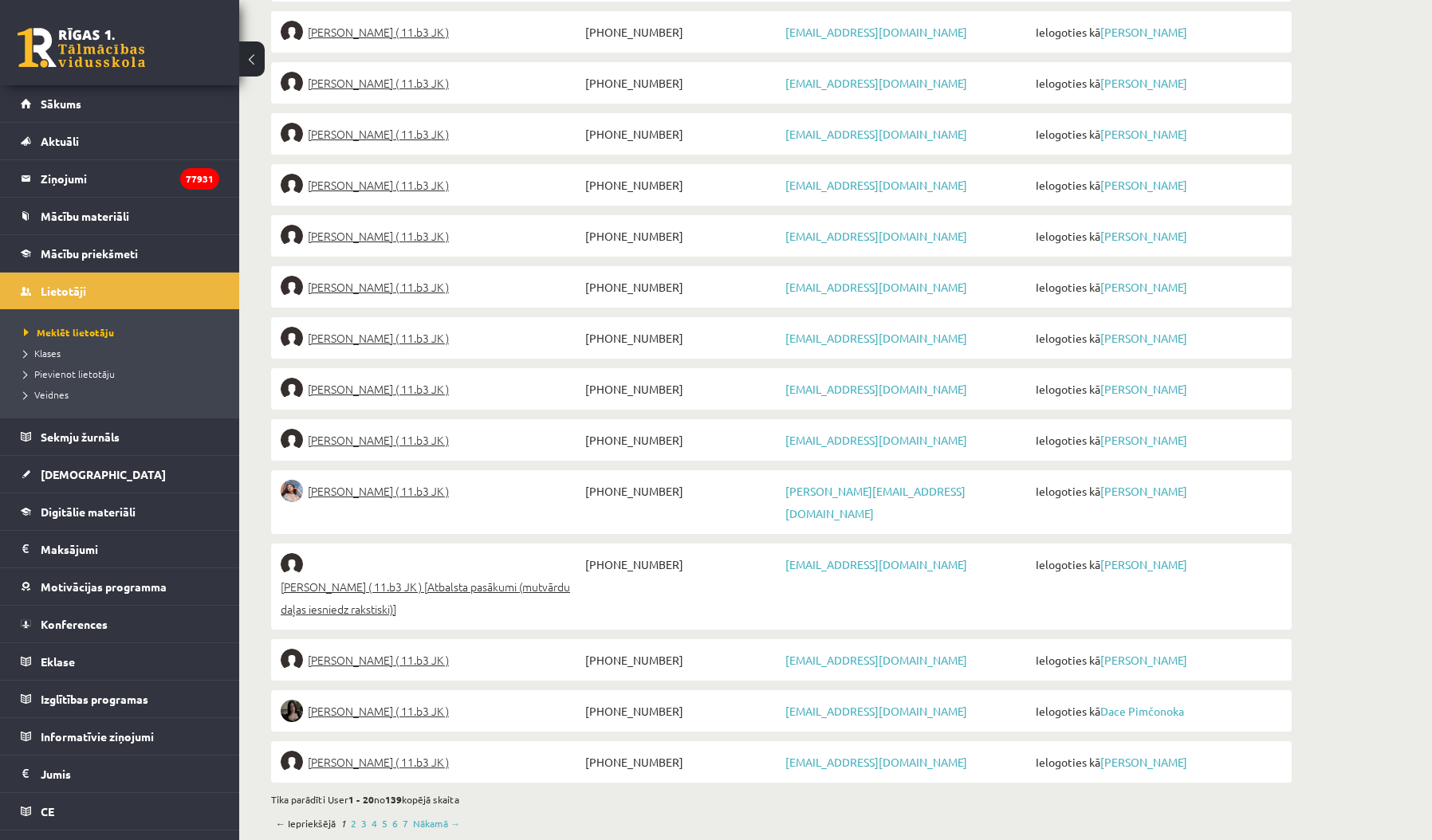
scroll to position [812, 0]
click at [428, 817] on link "Nākamā →" at bounding box center [436, 824] width 47 height 14
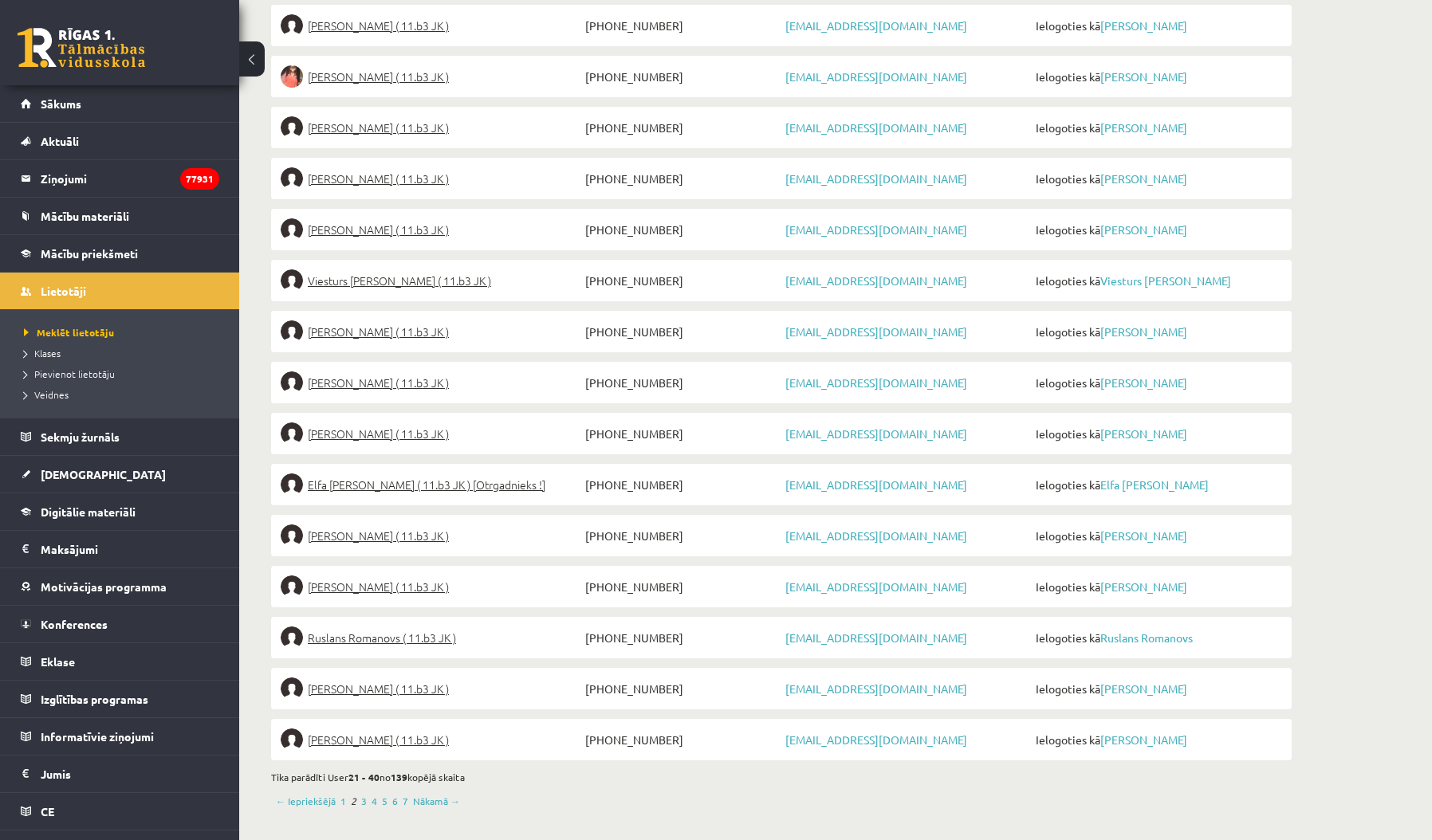
scroll to position [768, 0]
click at [432, 801] on link "Nākamā →" at bounding box center [436, 802] width 47 height 14
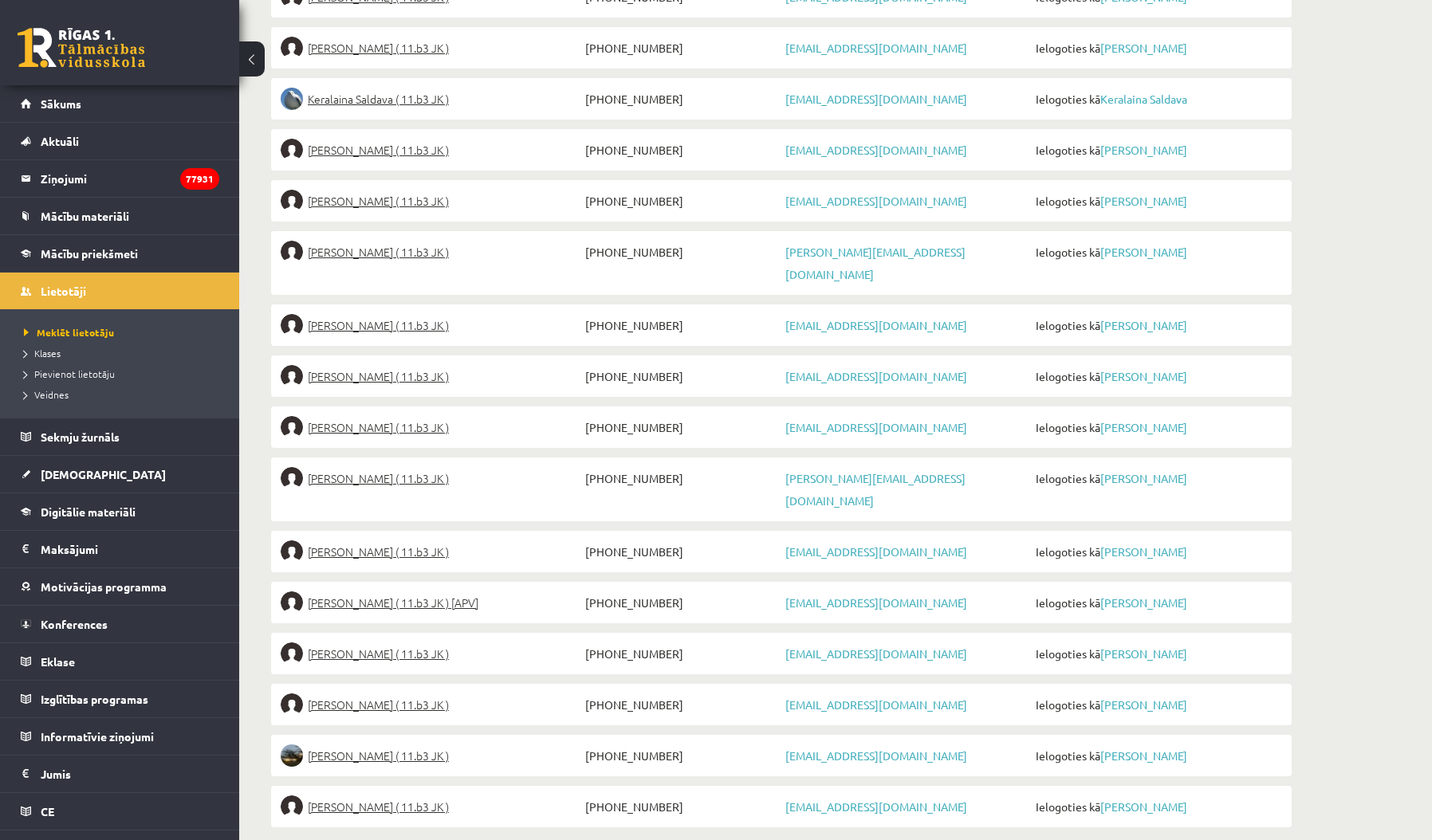
scroll to position [768, 0]
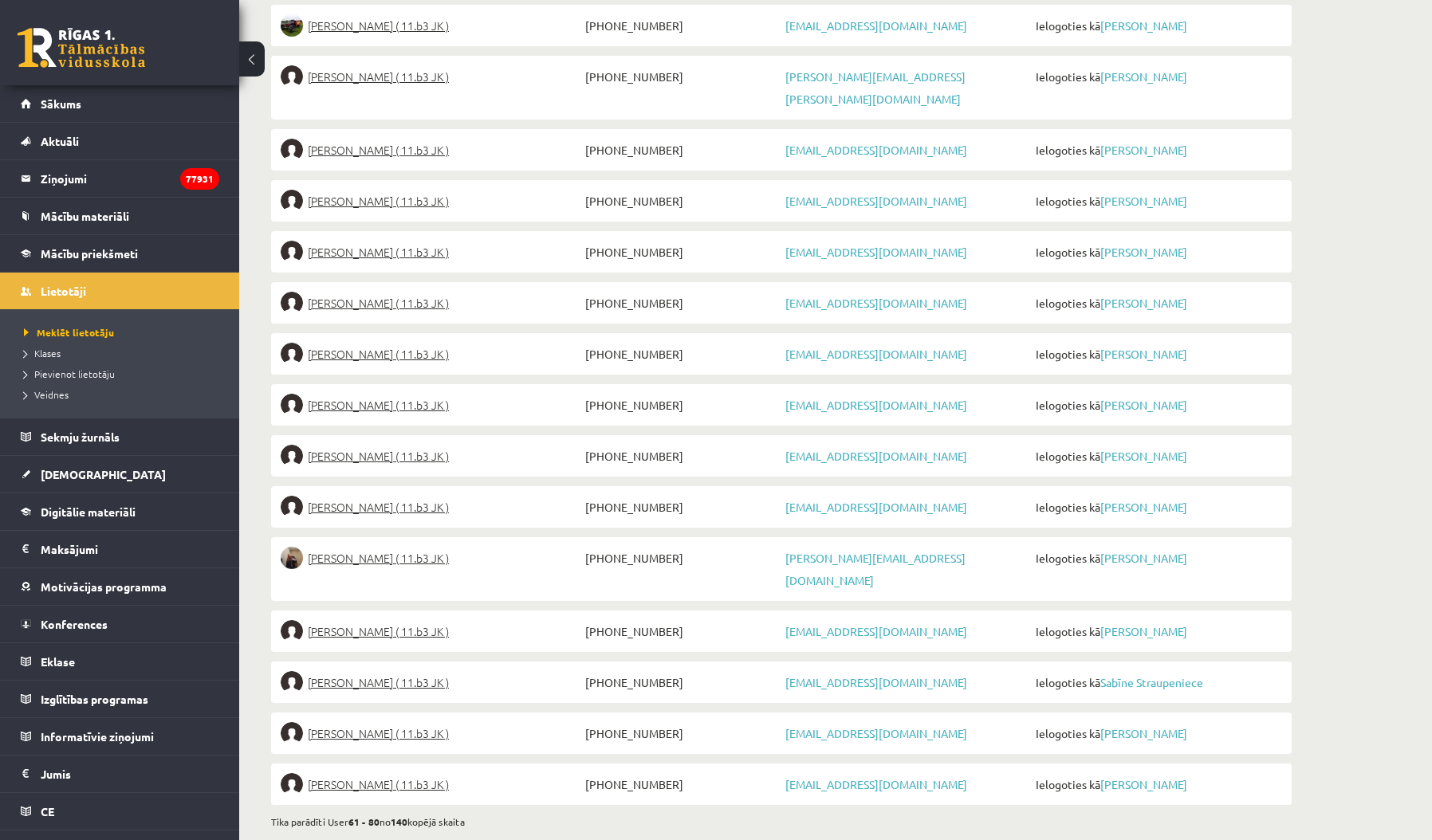
scroll to position [768, 0]
drag, startPoint x: 636, startPoint y: 637, endPoint x: 601, endPoint y: 634, distance: 35.1
click at [601, 671] on span "[PHONE_NUMBER]" at bounding box center [682, 682] width 200 height 23
click at [428, 839] on link "Nākamā →" at bounding box center [436, 846] width 47 height 14
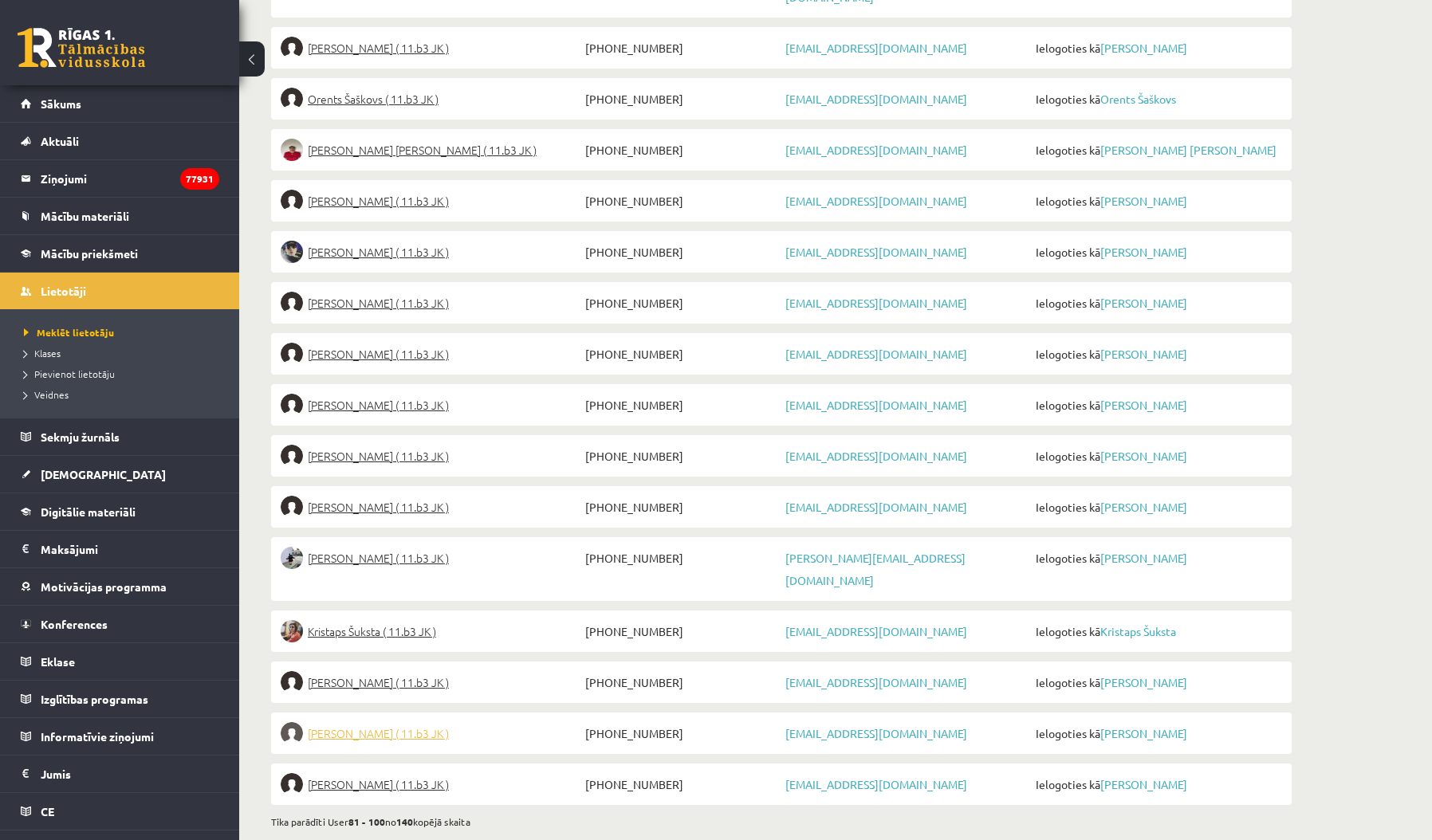
scroll to position [768, 0]
click at [431, 839] on link "Nākamā →" at bounding box center [436, 846] width 47 height 14
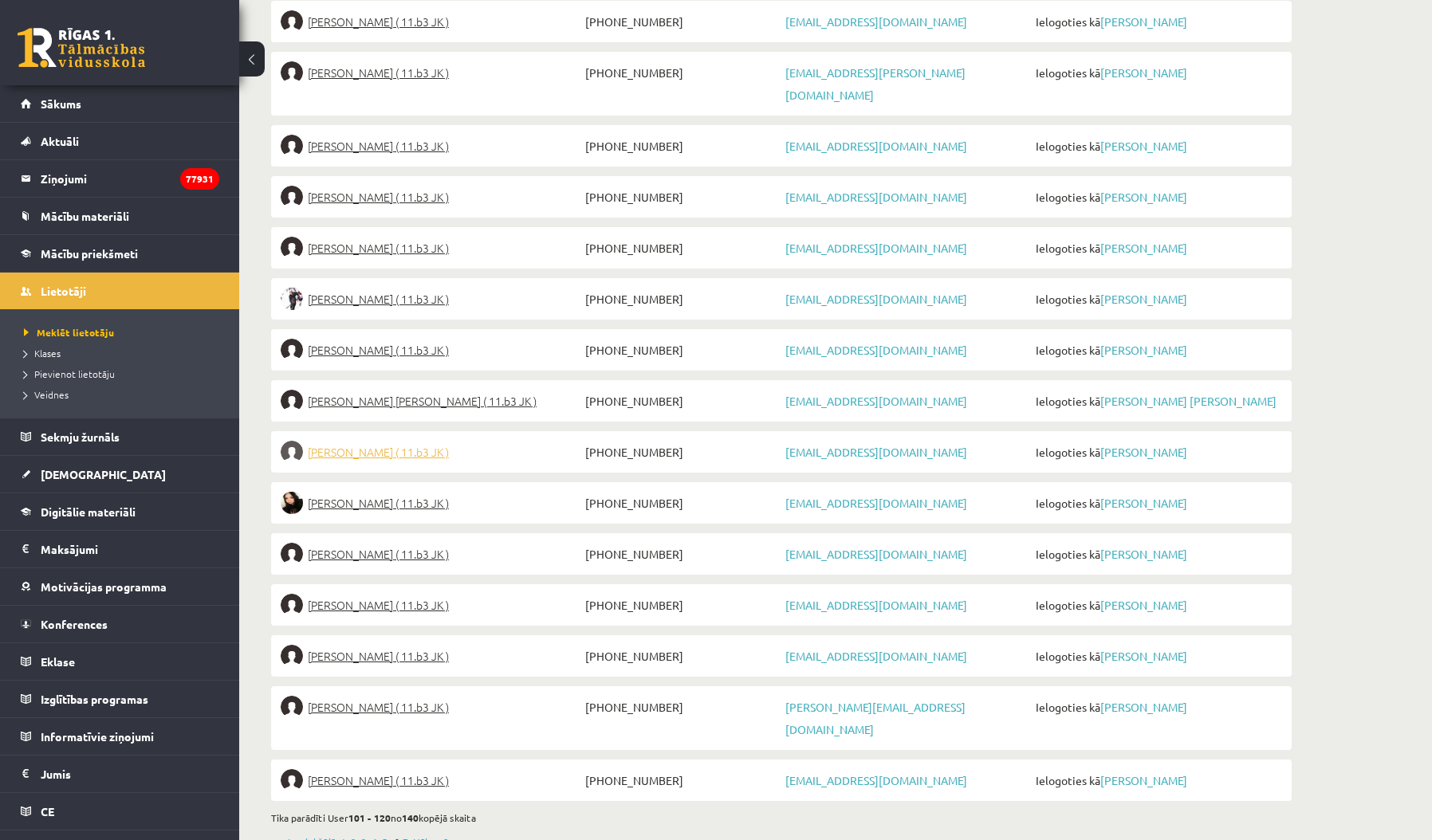
scroll to position [768, 0]
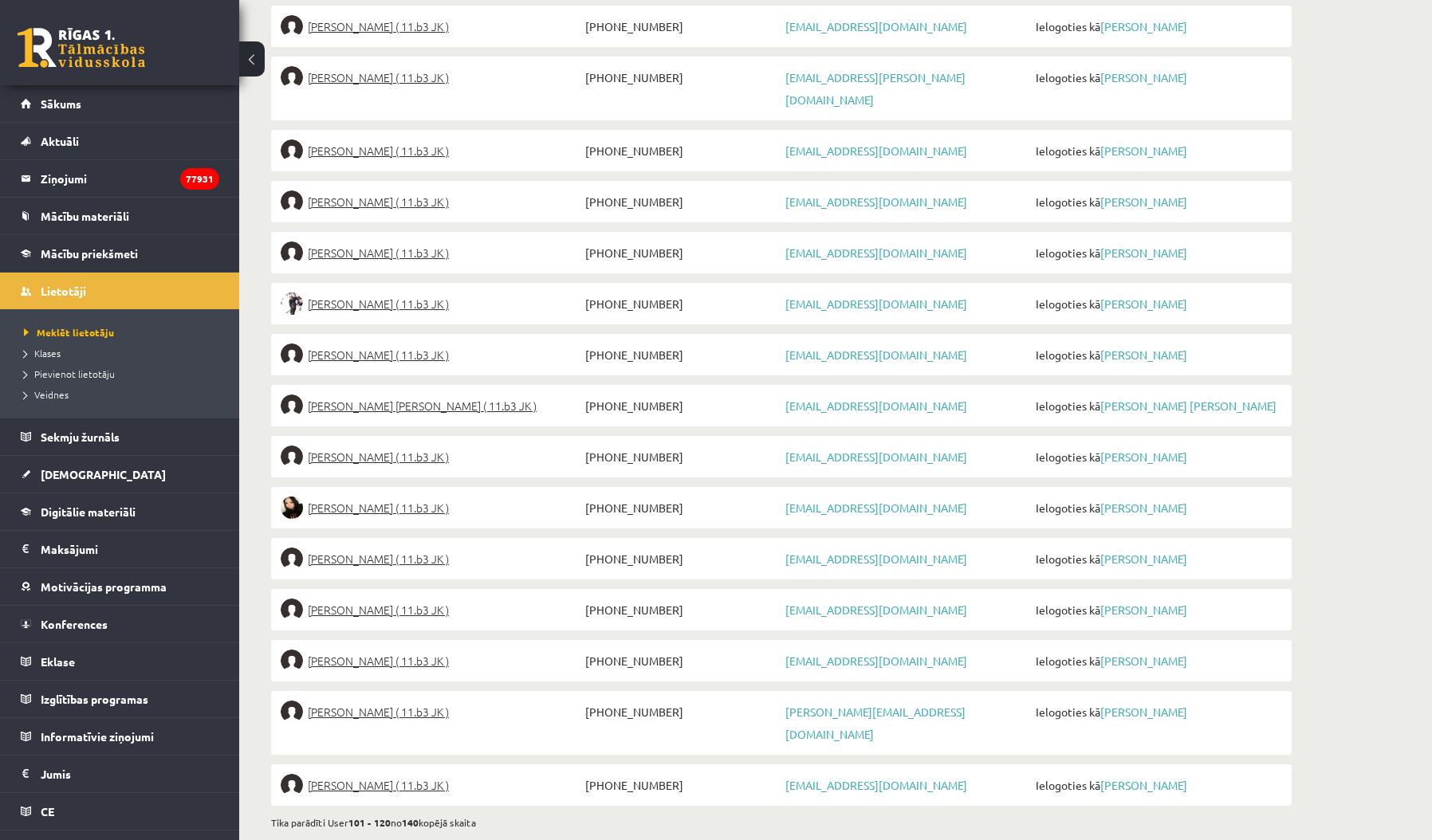
click at [434, 839] on link "Nākamā →" at bounding box center [436, 846] width 47 height 14
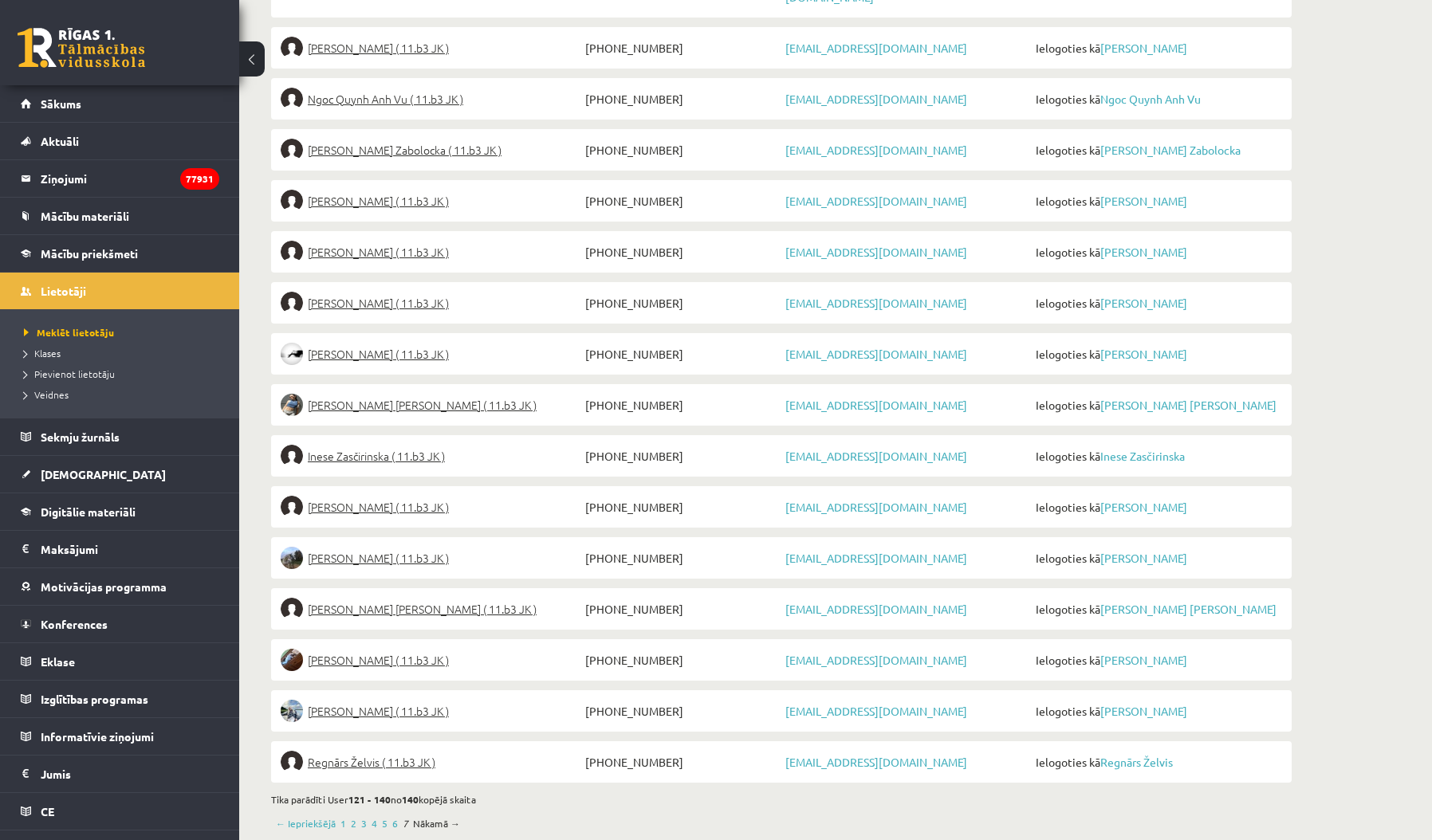
scroll to position [768, 0]
click at [395, 817] on link "6" at bounding box center [395, 824] width 5 height 14
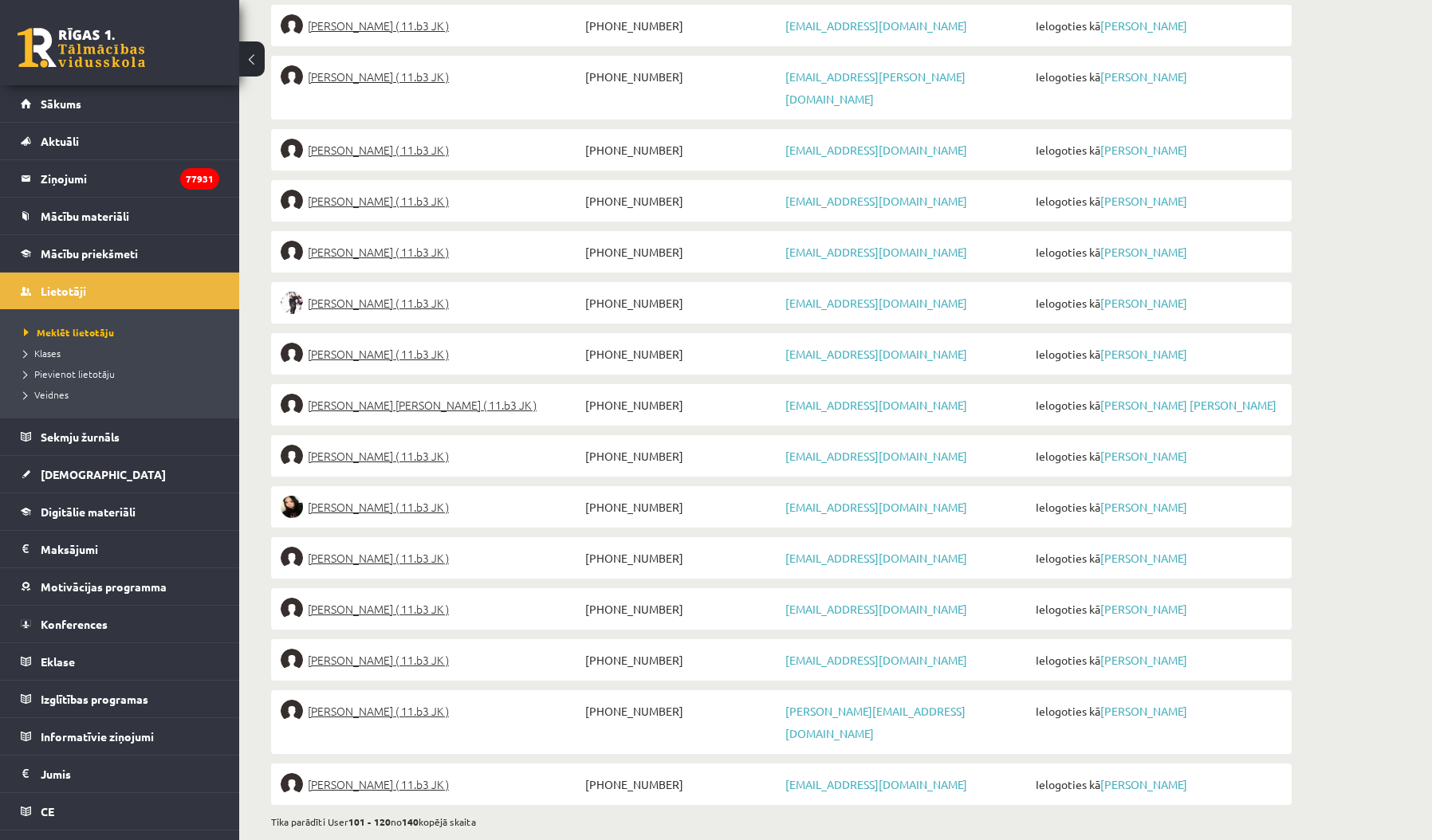
scroll to position [768, 0]
click at [437, 839] on link "Nākamā →" at bounding box center [436, 846] width 47 height 14
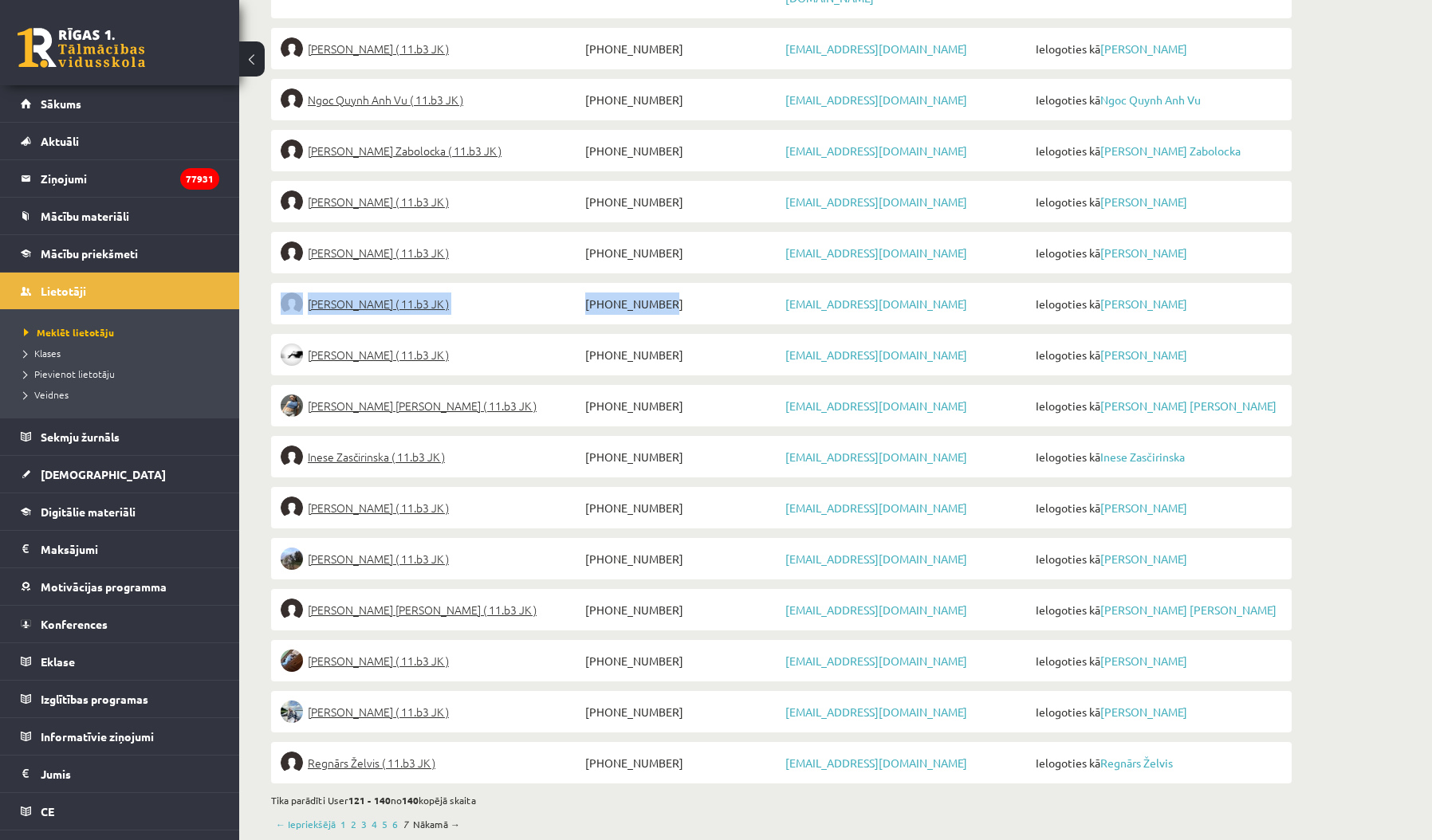
scroll to position [768, 0]
drag, startPoint x: 672, startPoint y: 279, endPoint x: 527, endPoint y: 263, distance: 145.9
click at [527, 282] on li "Karīna Zalkovska ( 11.b3 JK ) +37126549525 zalkovskakarina007@gmail.com Ielogot…" at bounding box center [782, 303] width 1021 height 41
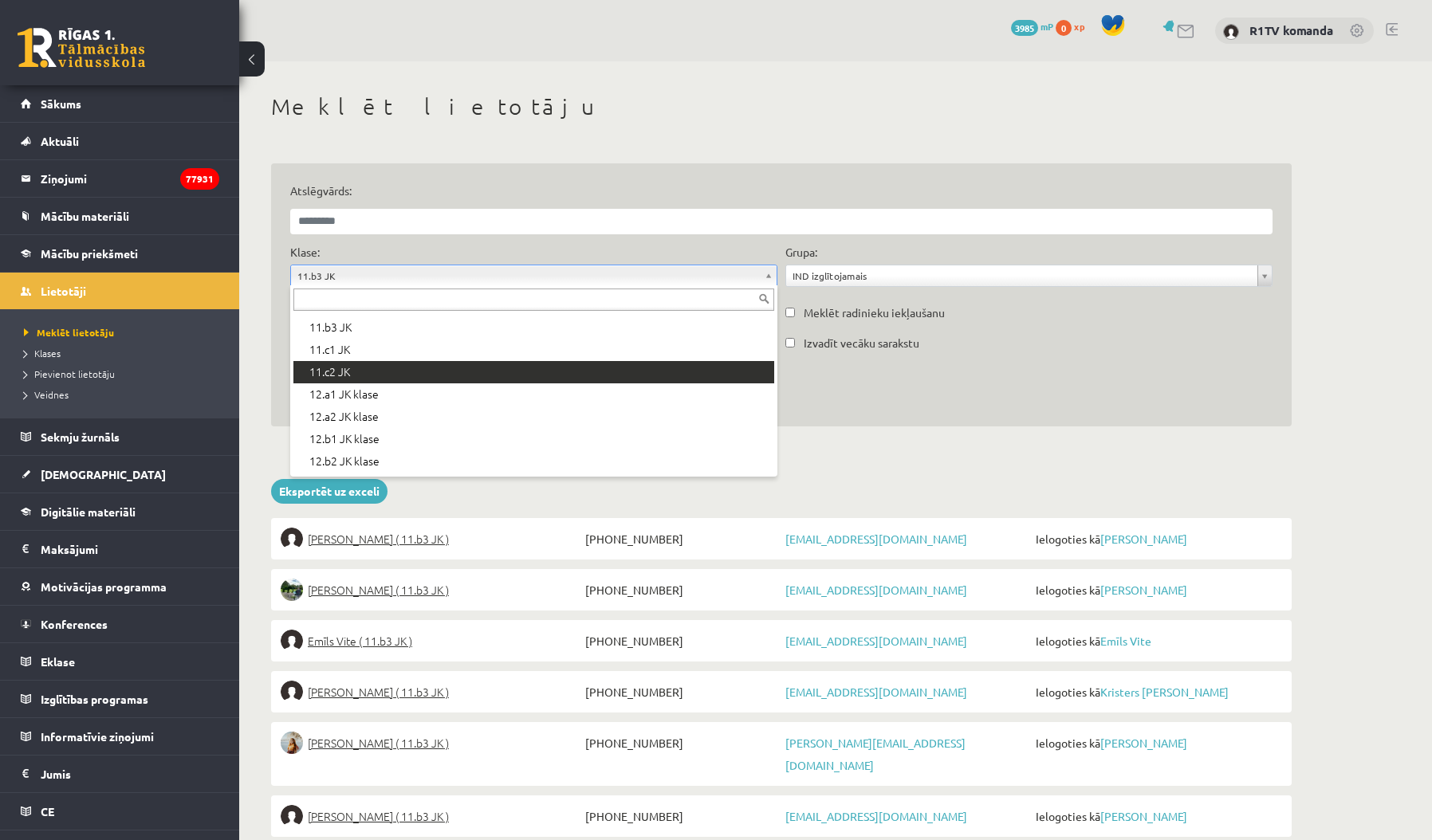
scroll to position [467, 0]
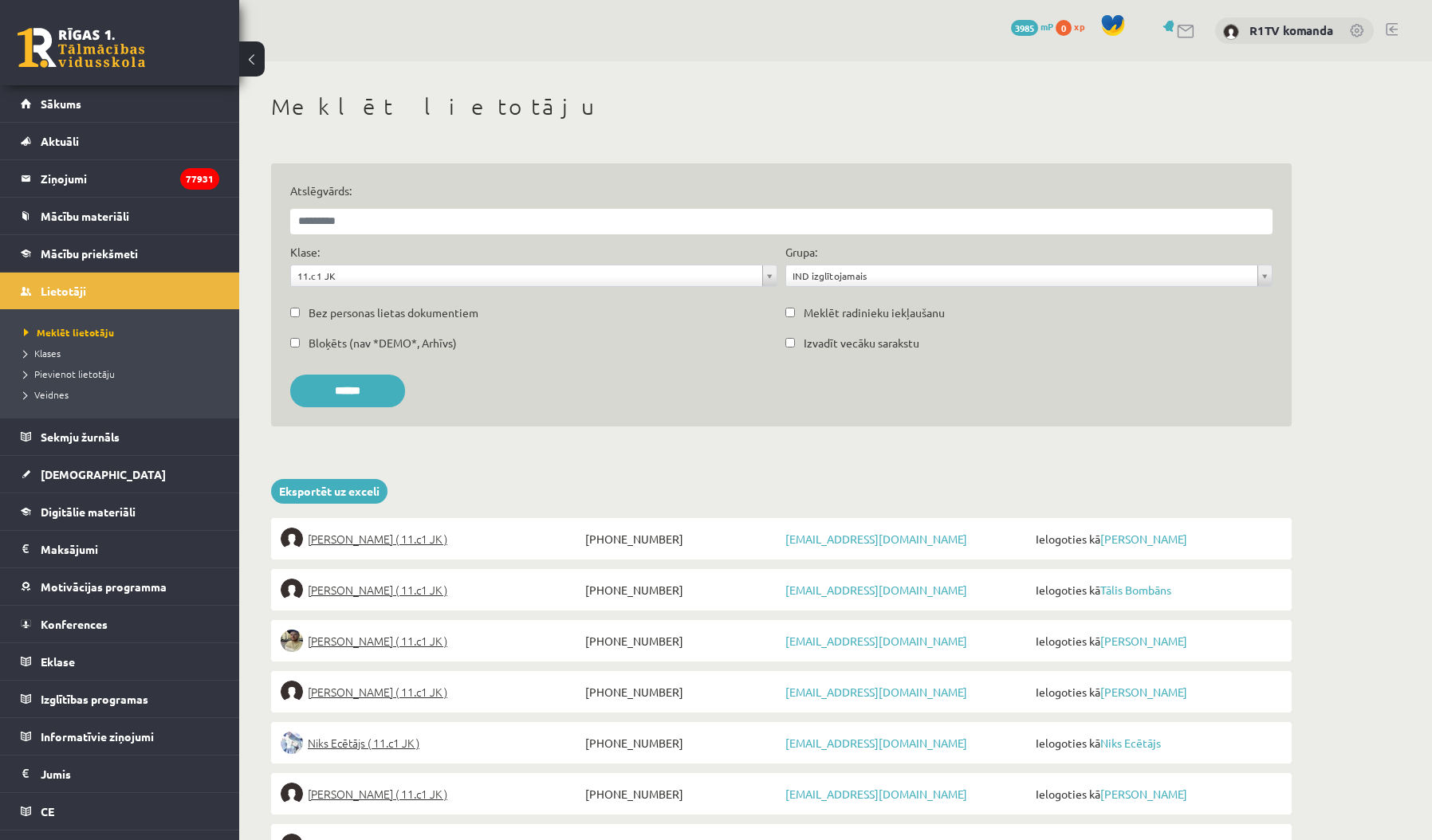
click at [407, 288] on div "**********" at bounding box center [533, 269] width 495 height 51
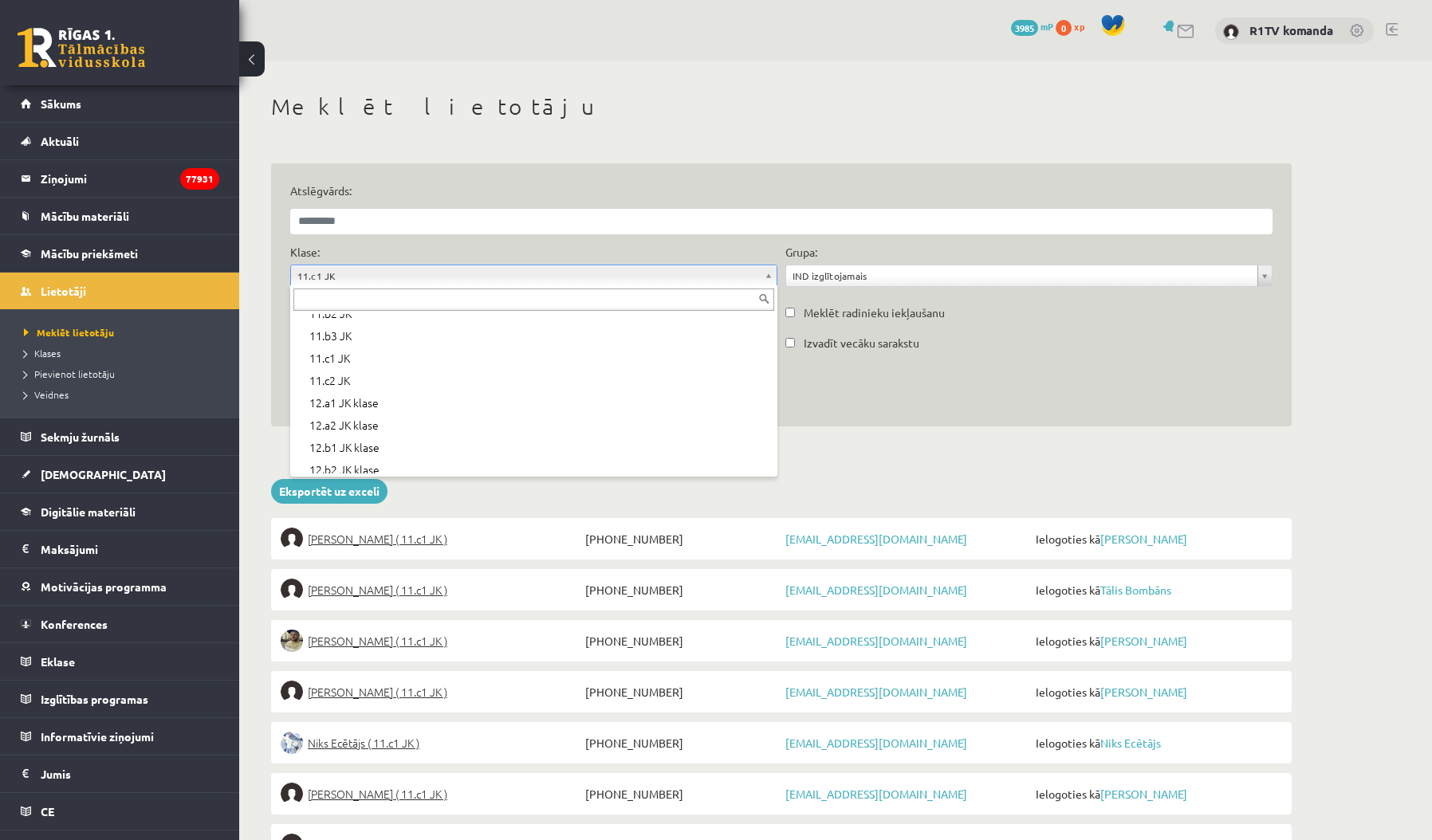
scroll to position [469, 0]
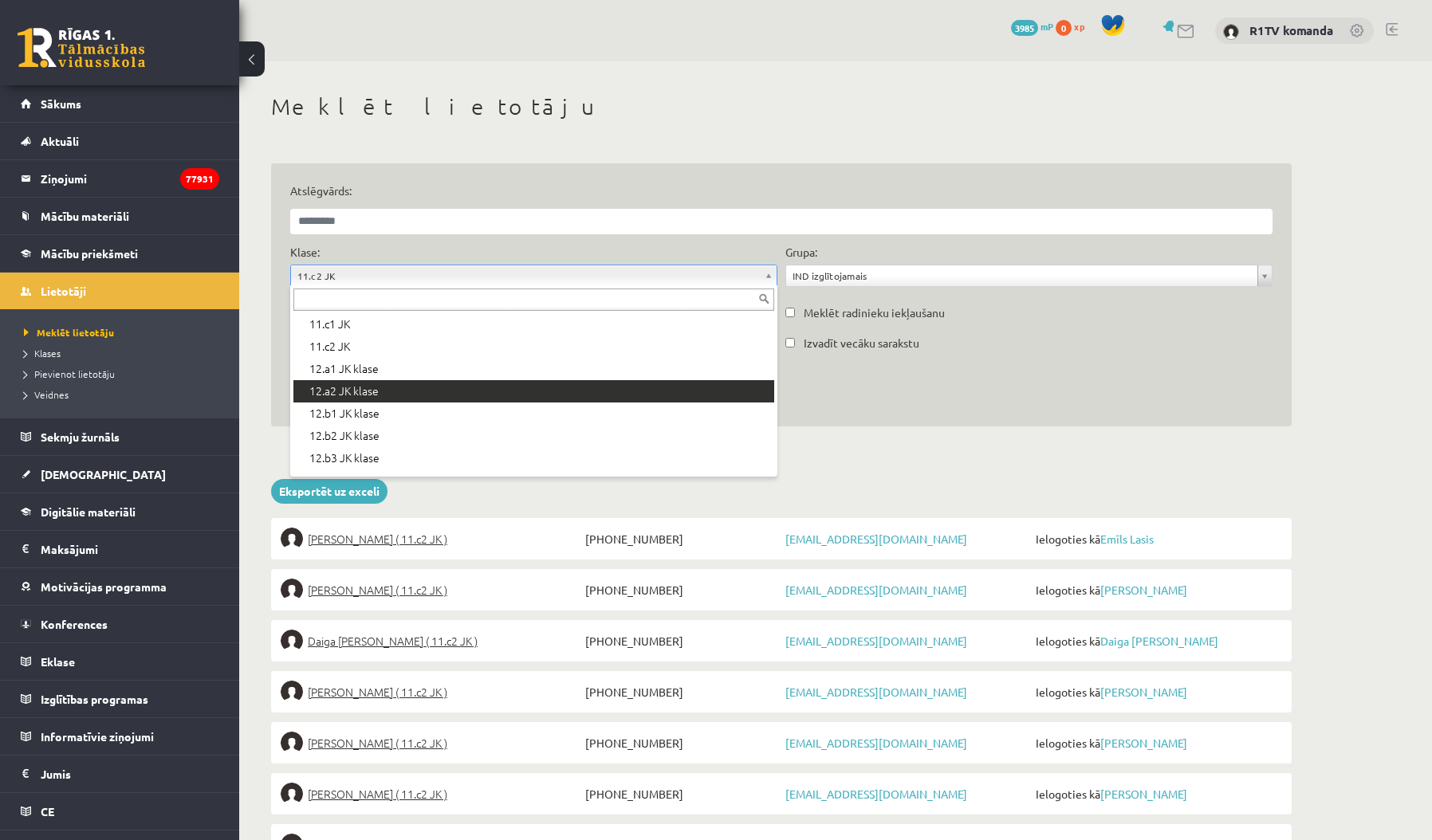
scroll to position [496, 0]
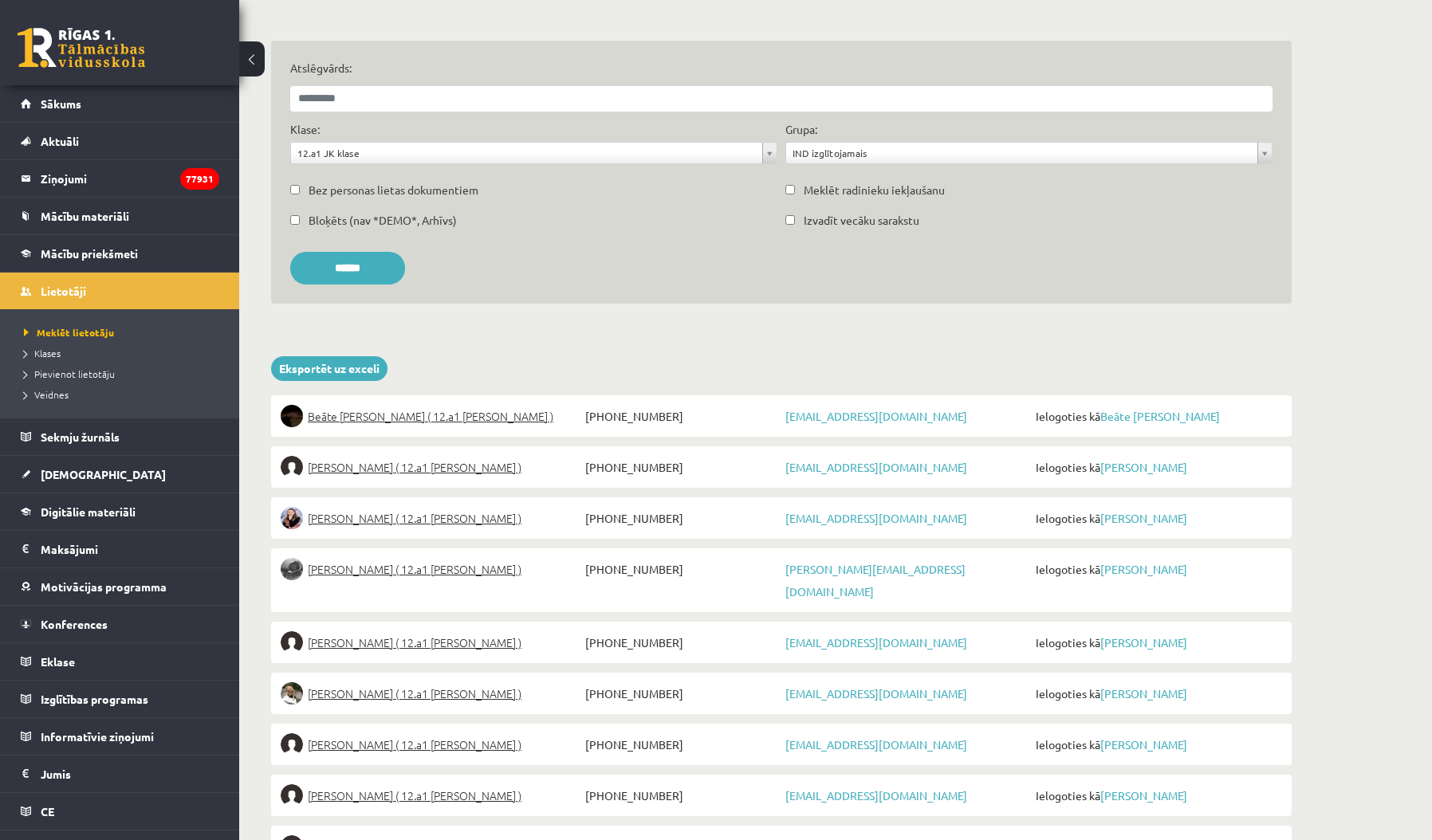
scroll to position [85, 0]
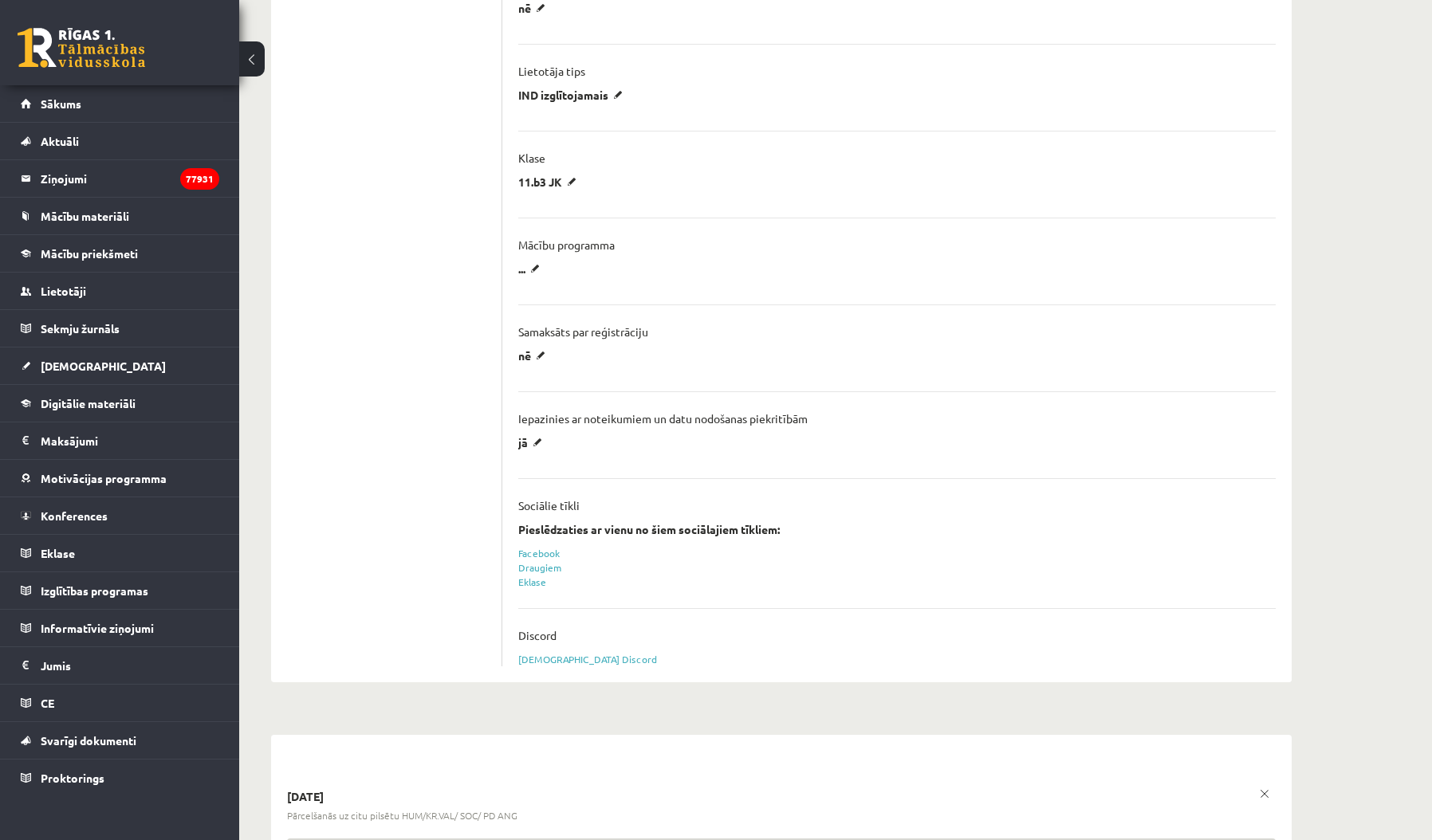
scroll to position [1055, 0]
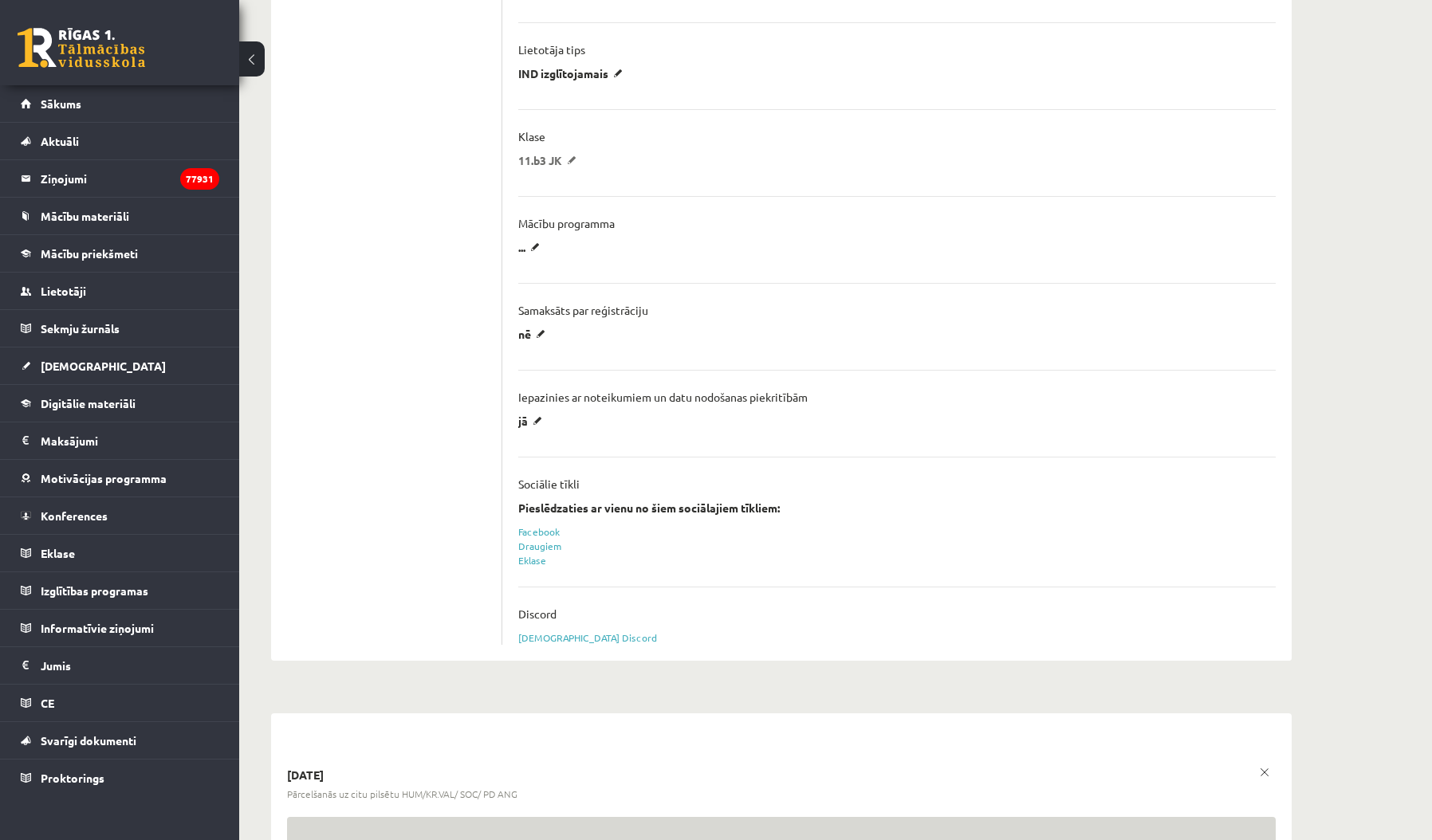
click at [560, 162] on p "11.b3 JK" at bounding box center [550, 160] width 64 height 14
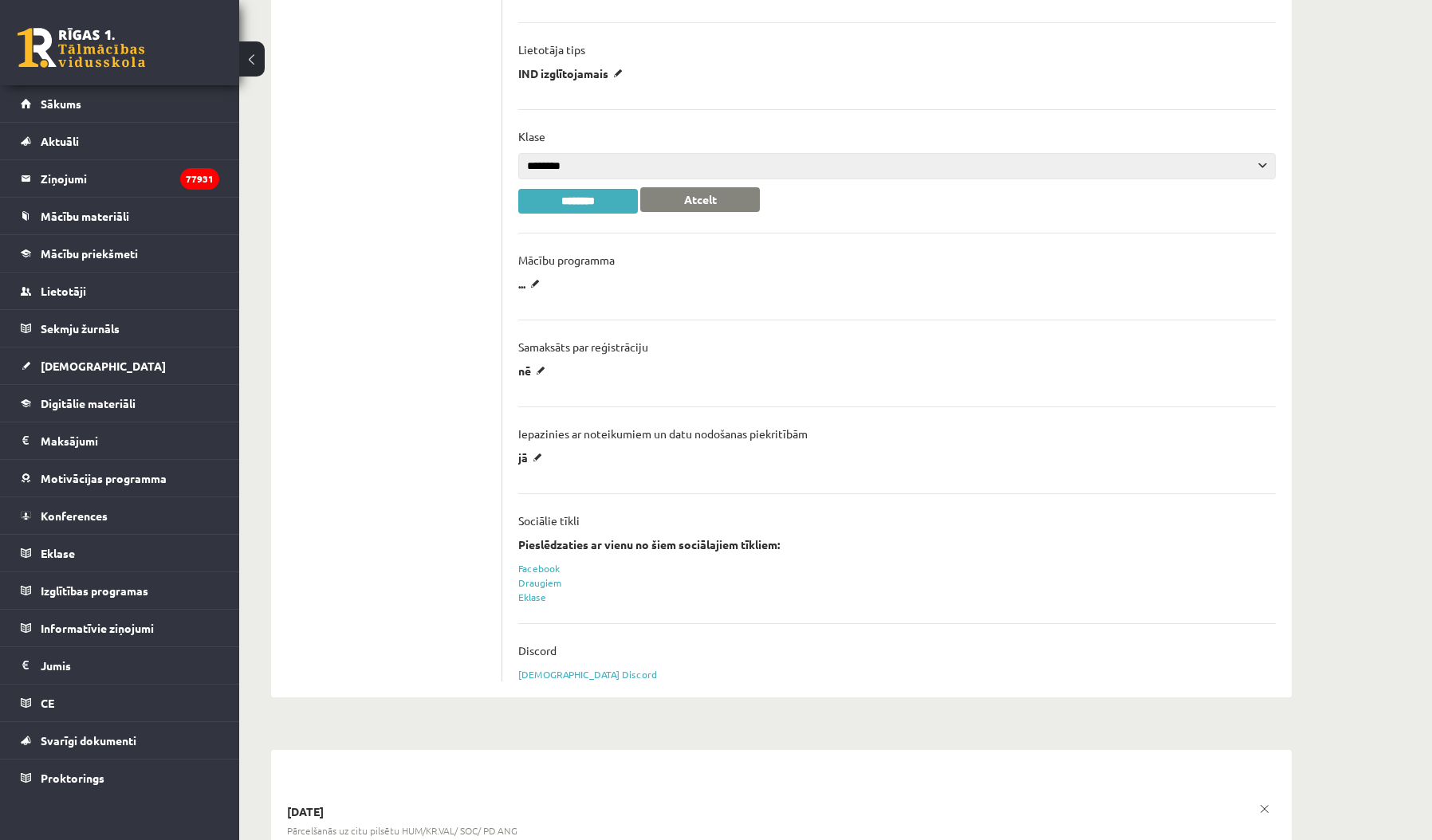
select select "**"
click at [554, 200] on input "********" at bounding box center [578, 201] width 120 height 24
